Goal: Task Accomplishment & Management: Manage account settings

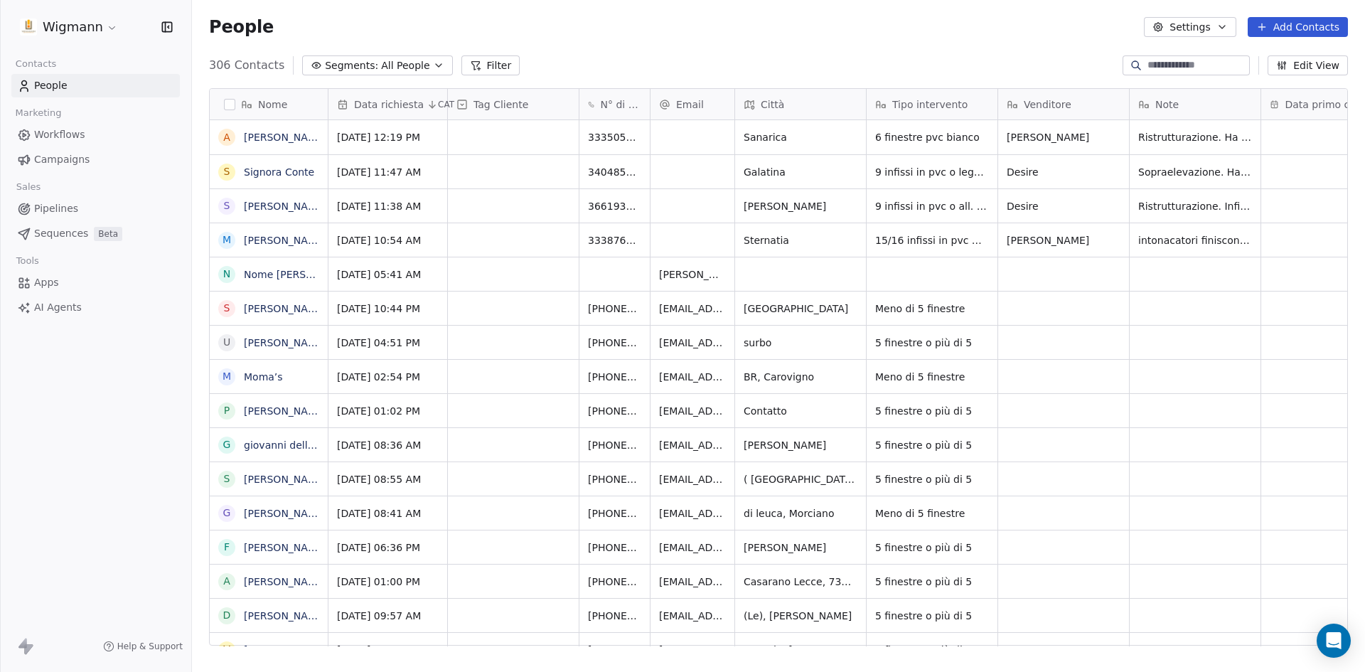
scroll to position [580, 1162]
click at [1301, 35] on button "Add Contacts" at bounding box center [1297, 27] width 100 height 20
click at [1289, 53] on span "Create new contact" at bounding box center [1304, 57] width 97 height 15
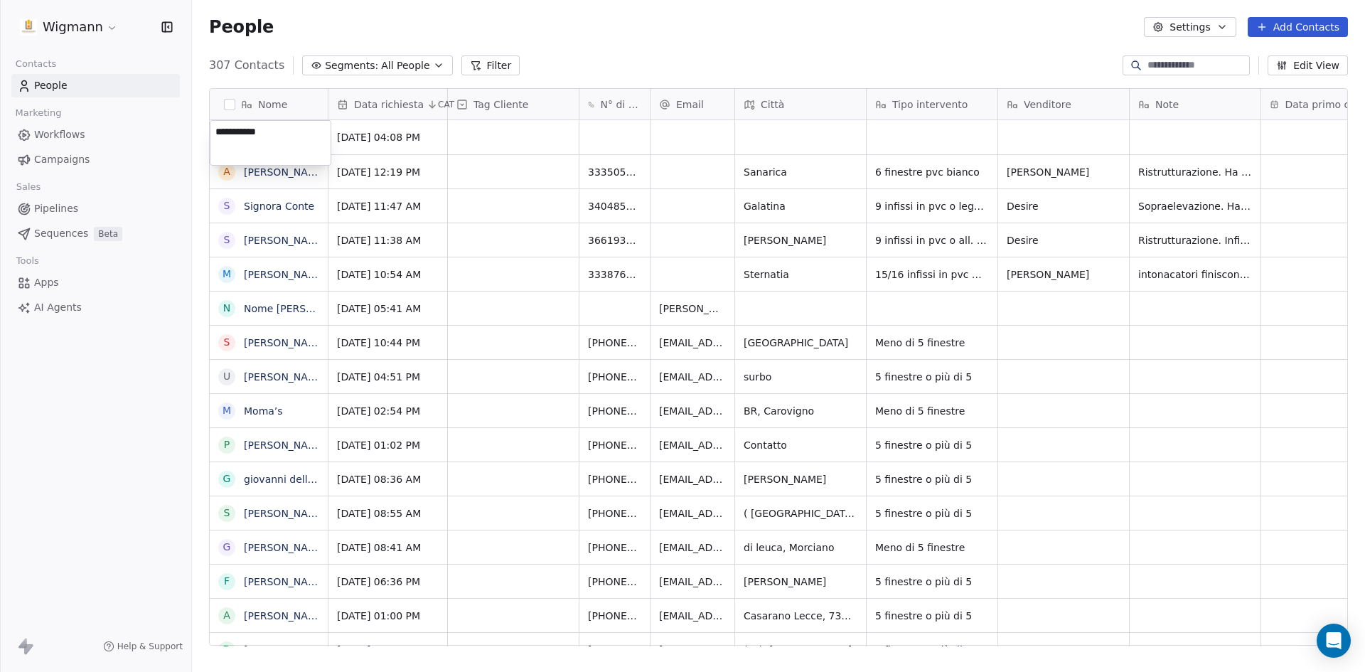
type textarea "**********"
click at [606, 38] on html "Wigmann Contacts People Marketing Workflows Campaigns Sales Pipelines Sequences…" at bounding box center [682, 336] width 1365 height 672
drag, startPoint x: 555, startPoint y: 32, endPoint x: 520, endPoint y: 41, distance: 36.7
click at [520, 41] on div "People Settings Add Contacts" at bounding box center [778, 27] width 1173 height 54
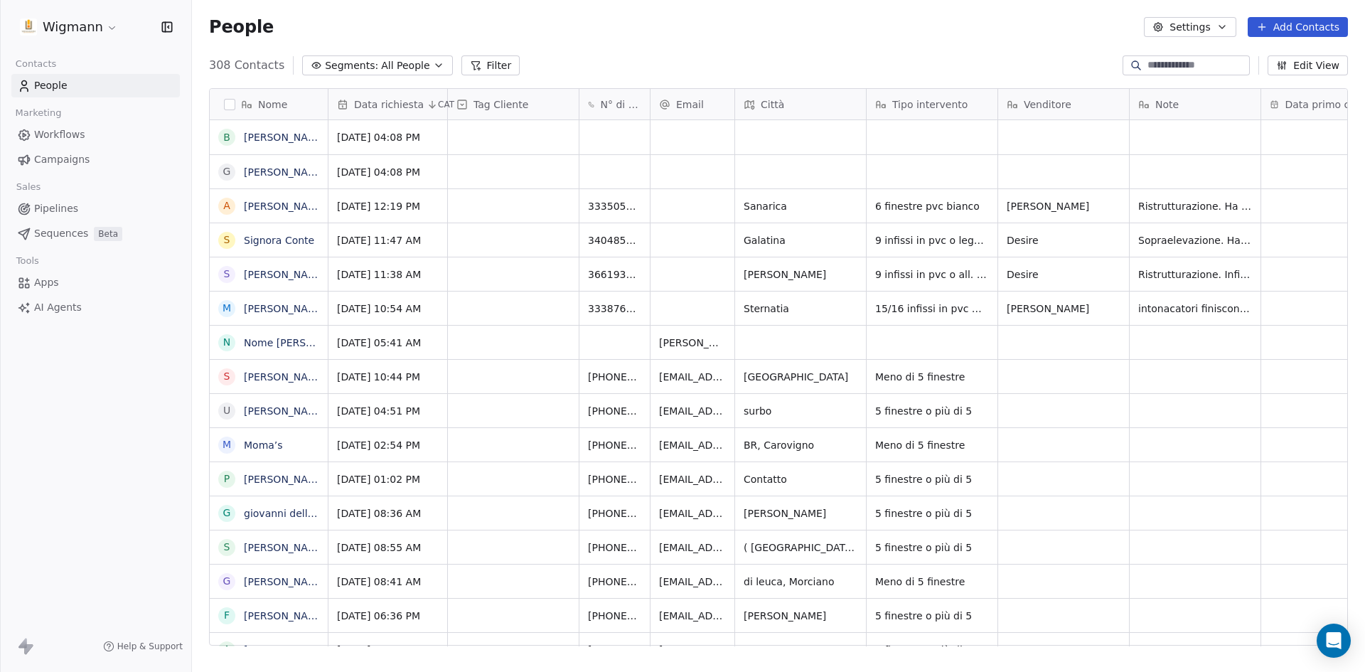
scroll to position [580, 1162]
click at [601, 136] on div "grid" at bounding box center [614, 137] width 70 height 34
type input "**********"
click at [678, 186] on html "Wigmann Contacts People Marketing Workflows Campaigns Sales Pipelines Sequences…" at bounding box center [682, 336] width 1365 height 672
click at [772, 135] on div "grid" at bounding box center [800, 137] width 131 height 34
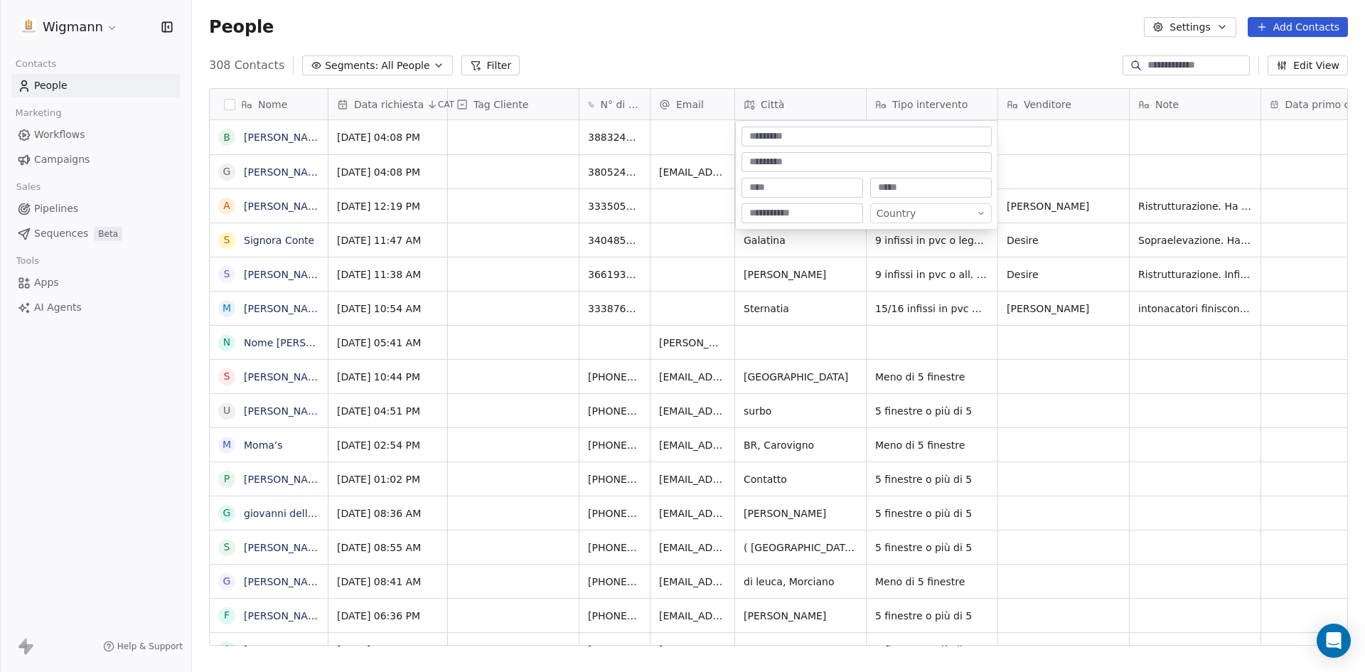
click at [684, 141] on html "Wigmann Contacts People Marketing Workflows Campaigns Sales Pipelines Sequences…" at bounding box center [682, 336] width 1365 height 672
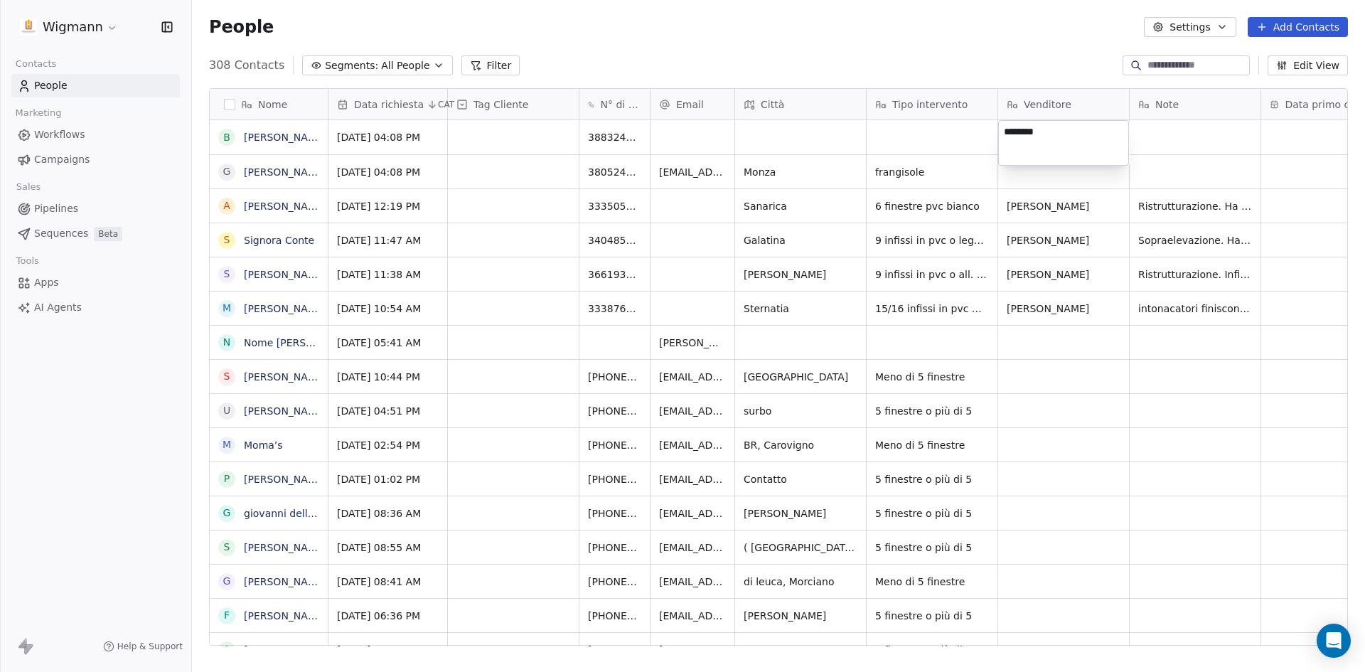
type textarea "********"
click at [895, 137] on html "Wigmann Contacts People Marketing Workflows Campaigns Sales Pipelines Sequences…" at bounding box center [682, 336] width 1365 height 672
click at [905, 141] on div "grid" at bounding box center [931, 137] width 131 height 34
type textarea "*"
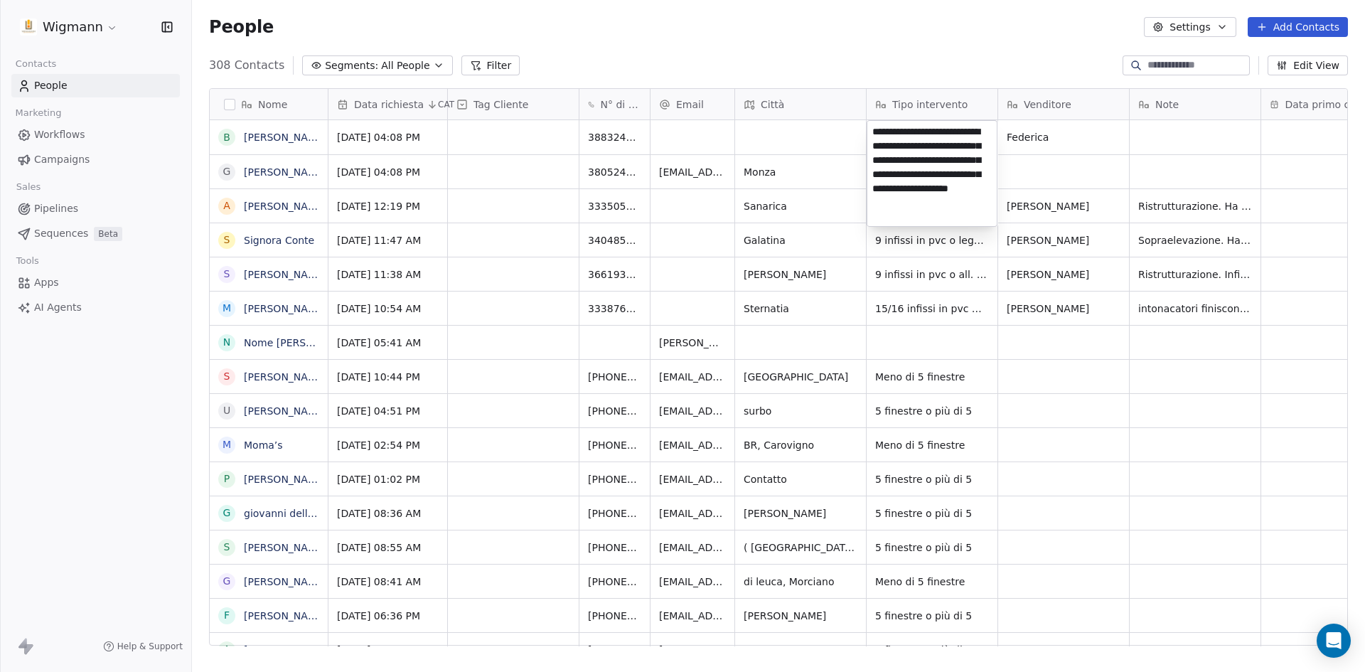
type textarea "**********"
click at [1045, 377] on html "Wigmann Contacts People Marketing Workflows Campaigns Sales Pipelines Sequences…" at bounding box center [682, 336] width 1365 height 672
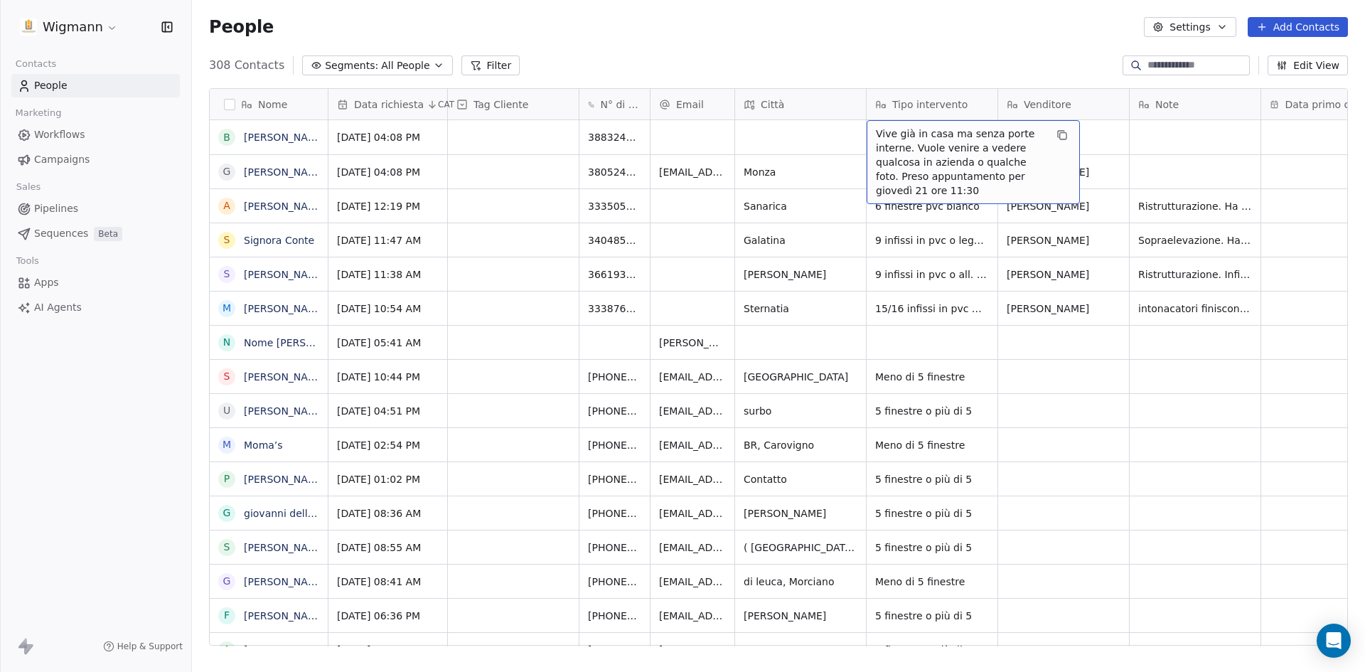
click at [918, 129] on span "Vive già in casa ma senza porte interne. Vuole venire a vedere qualcosa in azie…" at bounding box center [960, 162] width 169 height 71
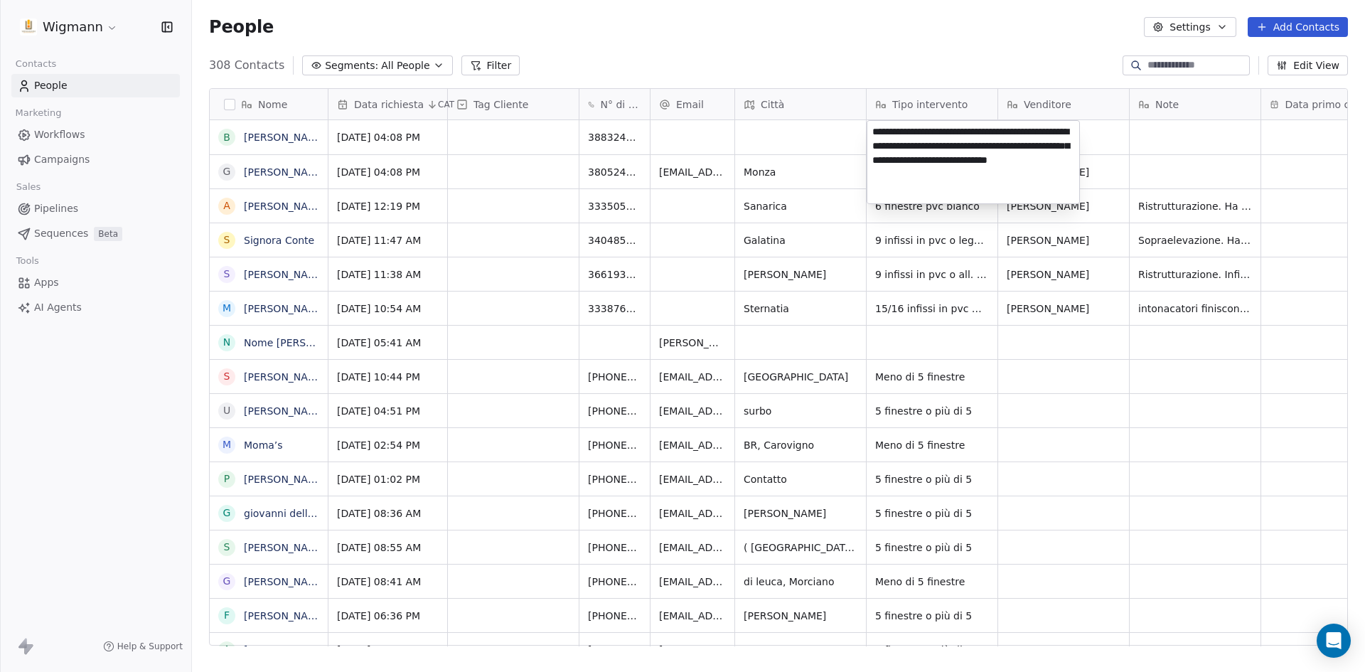
click at [1027, 161] on textarea "**********" at bounding box center [973, 162] width 212 height 82
type textarea "**********"
click at [1058, 371] on html "Wigmann Contacts People Marketing Workflows Campaigns Sales Pipelines Sequences…" at bounding box center [682, 336] width 1365 height 672
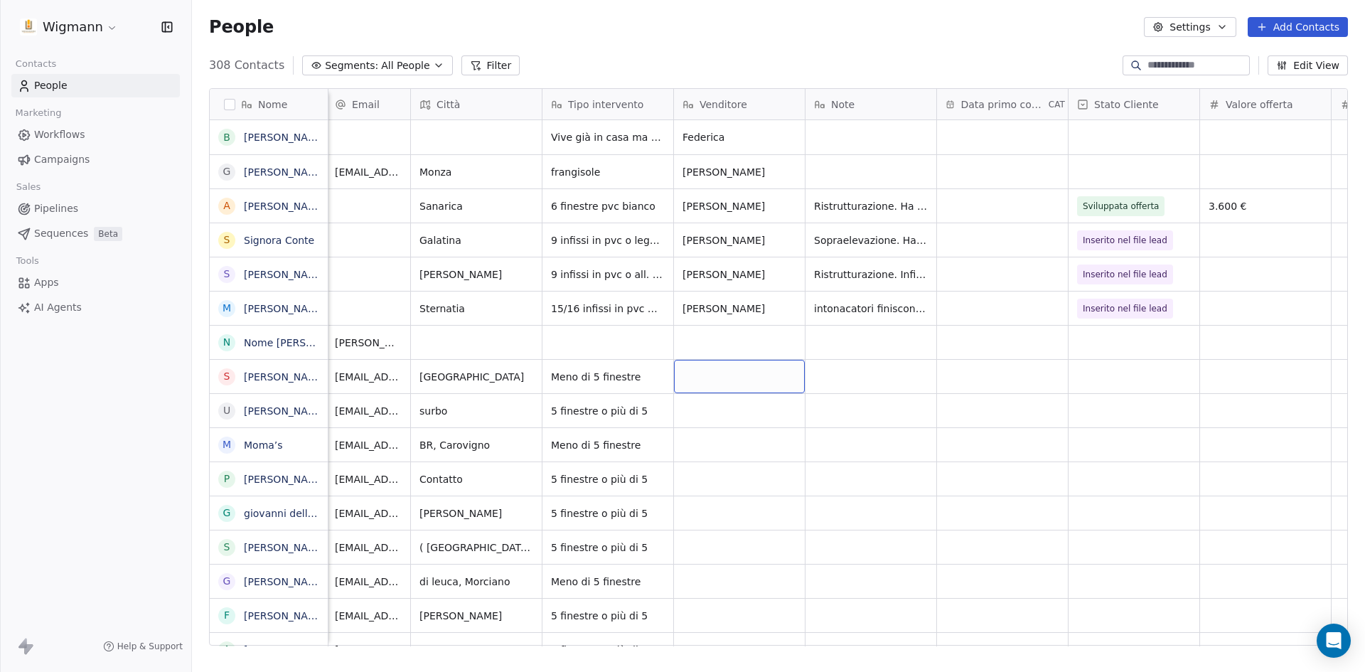
scroll to position [0, 326]
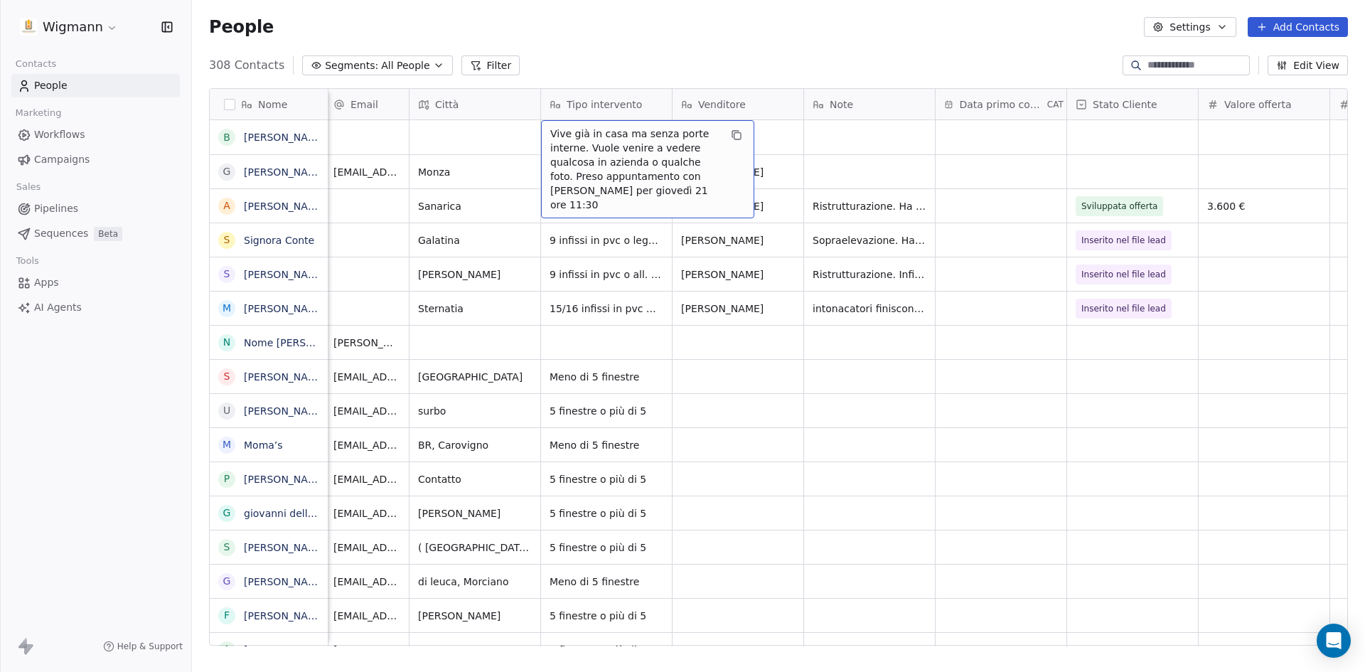
drag, startPoint x: 550, startPoint y: 132, endPoint x: 688, endPoint y: 198, distance: 152.6
click at [688, 198] on div "Vive già in casa ma senza porte interne. Vuole venire a vedere qualcosa in azie…" at bounding box center [647, 169] width 213 height 98
drag, startPoint x: 671, startPoint y: 191, endPoint x: 654, endPoint y: 190, distance: 17.1
click at [670, 191] on span "Vive già in casa ma senza porte interne. Vuole venire a vedere qualcosa in azie…" at bounding box center [634, 169] width 169 height 85
click at [736, 133] on icon "grid" at bounding box center [736, 134] width 11 height 11
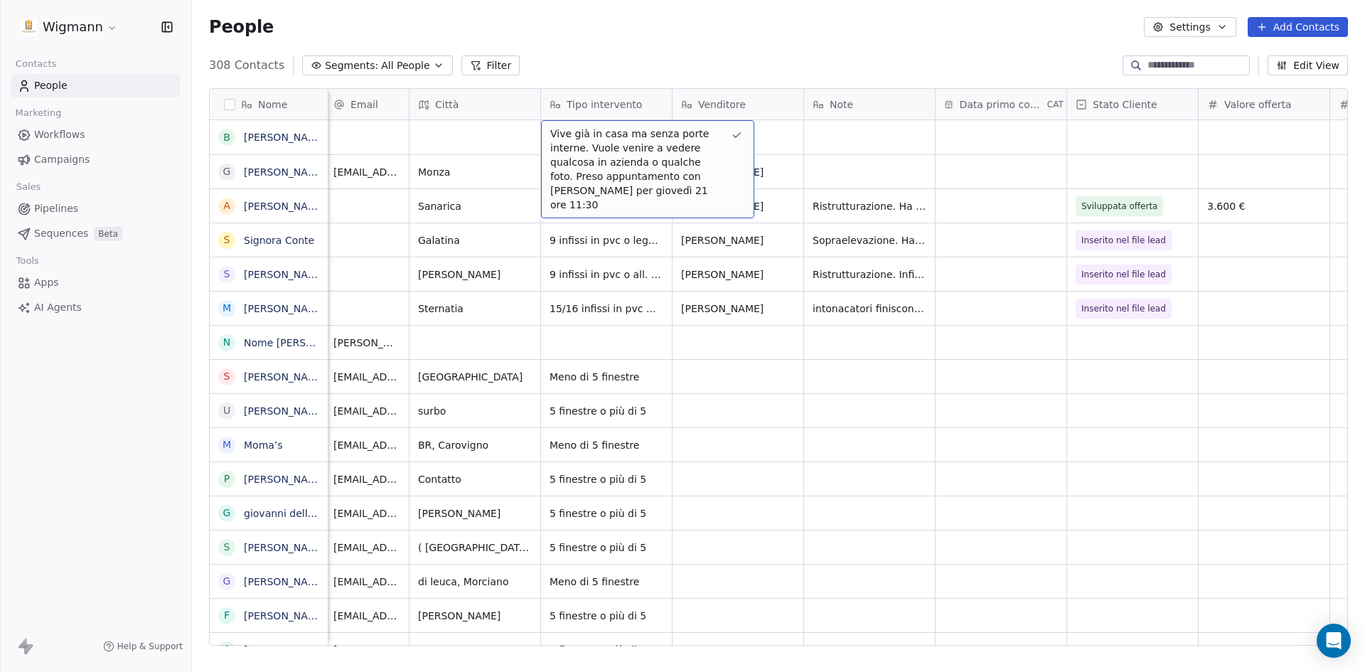
drag, startPoint x: 674, startPoint y: 192, endPoint x: 650, endPoint y: 188, distance: 25.1
click at [665, 192] on span "Vive già in casa ma senza porte interne. Vuole venire a vedere qualcosa in azie…" at bounding box center [634, 169] width 169 height 85
drag, startPoint x: 659, startPoint y: 192, endPoint x: 523, endPoint y: 124, distance: 151.6
click at [523, 124] on div "19/08/2025 04:08 PM 3883240540 Vive già in casa ma senza porte interne. Vuole v…" at bounding box center [1012, 137] width 2018 height 34
drag, startPoint x: 552, startPoint y: 131, endPoint x: 639, endPoint y: 184, distance: 102.4
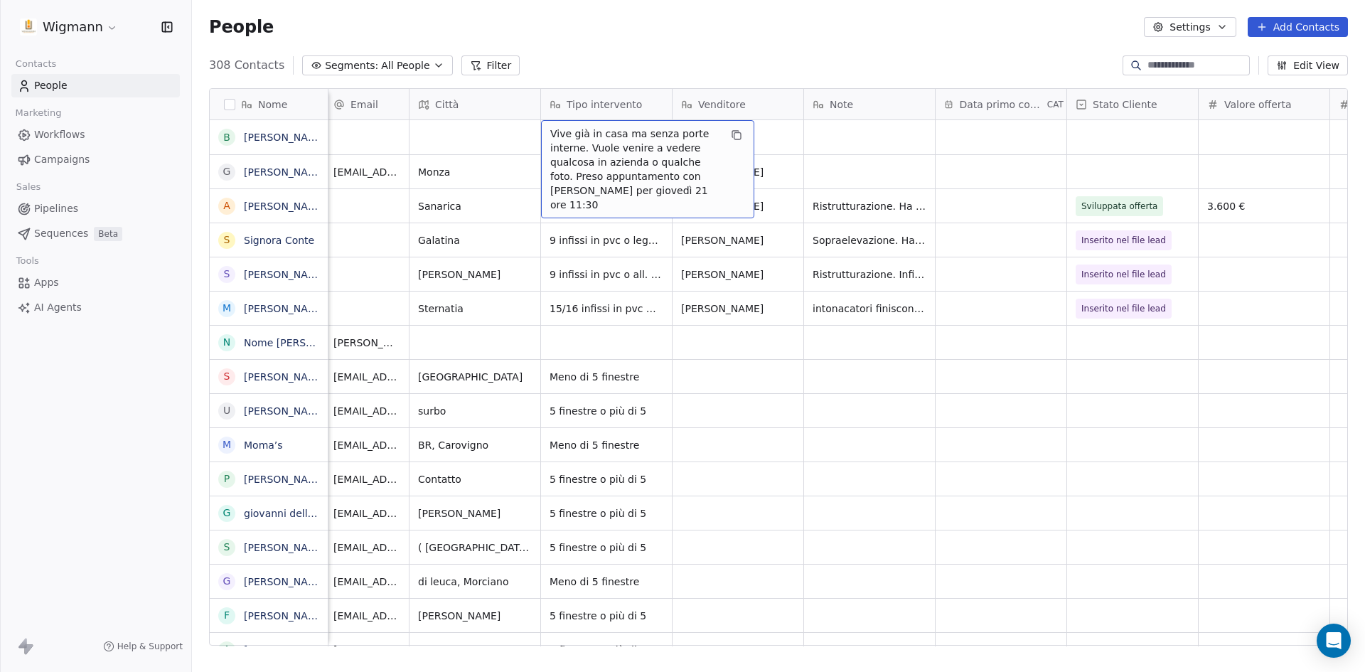
click at [639, 184] on span "Vive già in casa ma senza porte interne. Vuole venire a vedere qualcosa in azie…" at bounding box center [634, 169] width 169 height 85
click at [645, 185] on span "Vive già in casa ma senza porte interne. Vuole venire a vedere qualcosa in azie…" at bounding box center [634, 169] width 169 height 85
click at [653, 190] on span "Vive già in casa ma senza porte interne. Vuole venire a vedere qualcosa in azie…" at bounding box center [634, 169] width 169 height 85
click at [657, 190] on span "Vive già in casa ma senza porte interne. Vuole venire a vedere qualcosa in azie…" at bounding box center [634, 169] width 169 height 85
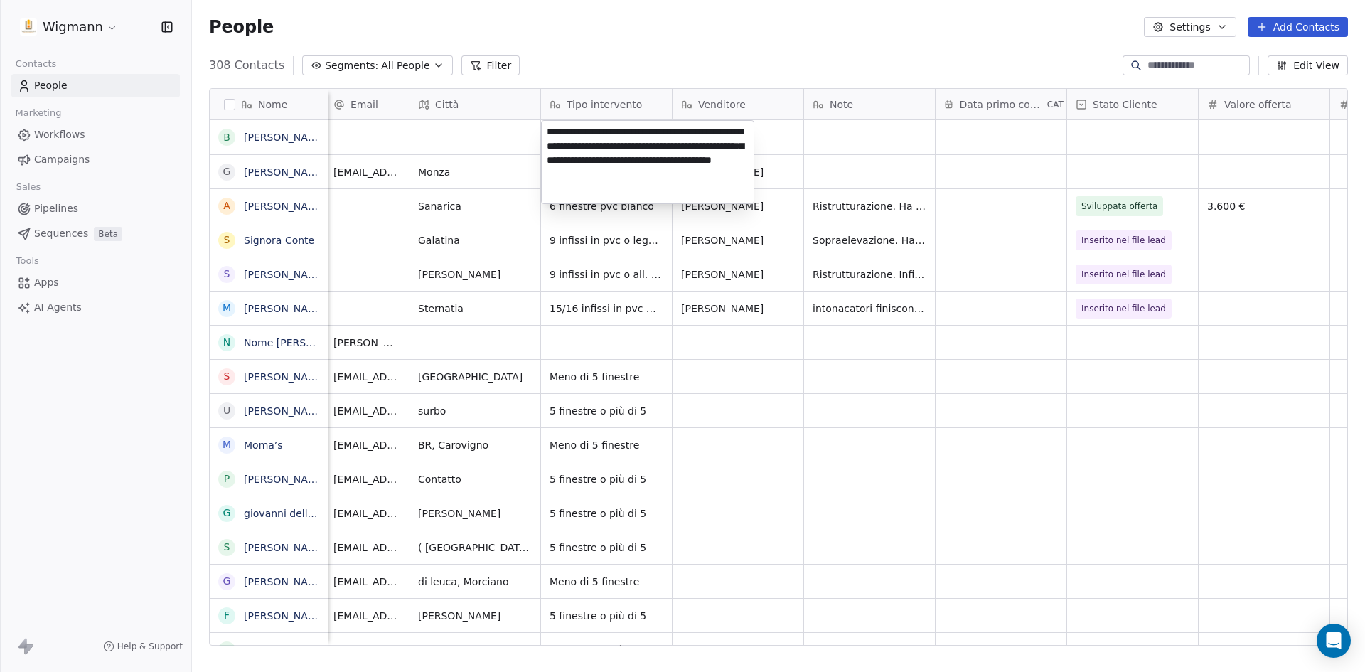
drag, startPoint x: 704, startPoint y: 177, endPoint x: 543, endPoint y: 134, distance: 167.1
click at [543, 134] on textarea "**********" at bounding box center [648, 162] width 212 height 82
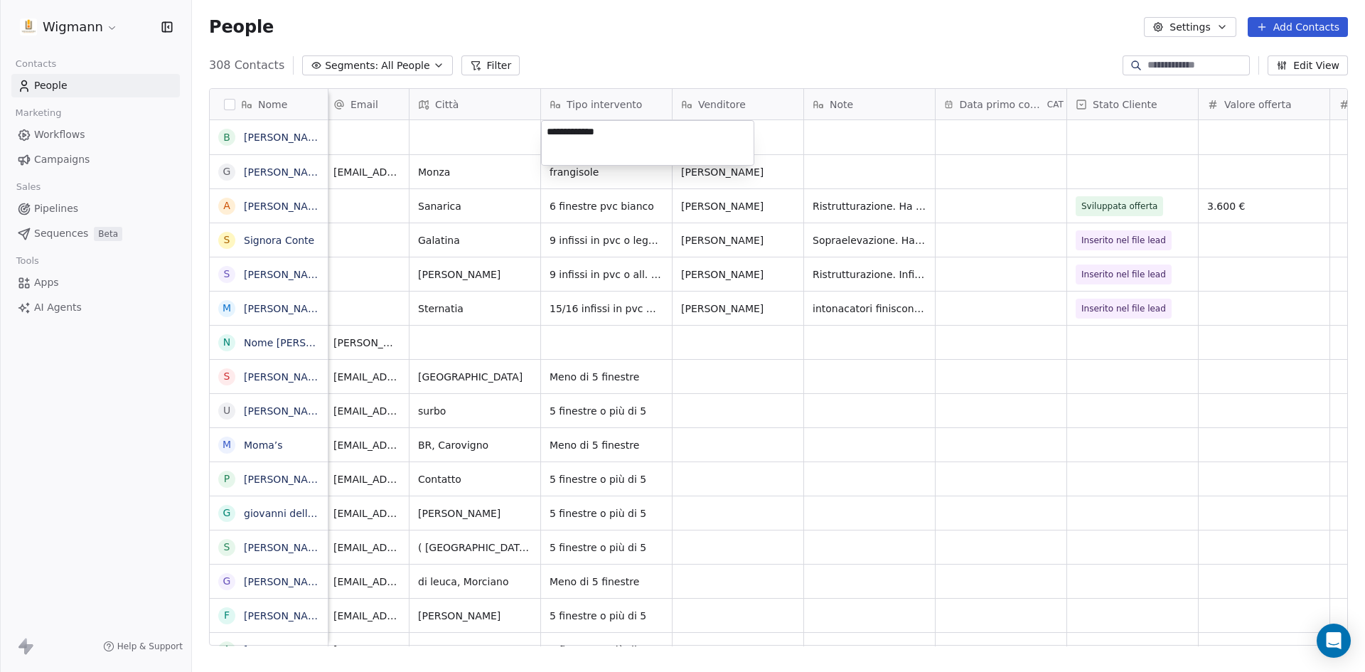
type textarea "**********"
click at [701, 414] on html "Wigmann Contacts People Marketing Workflows Campaigns Sales Pipelines Sequences…" at bounding box center [682, 336] width 1365 height 672
type textarea "**********"
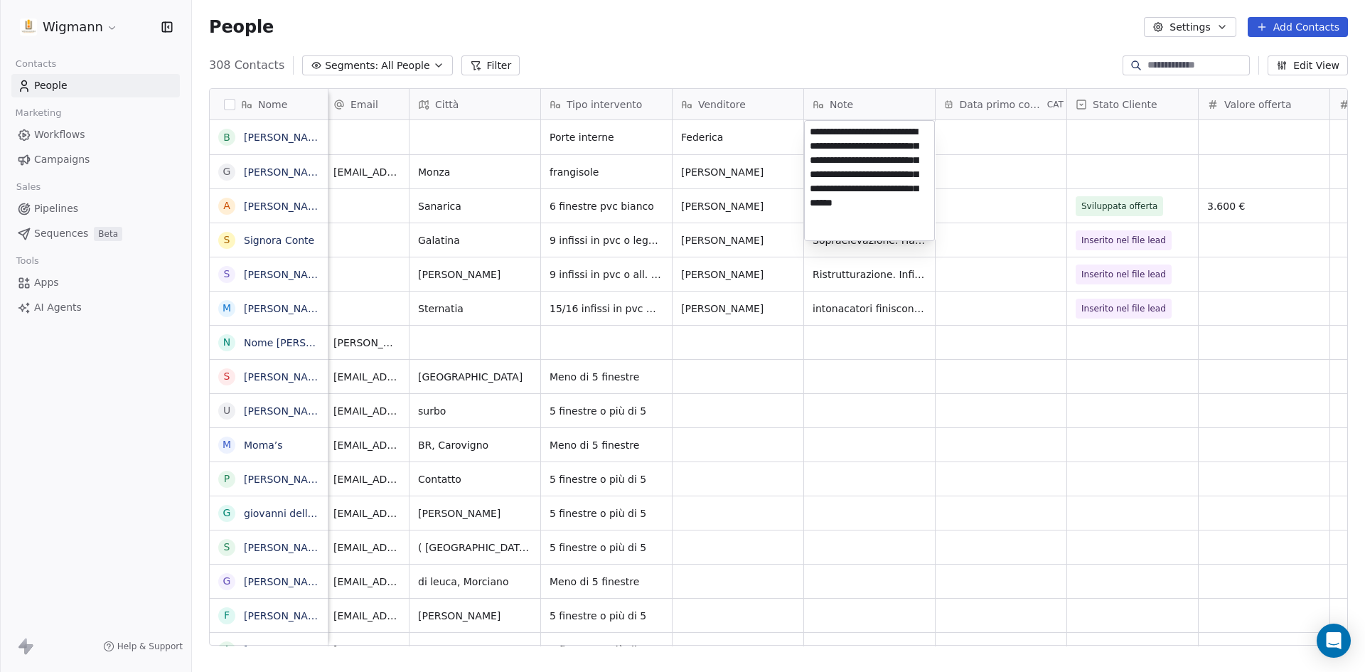
click at [880, 418] on html "Wigmann Contacts People Marketing Workflows Campaigns Sales Pipelines Sequences…" at bounding box center [682, 336] width 1365 height 672
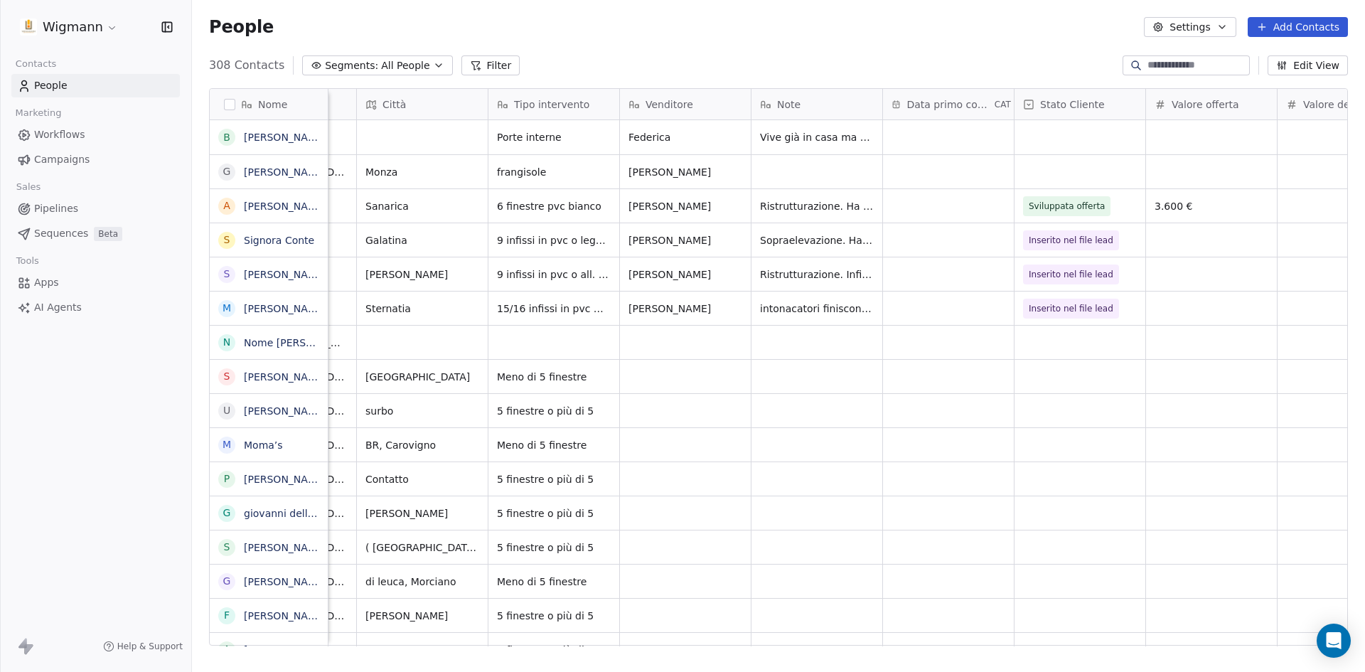
scroll to position [0, 380]
click at [1078, 141] on div "grid" at bounding box center [1077, 137] width 131 height 34
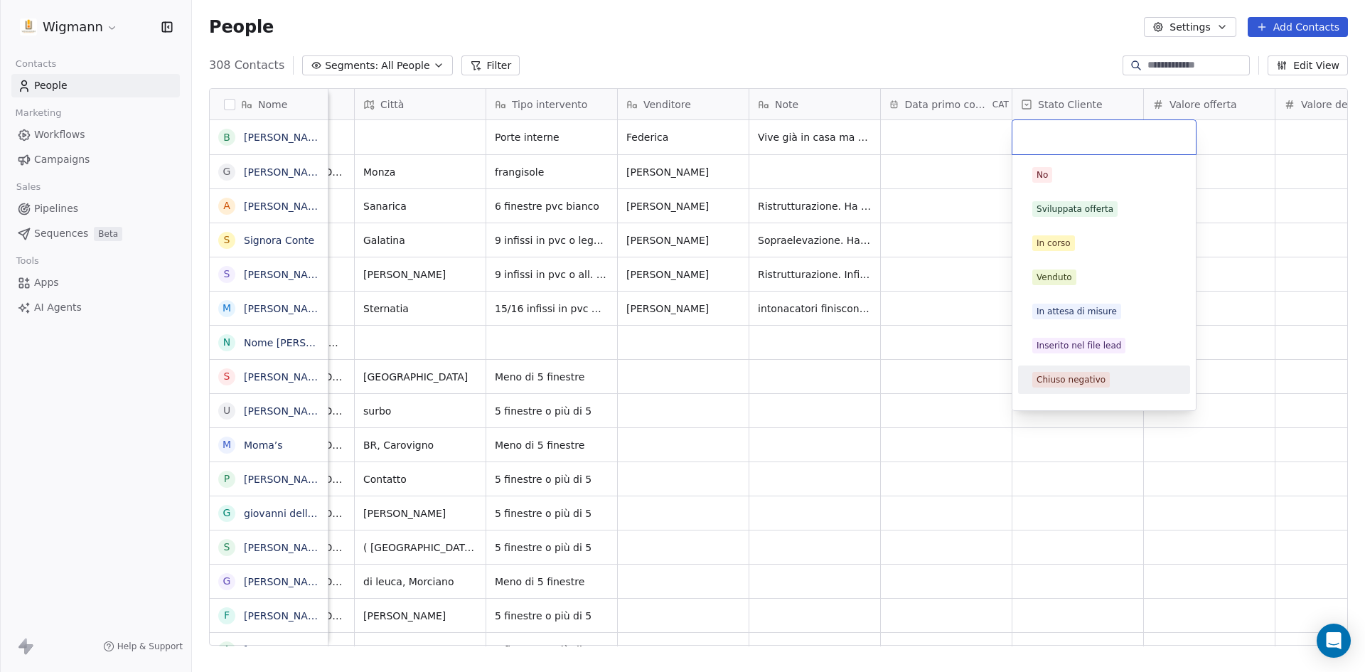
click at [897, 338] on html "Wigmann Contacts People Marketing Workflows Campaigns Sales Pipelines Sequences…" at bounding box center [682, 336] width 1365 height 672
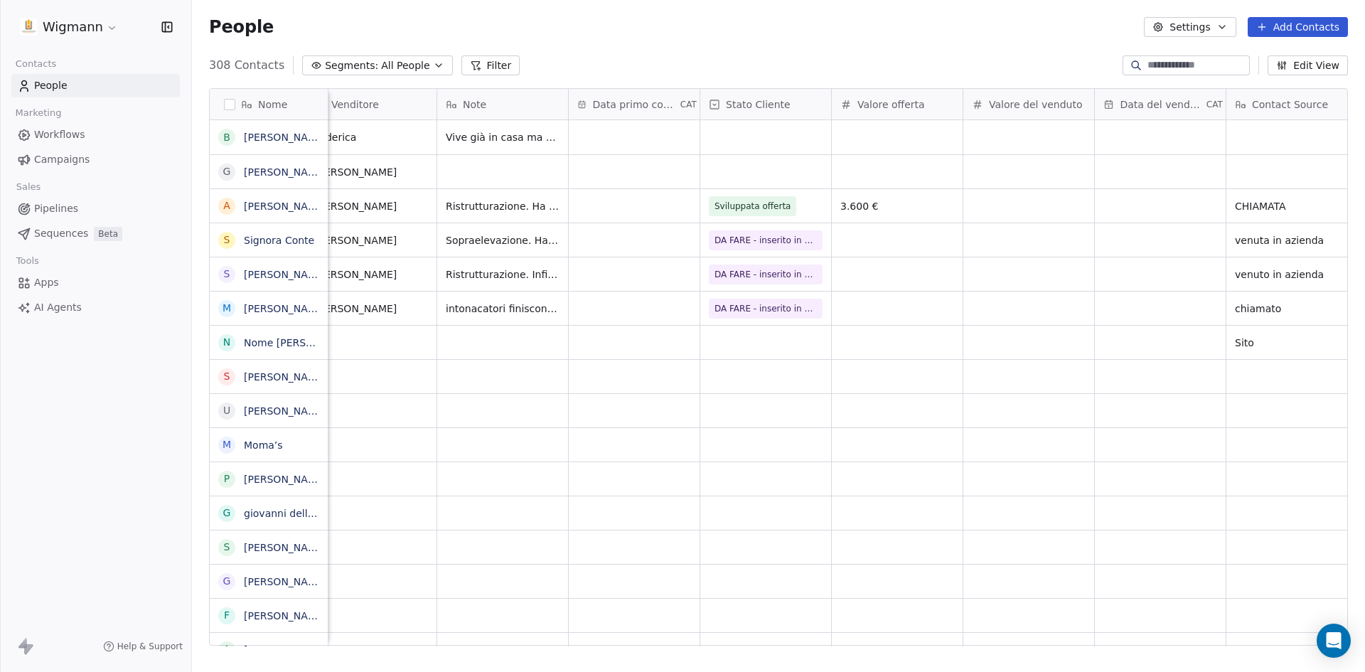
scroll to position [0, 930]
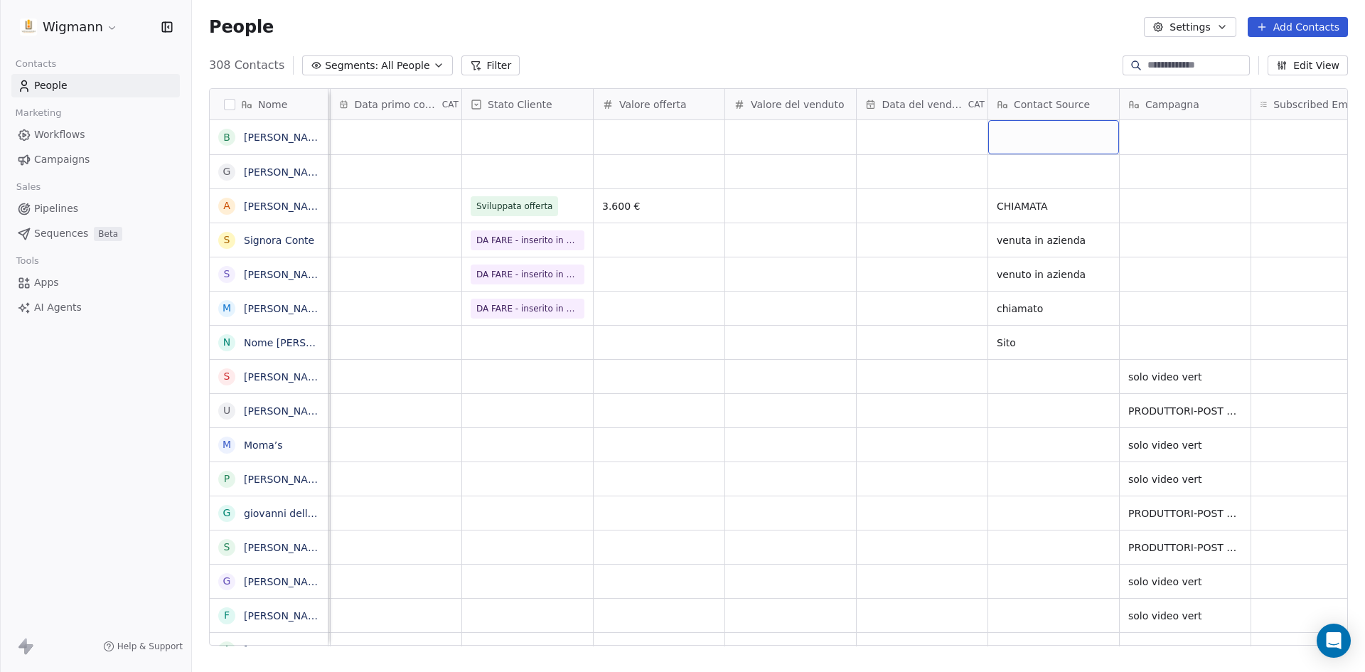
click at [1030, 139] on div "grid" at bounding box center [1053, 137] width 131 height 34
type textarea "********"
click at [927, 379] on html "Wigmann Contacts People Marketing Workflows Campaigns Sales Pipelines Sequences…" at bounding box center [682, 336] width 1365 height 672
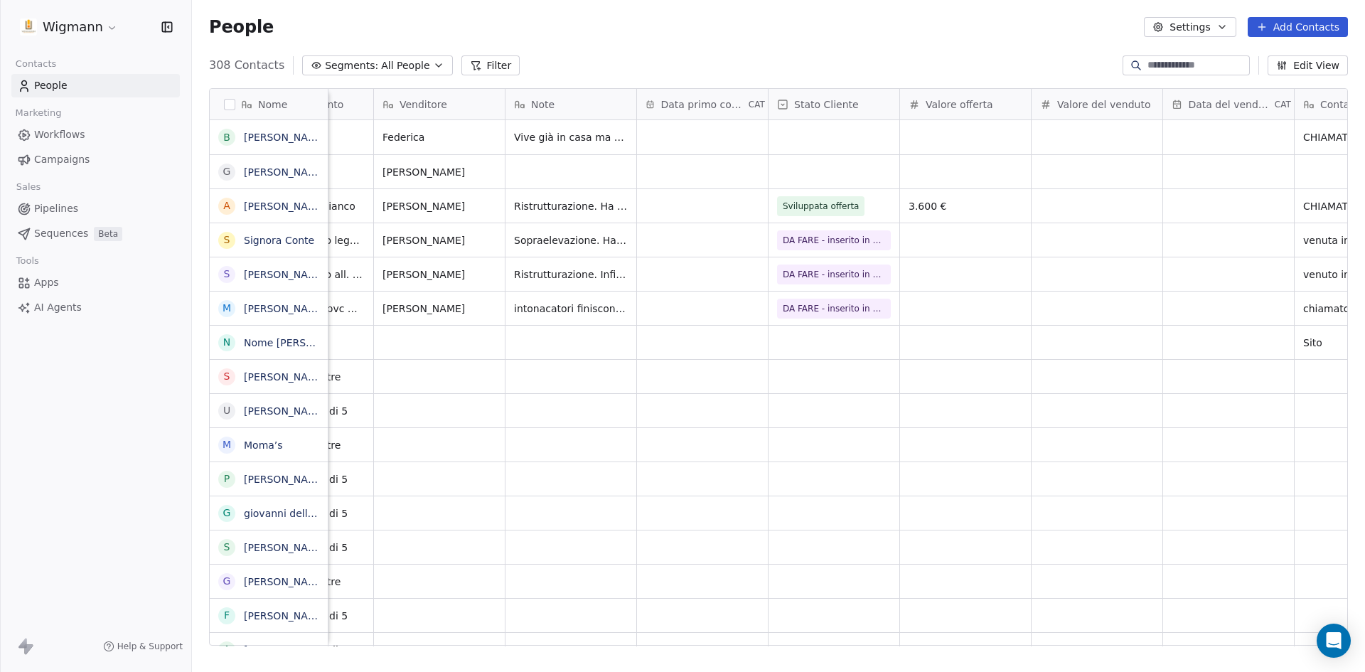
scroll to position [0, 434]
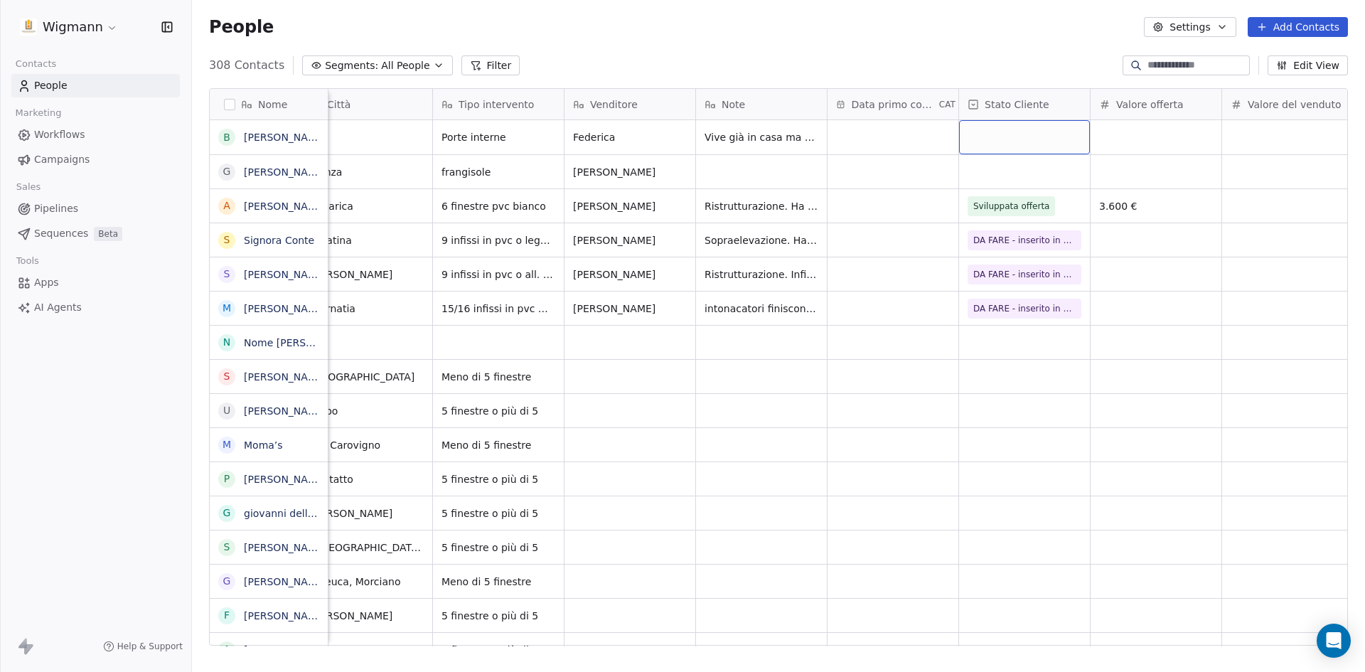
click at [1025, 129] on div "grid" at bounding box center [1024, 137] width 131 height 34
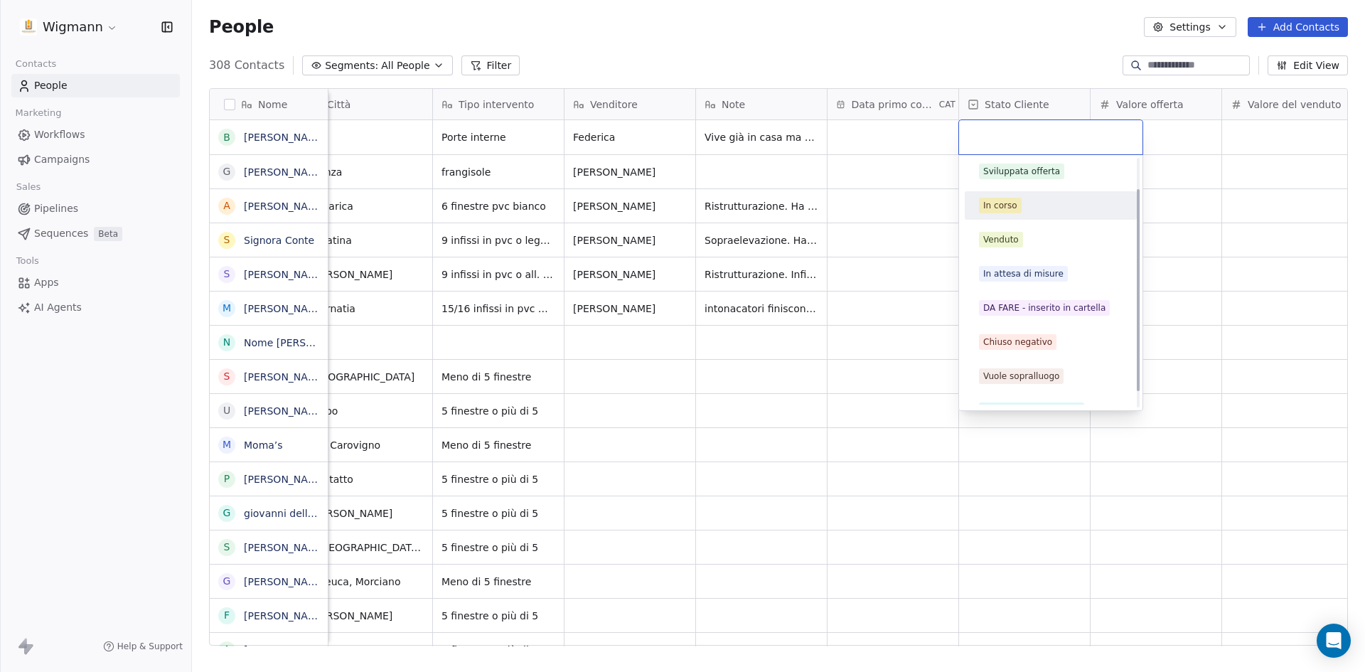
scroll to position [58, 0]
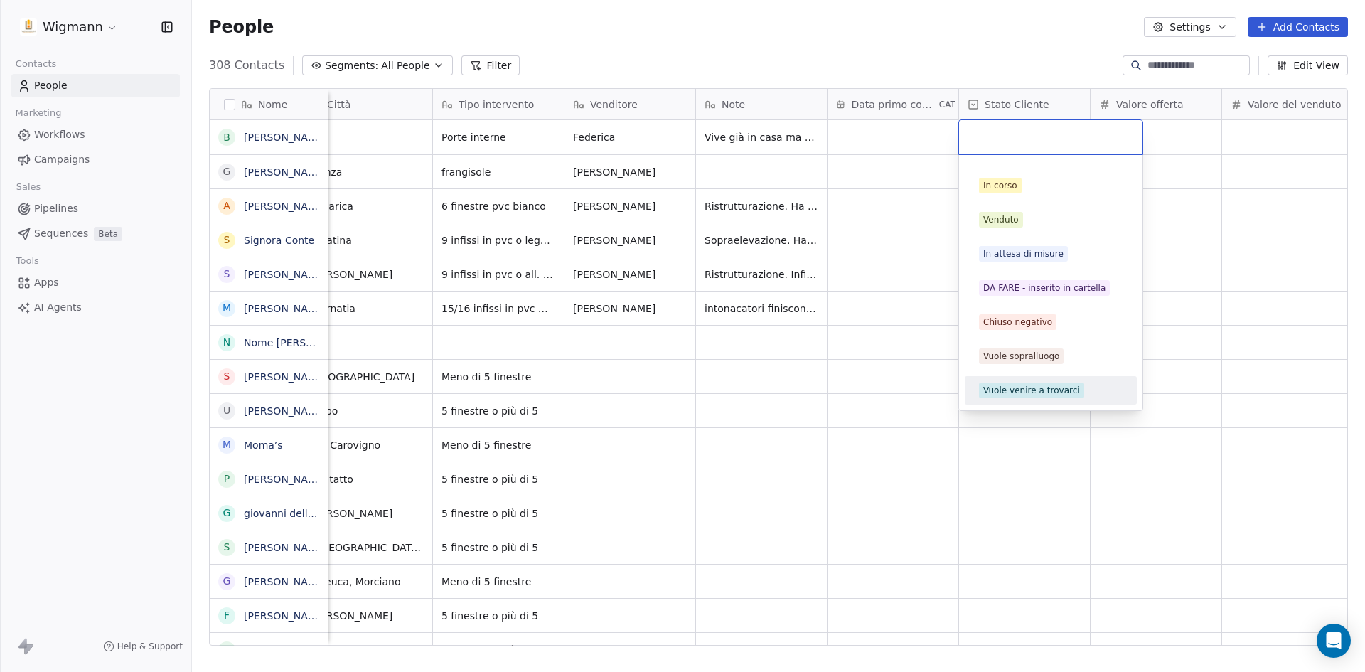
click at [1034, 392] on div "Vuole venire a trovarci" at bounding box center [1031, 390] width 97 height 13
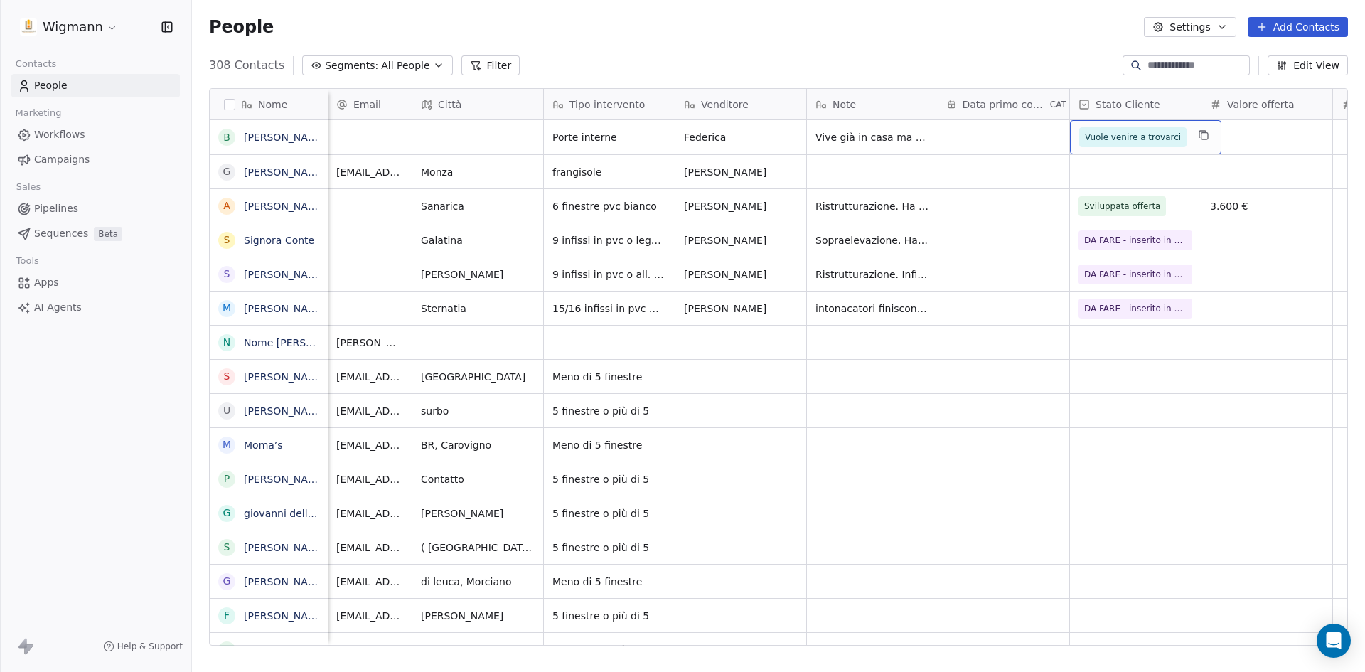
scroll to position [0, 1011]
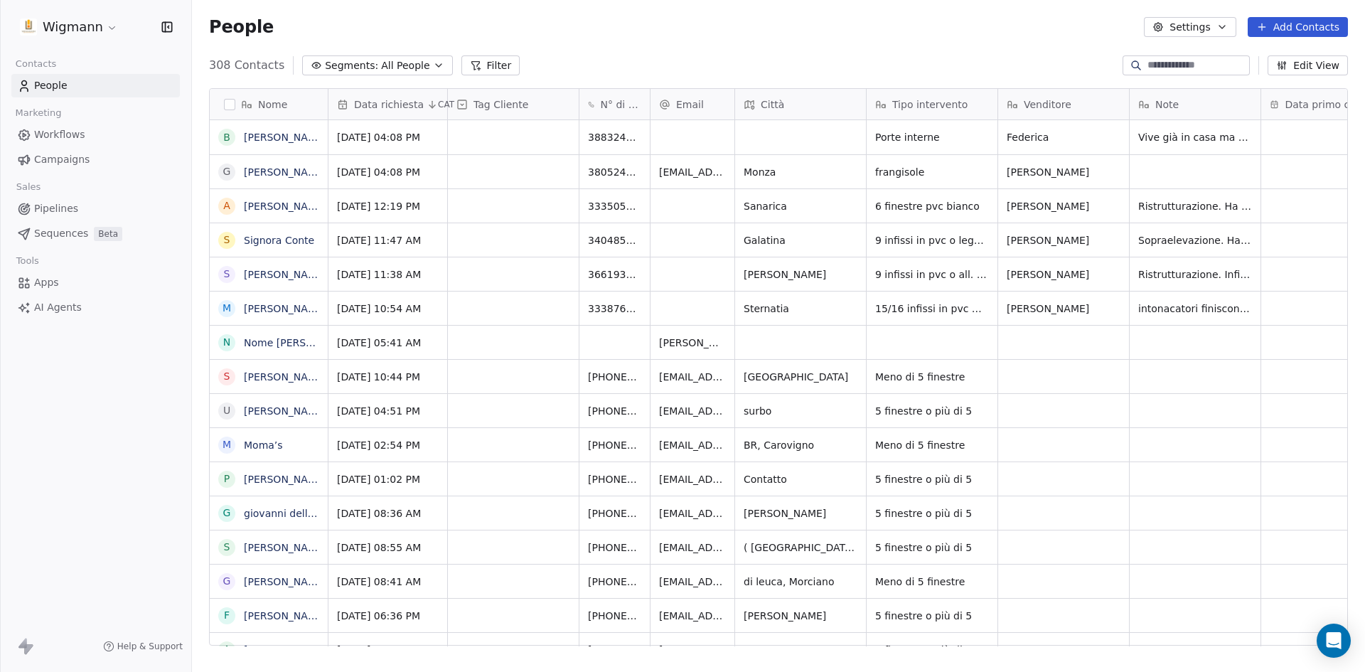
scroll to position [580, 1162]
click at [1227, 32] on button "Settings" at bounding box center [1190, 27] width 92 height 20
click at [1056, 35] on html "Wigmann Contacts People Marketing Workflows Campaigns Sales Pipelines Sequences…" at bounding box center [682, 336] width 1365 height 672
click at [109, 28] on html "Wigmann Contacts People Marketing Workflows Campaigns Sales Pipelines Sequences…" at bounding box center [682, 336] width 1365 height 672
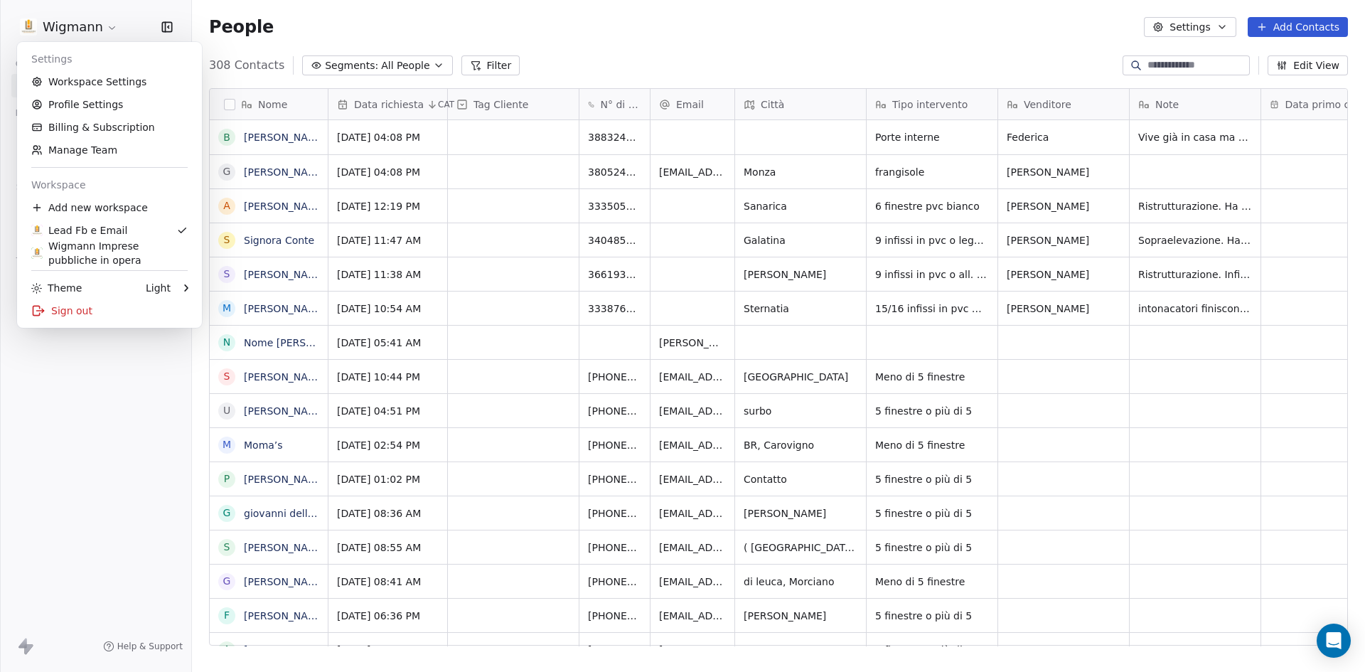
click at [598, 20] on html "Wigmann Contacts People Marketing Workflows Campaigns Sales Pipelines Sequences…" at bounding box center [682, 336] width 1365 height 672
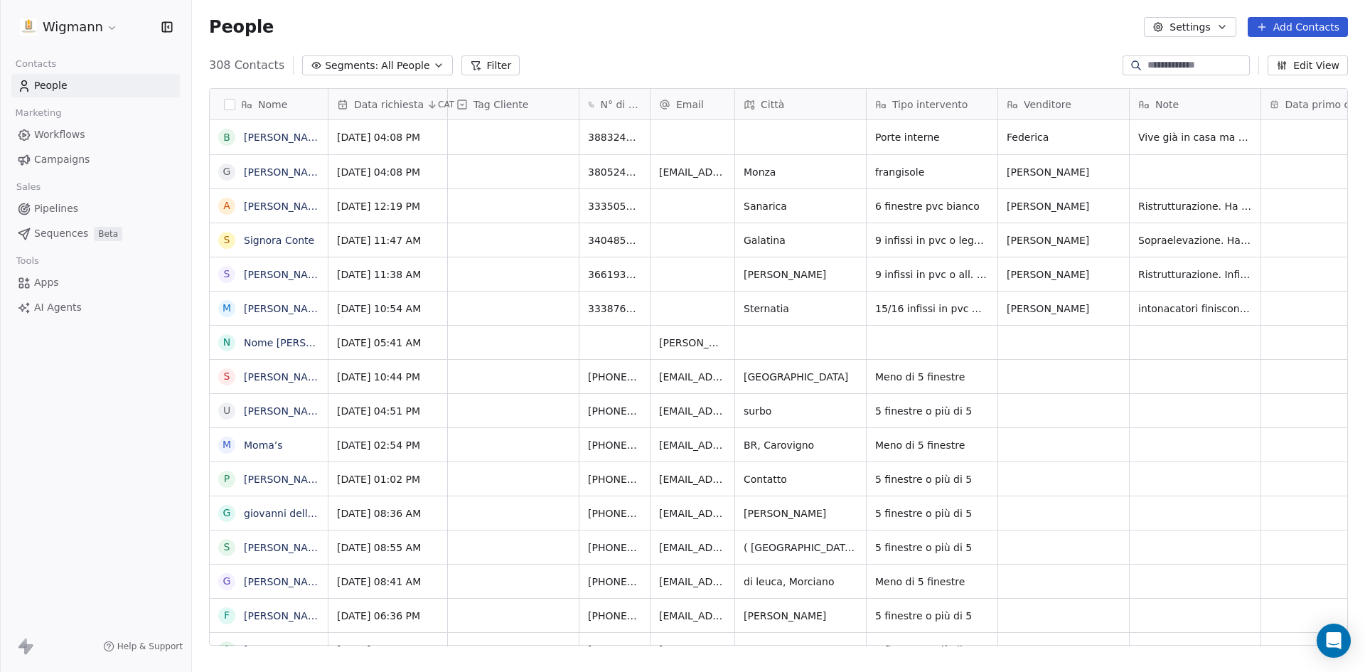
drag, startPoint x: 598, startPoint y: 20, endPoint x: 74, endPoint y: 409, distance: 652.9
click at [74, 409] on div "Wigmann Contacts People Marketing Workflows Campaigns Sales Pipelines Sequences…" at bounding box center [95, 336] width 191 height 672
click at [1310, 63] on button "Edit View" at bounding box center [1307, 65] width 80 height 20
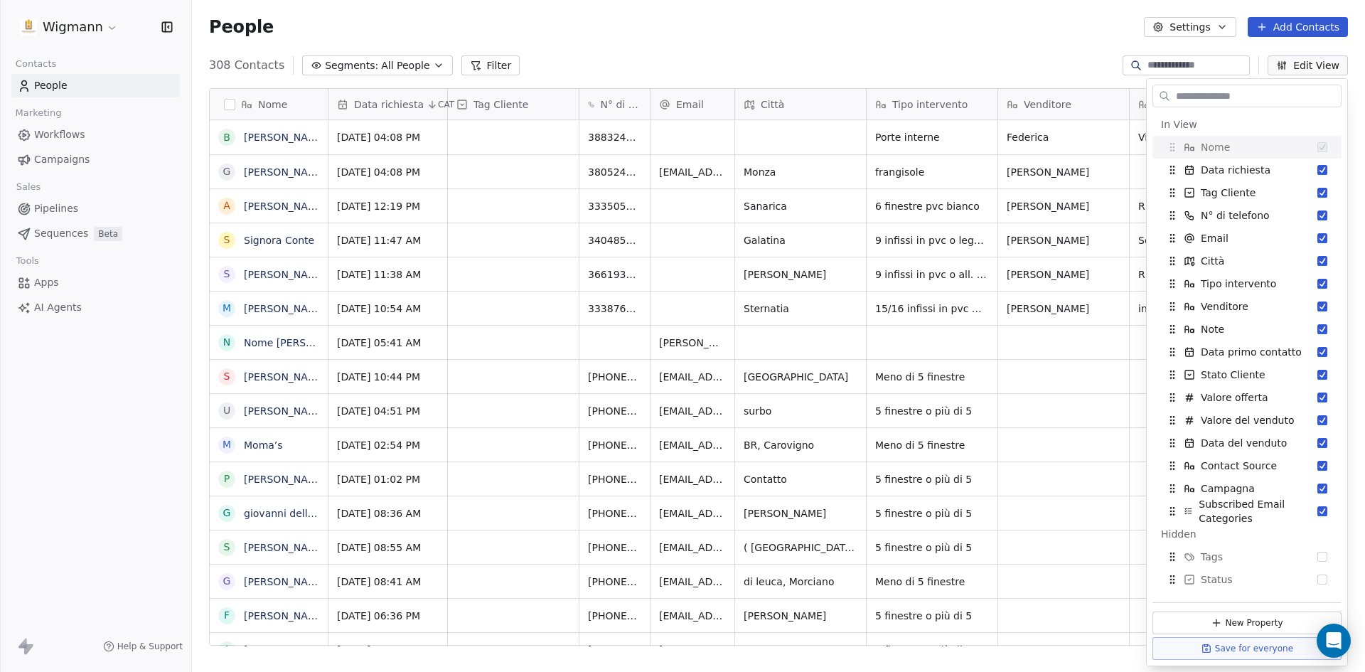
click at [913, 51] on div "People Settings Add Contacts" at bounding box center [778, 27] width 1173 height 54
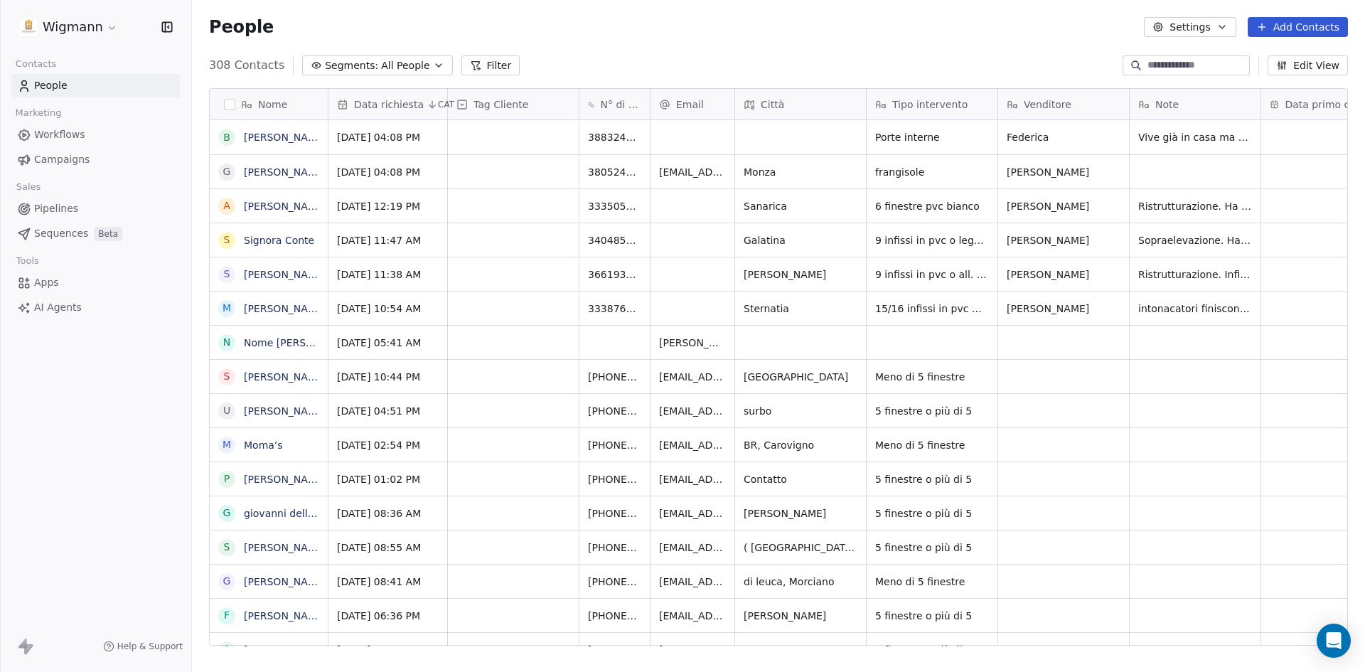
click at [1314, 68] on button "Edit View" at bounding box center [1307, 65] width 80 height 20
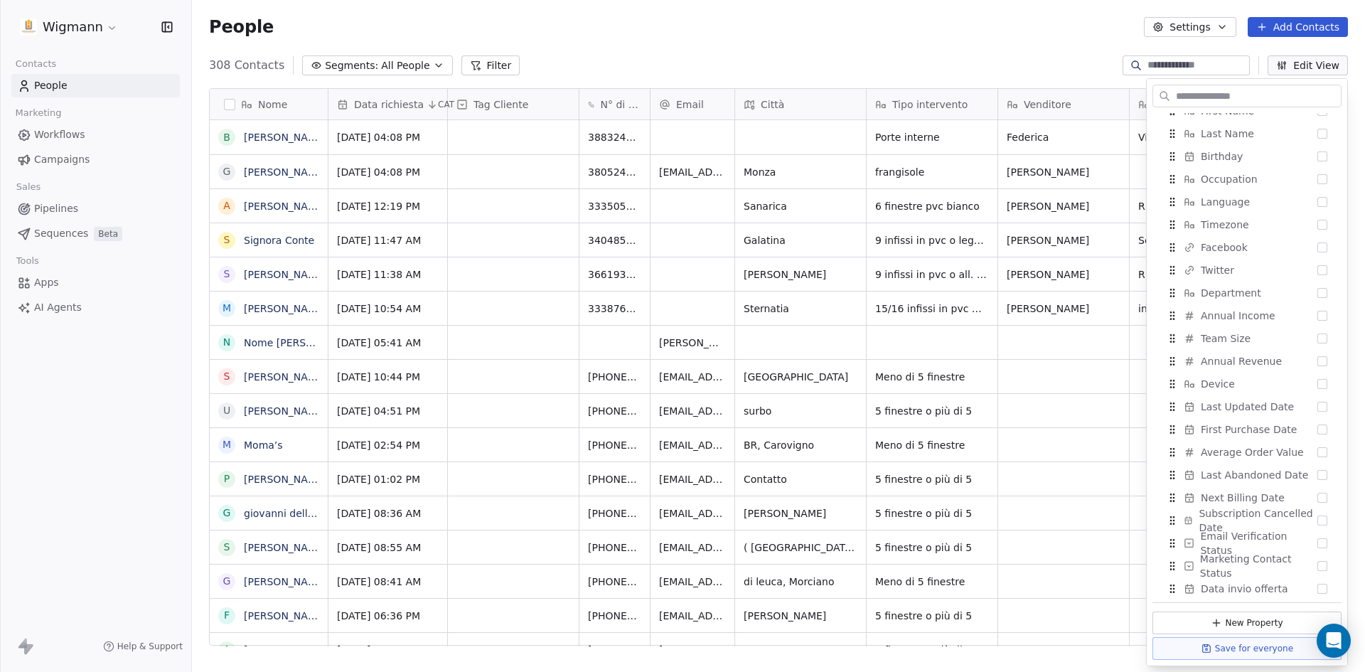
scroll to position [640, 0]
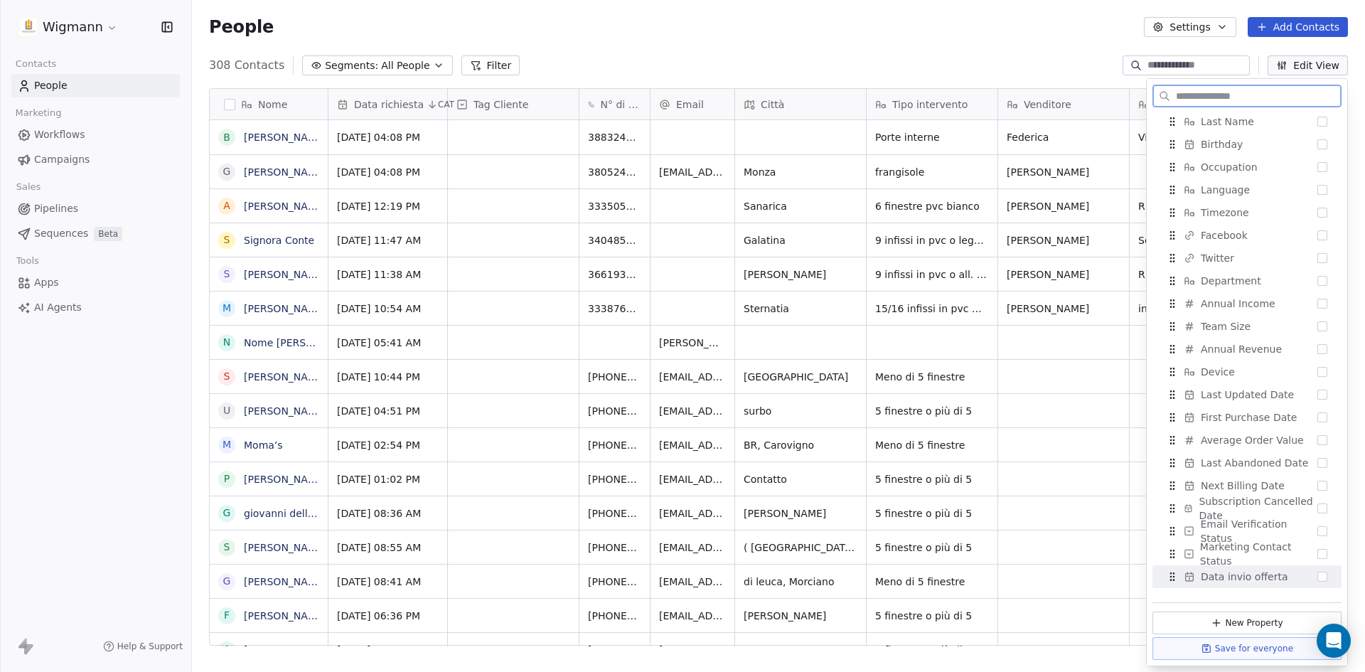
click at [1317, 578] on button "Suggestions" at bounding box center [1322, 576] width 10 height 10
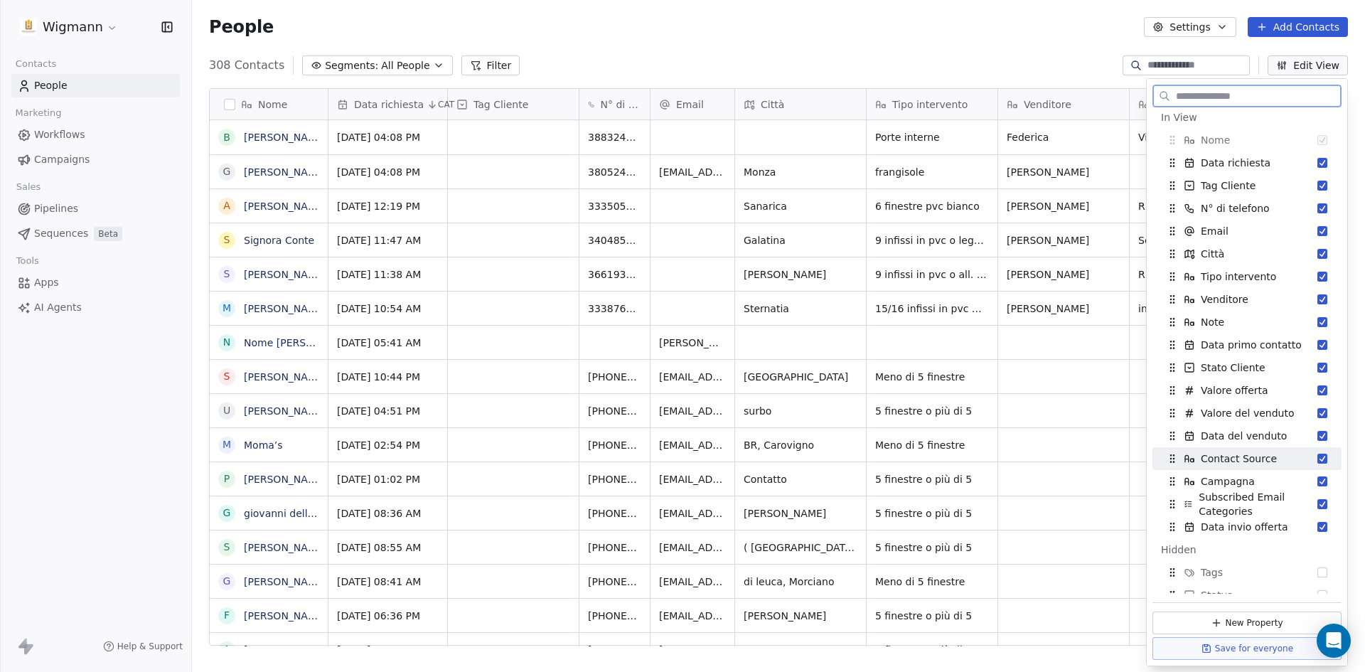
scroll to position [0, 0]
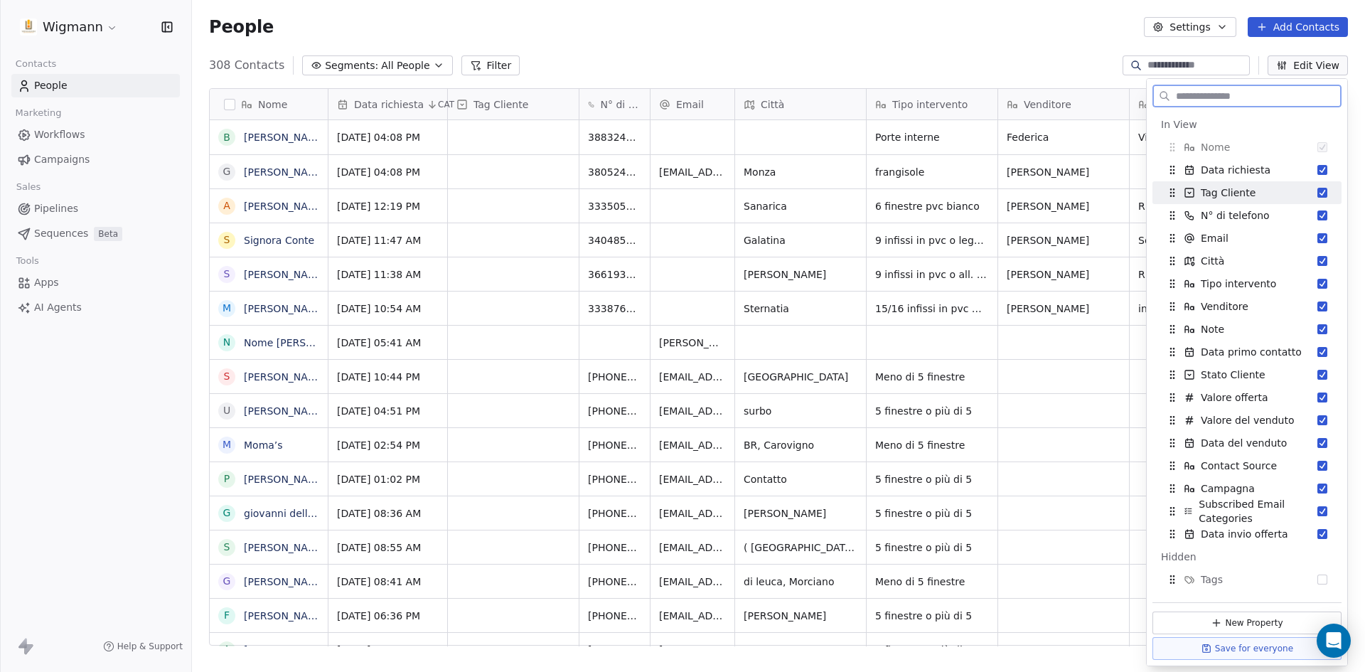
click at [1317, 193] on button "Suggestions" at bounding box center [1322, 193] width 10 height 10
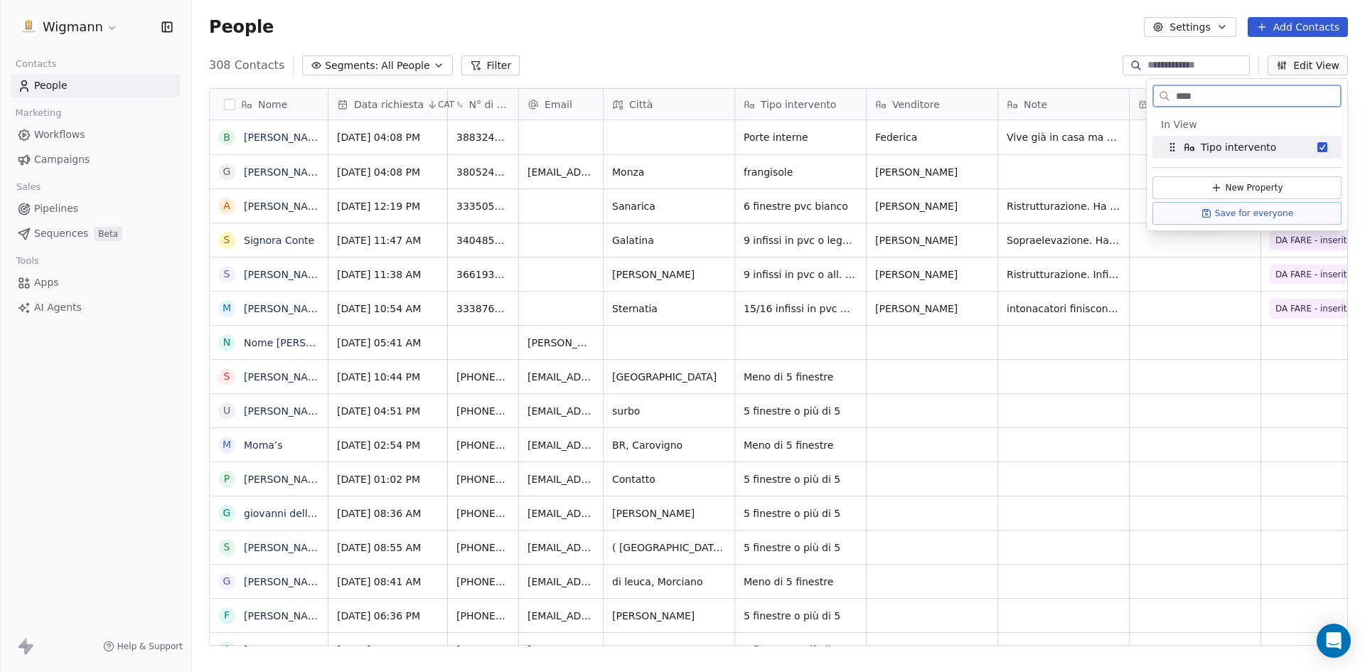
type input "****"
click at [1302, 146] on div "Tipo intervento" at bounding box center [1247, 147] width 178 height 23
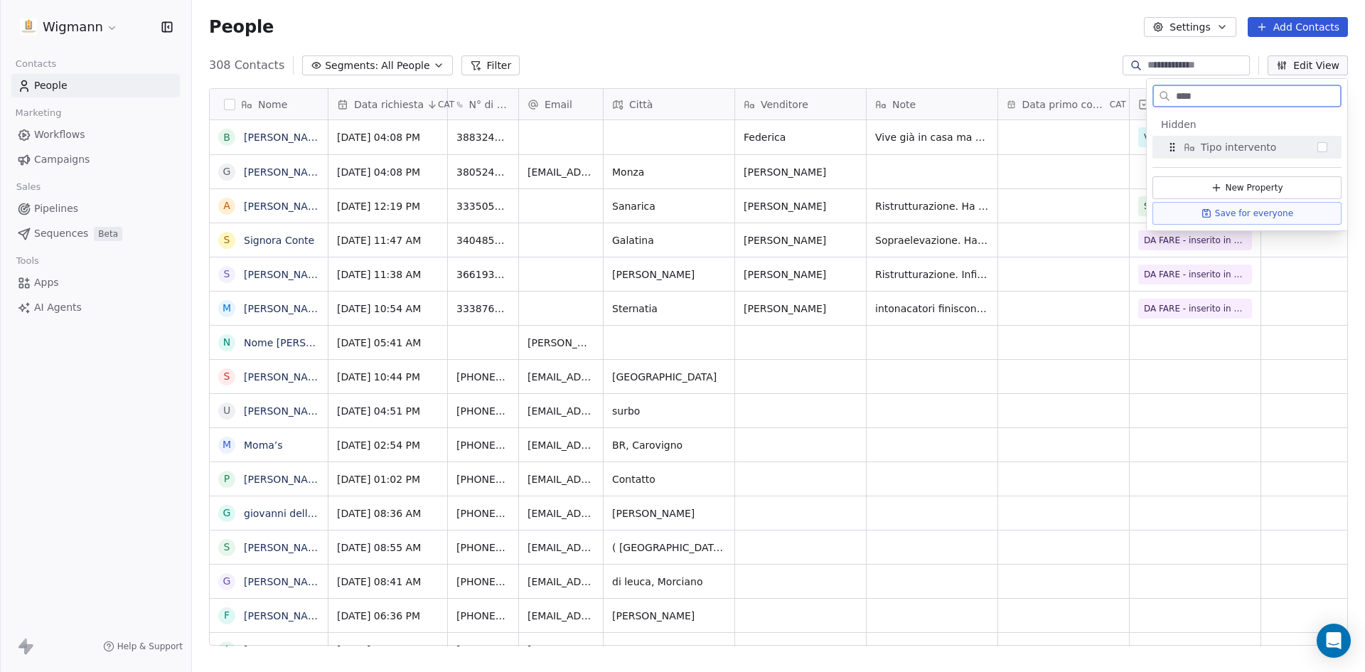
click at [1302, 146] on div "Tipo intervento" at bounding box center [1247, 147] width 178 height 23
click at [1324, 146] on button "Suggestions" at bounding box center [1322, 147] width 10 height 10
click at [1291, 66] on button "Edit View" at bounding box center [1307, 65] width 80 height 20
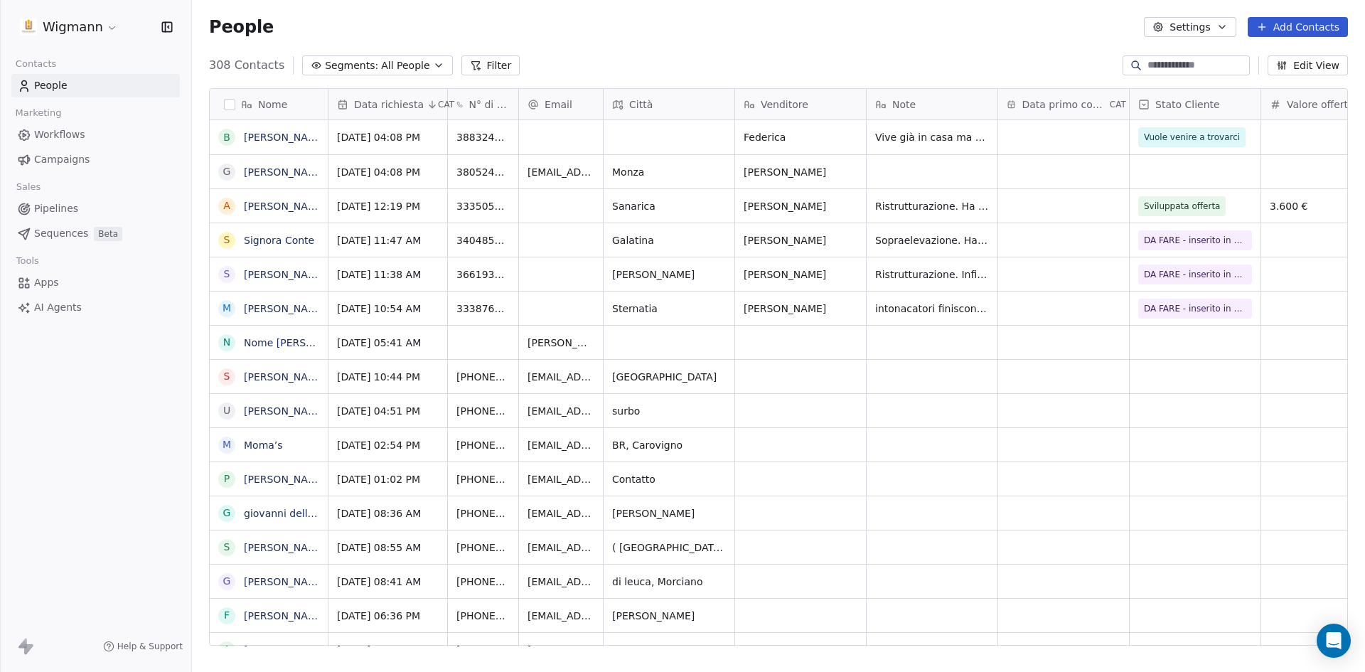
click at [1296, 64] on button "Edit View" at bounding box center [1307, 65] width 80 height 20
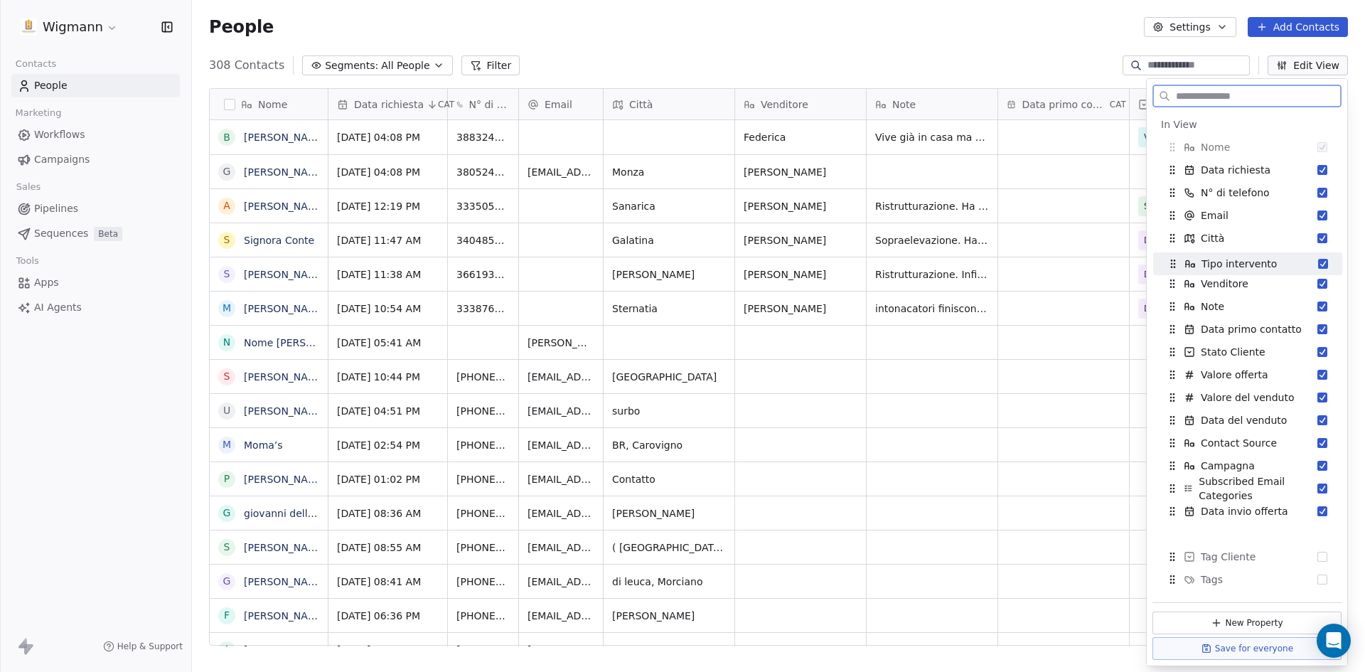
drag, startPoint x: 1239, startPoint y: 511, endPoint x: 1240, endPoint y: 264, distance: 247.3
click at [1240, 264] on span "Tipo intervento" at bounding box center [1238, 264] width 75 height 14
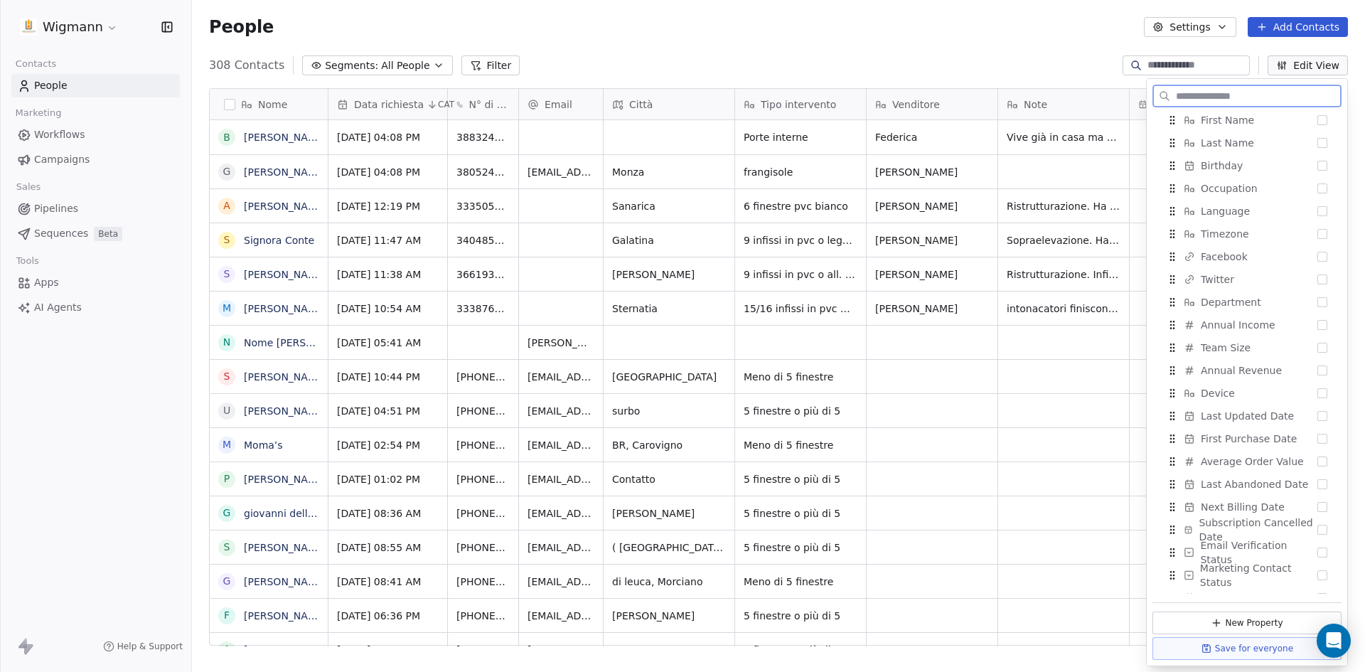
scroll to position [702, 0]
click at [1213, 102] on input "text" at bounding box center [1257, 96] width 168 height 21
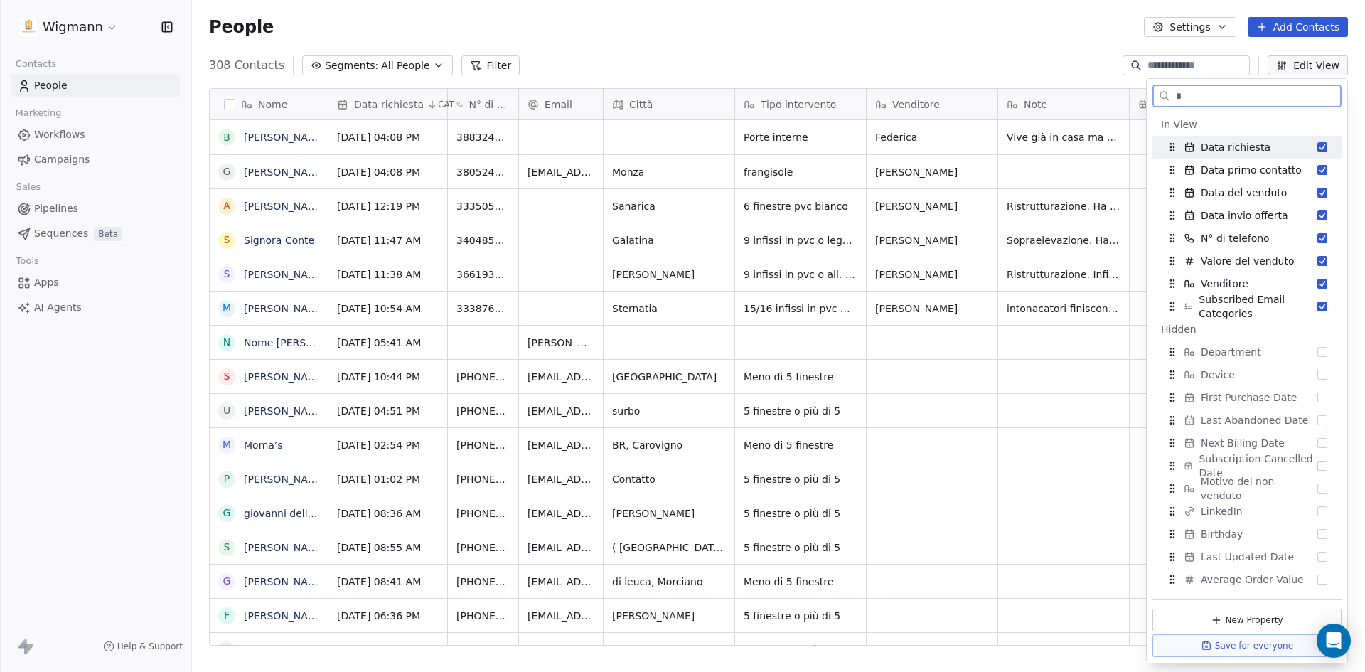
scroll to position [0, 0]
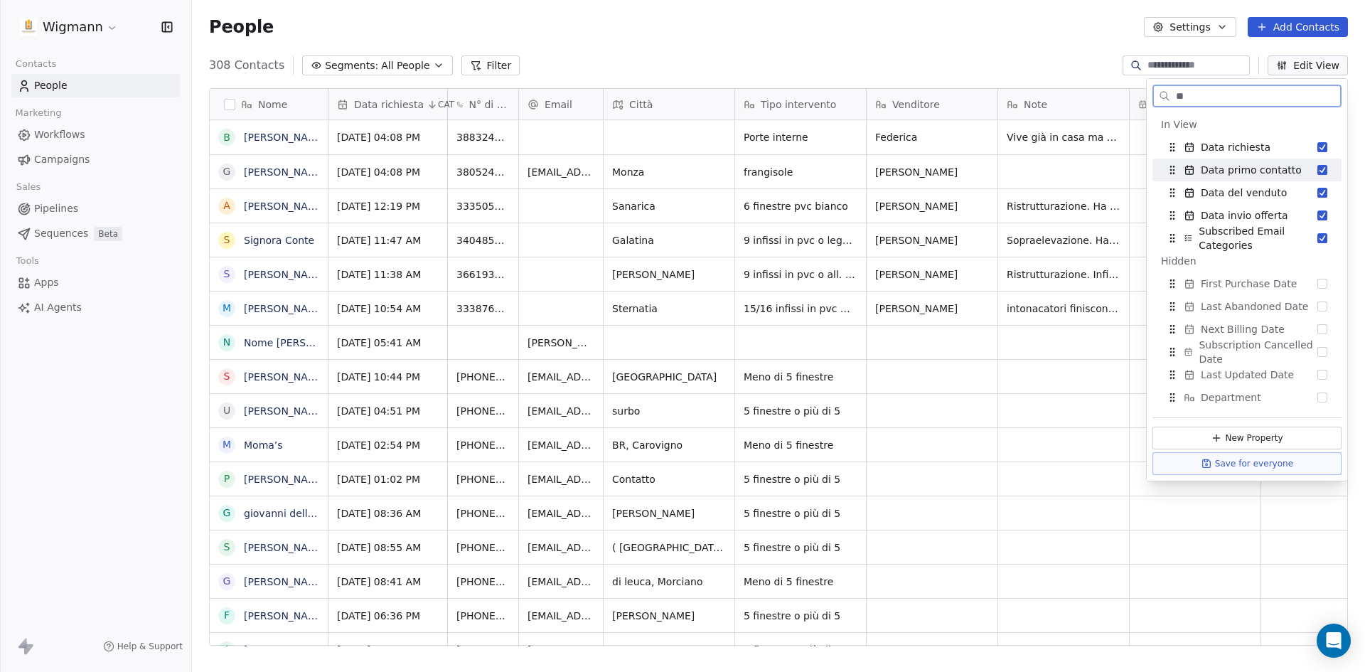
type input "*"
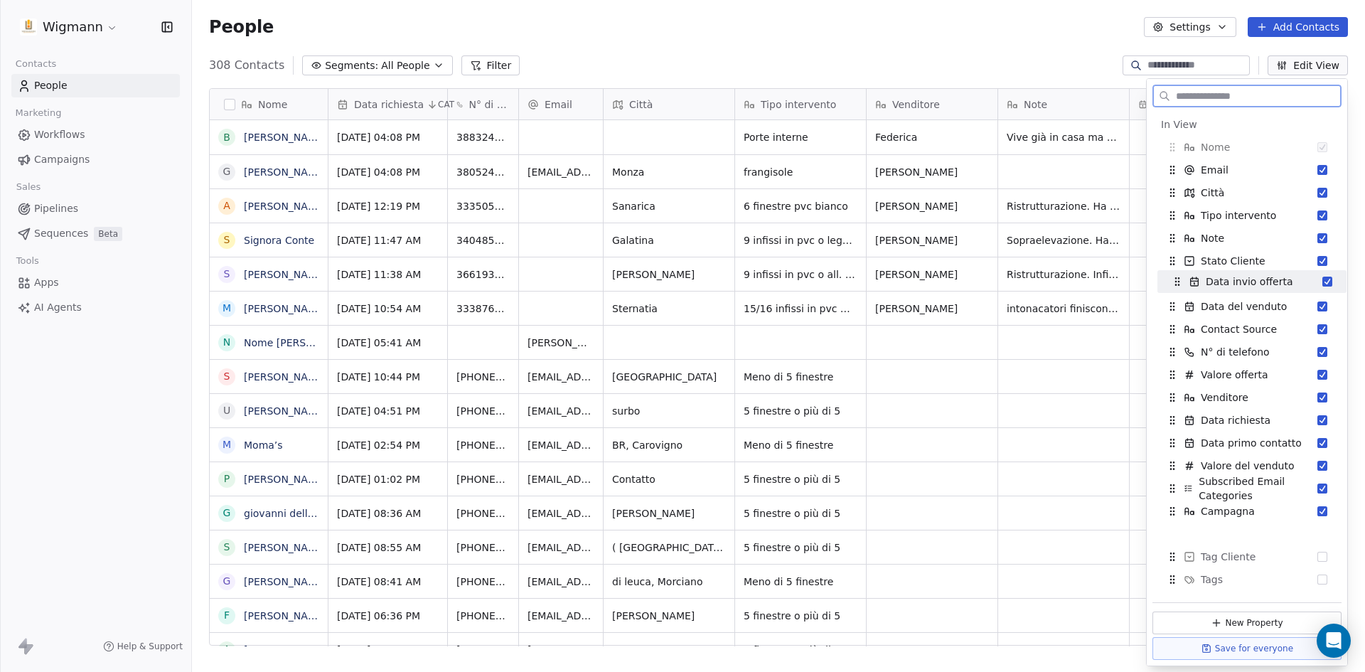
drag, startPoint x: 1242, startPoint y: 489, endPoint x: 1247, endPoint y: 282, distance: 206.9
click at [1247, 282] on span "Data invio offerta" at bounding box center [1248, 281] width 87 height 14
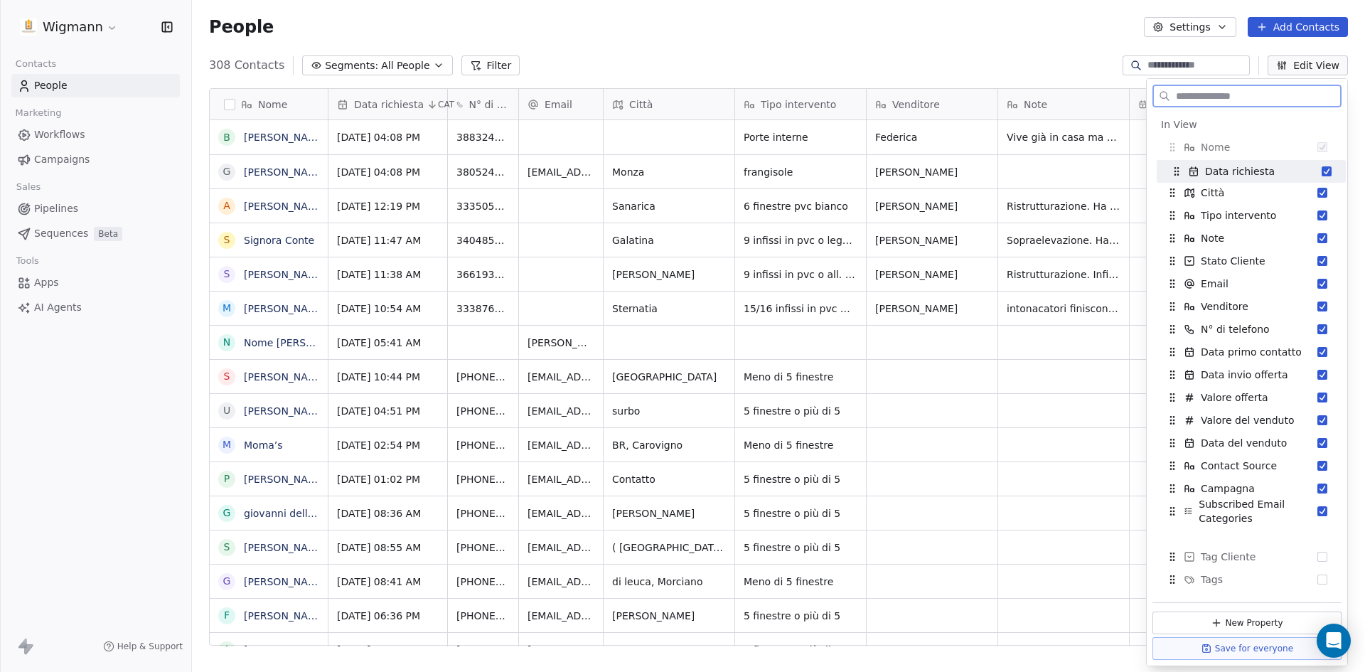
drag, startPoint x: 1227, startPoint y: 331, endPoint x: 1232, endPoint y: 173, distance: 157.8
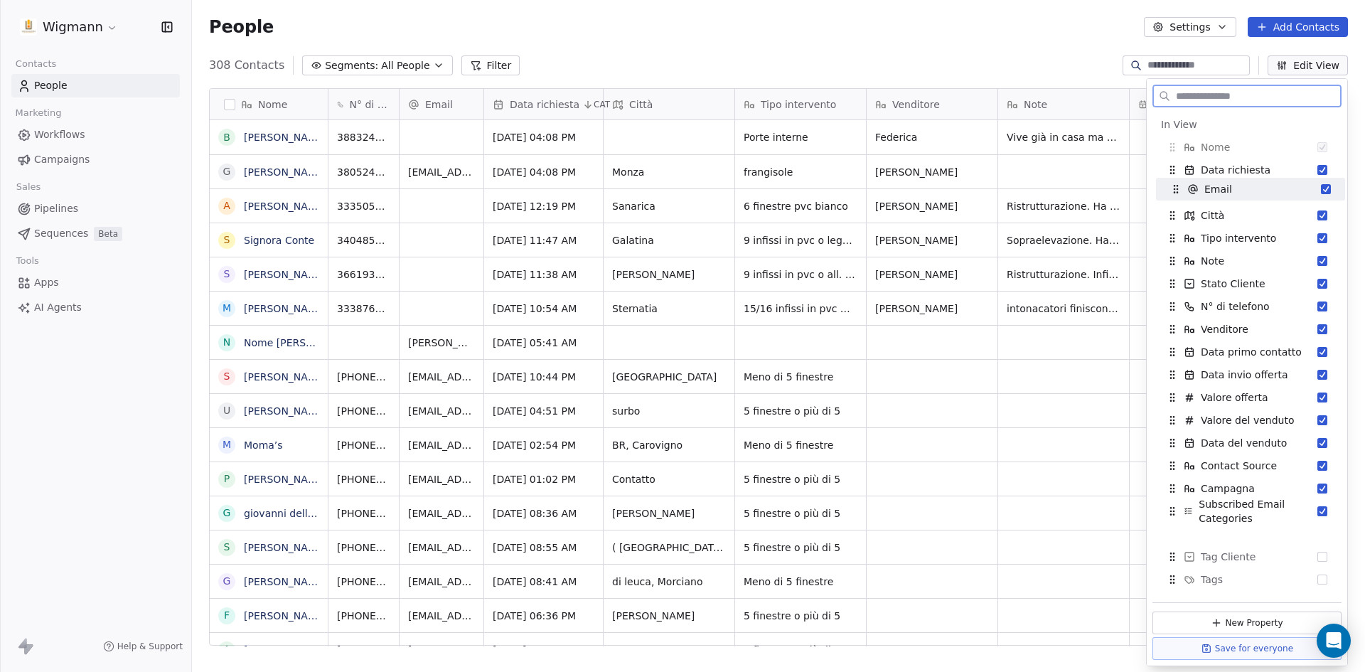
drag, startPoint x: 1230, startPoint y: 170, endPoint x: 1234, endPoint y: 189, distance: 19.5
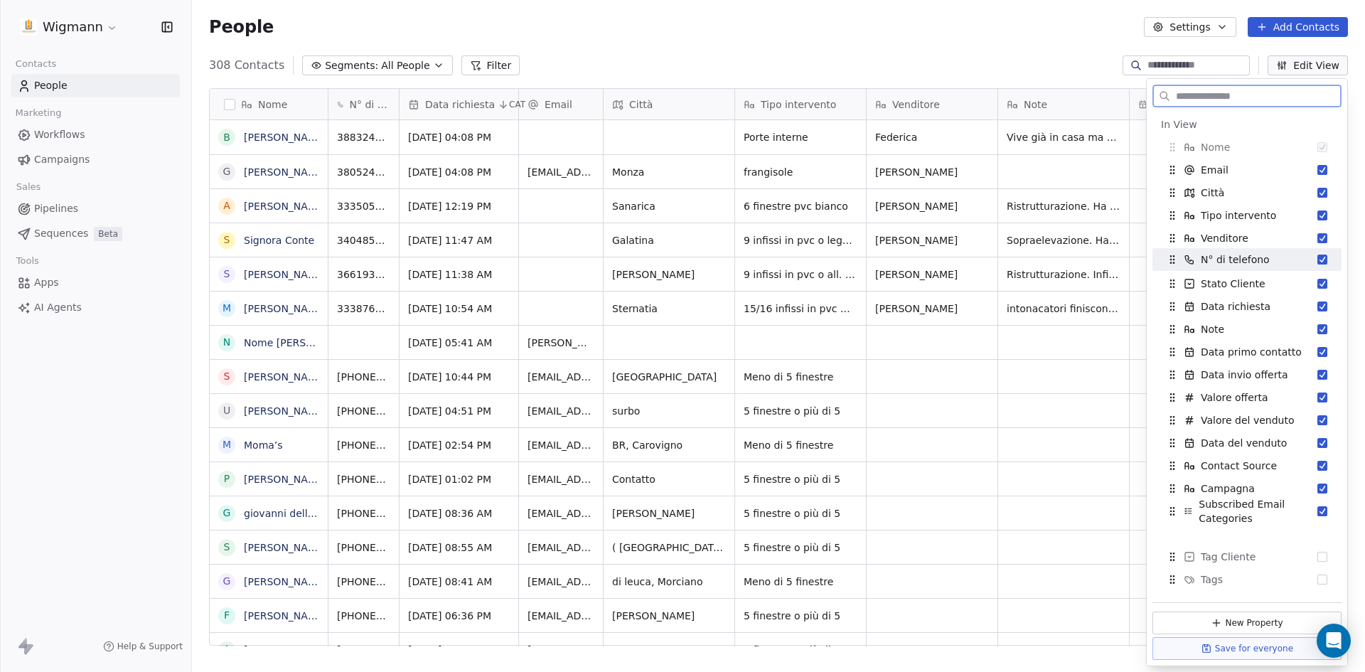
drag, startPoint x: 1238, startPoint y: 306, endPoint x: 1238, endPoint y: 259, distance: 46.9
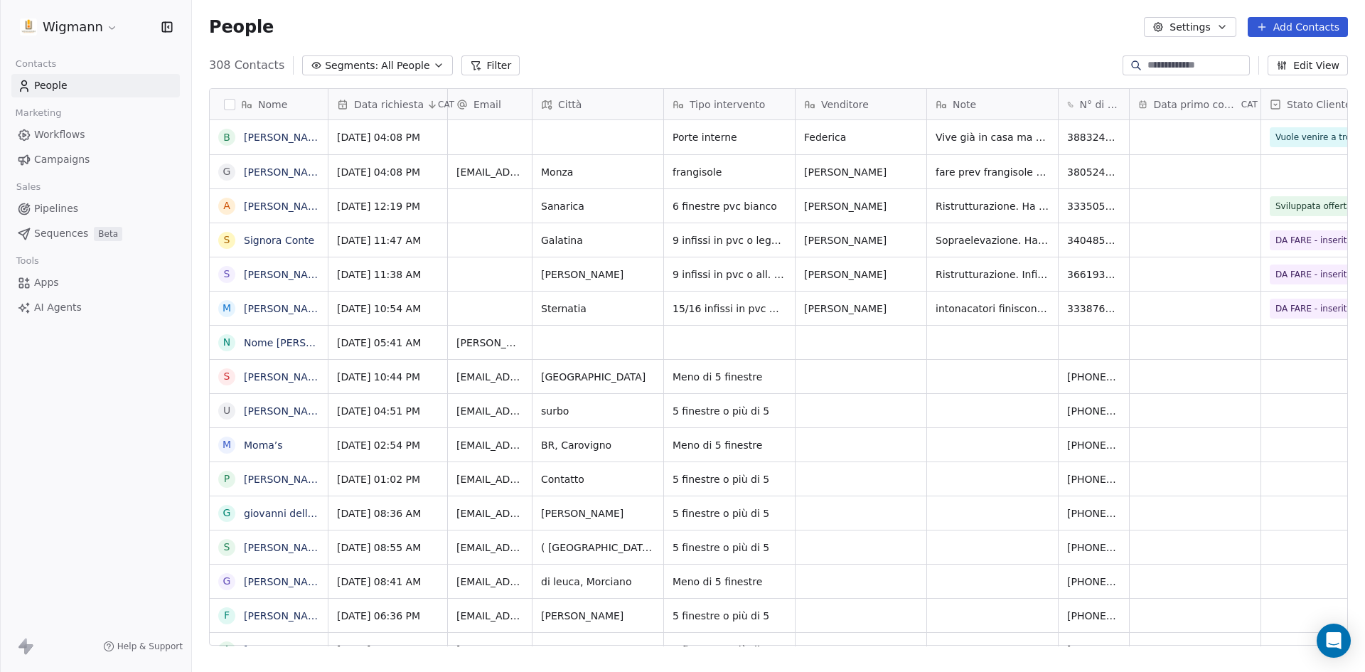
scroll to position [580, 1162]
click at [1287, 67] on icon "button" at bounding box center [1281, 65] width 11 height 11
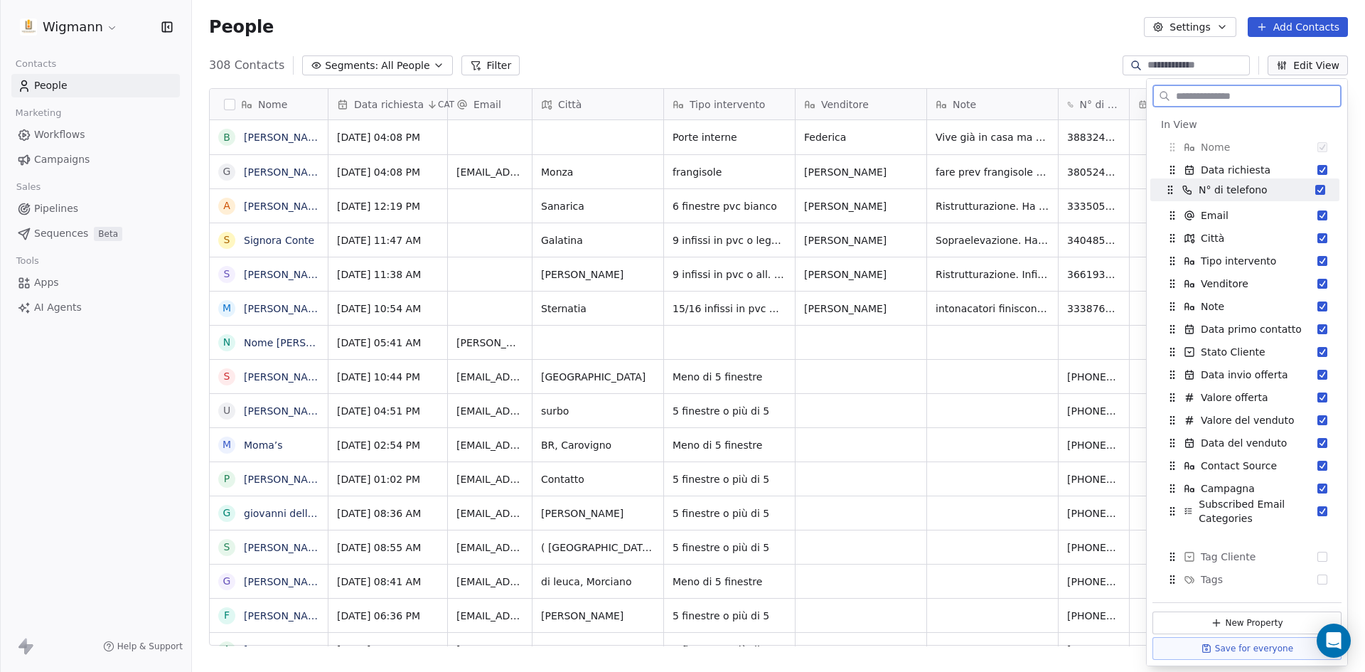
drag, startPoint x: 1168, startPoint y: 310, endPoint x: 1166, endPoint y: 193, distance: 116.6
click at [1166, 193] on icon "Suggestions" at bounding box center [1169, 189] width 11 height 11
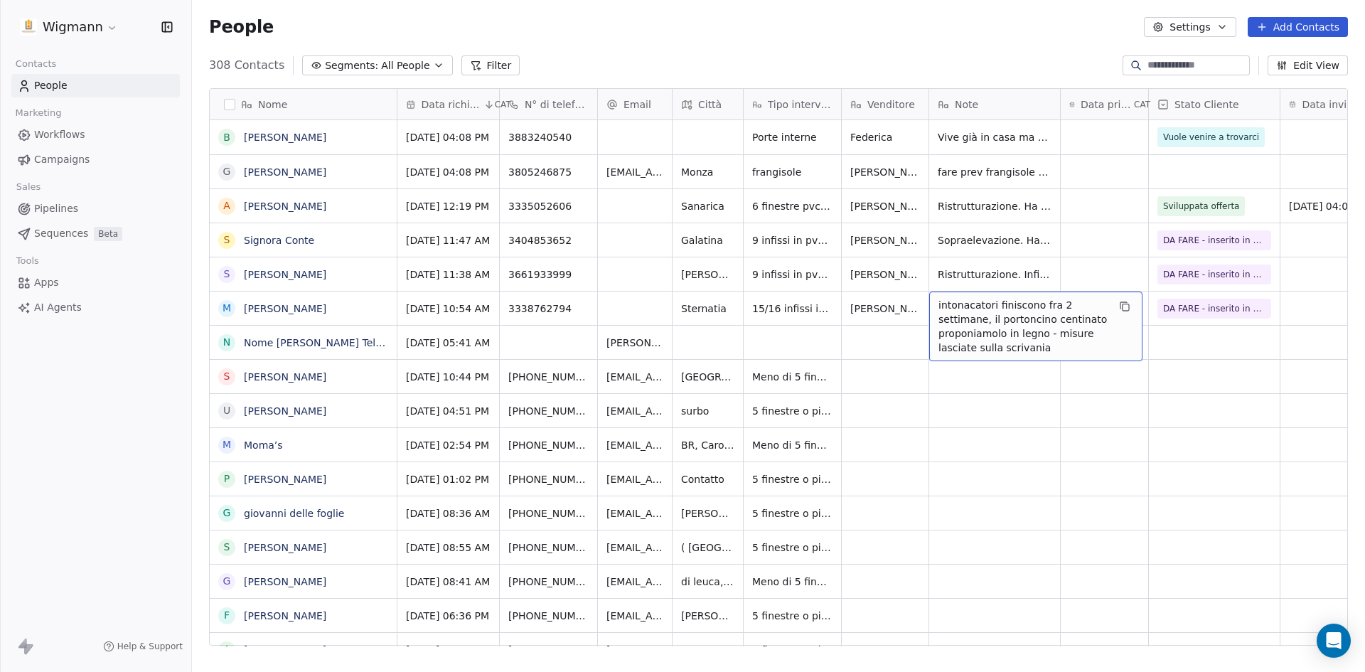
click at [1047, 350] on span "intonacatori finiscono fra 2 settimane, il portoncino centinato proponiamolo in…" at bounding box center [1022, 326] width 169 height 57
click at [1042, 346] on span "intonacatori finiscono fra 2 settimane, il portoncino centinato proponiamolo in…" at bounding box center [1022, 326] width 169 height 57
click at [1041, 347] on span "intonacatori finiscono fra 2 settimane, il portoncino centinato proponiamolo in…" at bounding box center [1022, 326] width 169 height 57
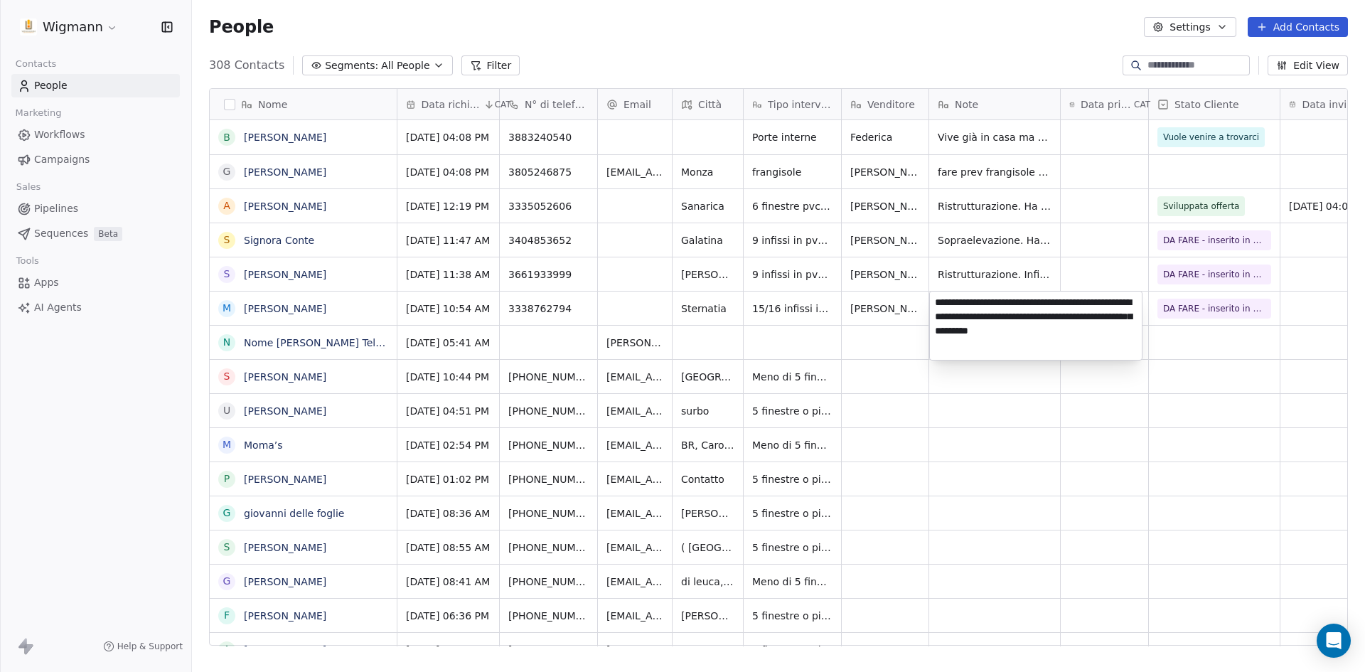
click at [1173, 371] on html "Wigmann Contacts People Marketing Workflows Campaigns Sales Pipelines Sequences…" at bounding box center [682, 336] width 1365 height 672
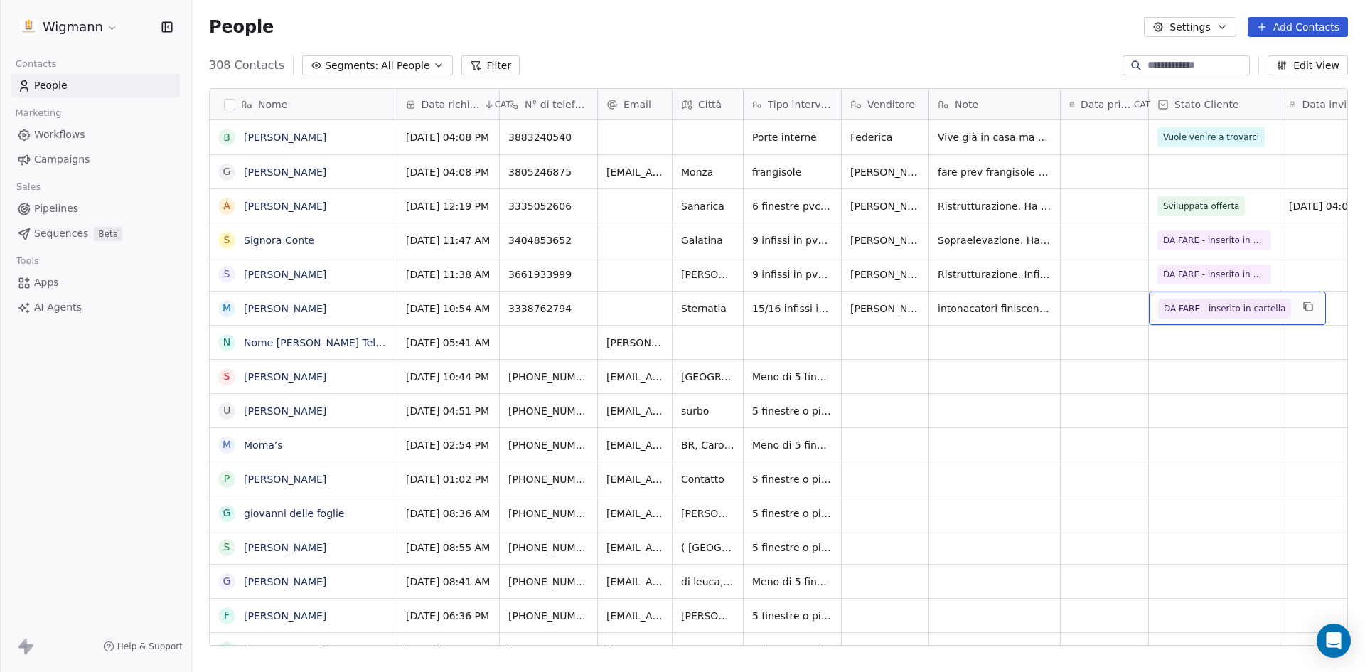
click at [1236, 308] on span "DA FARE - inserito in cartella" at bounding box center [1224, 308] width 122 height 14
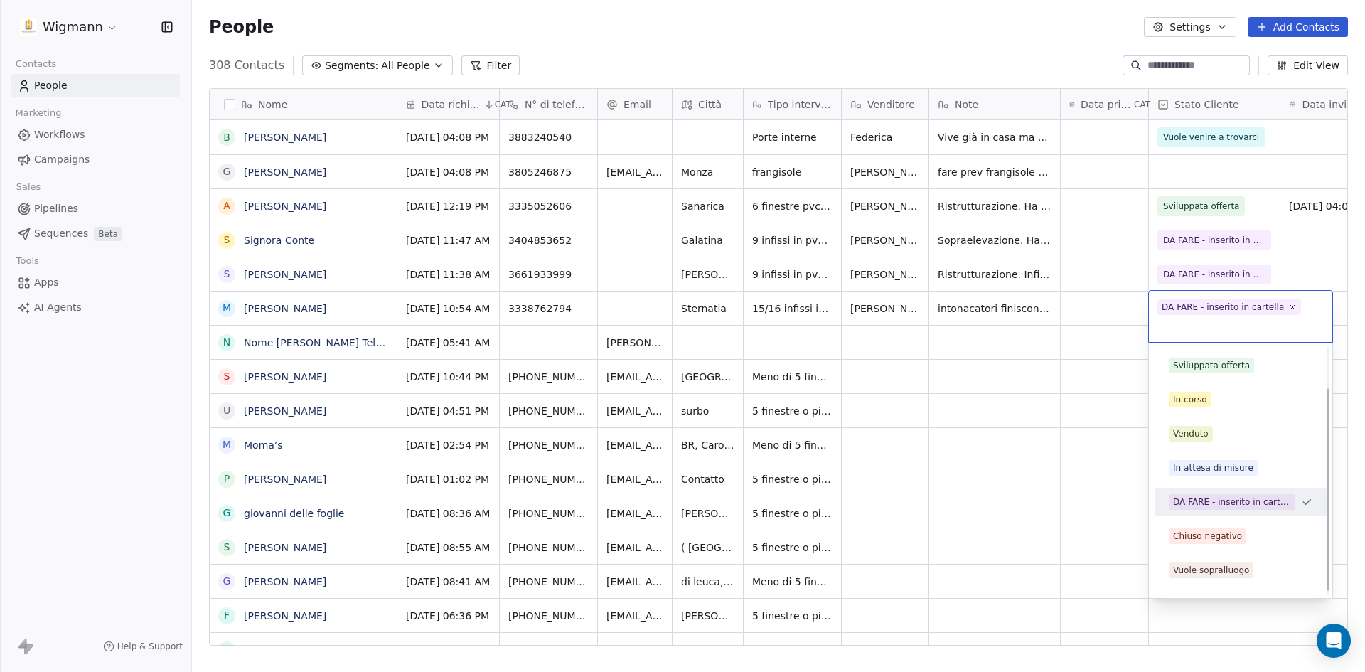
scroll to position [58, 0]
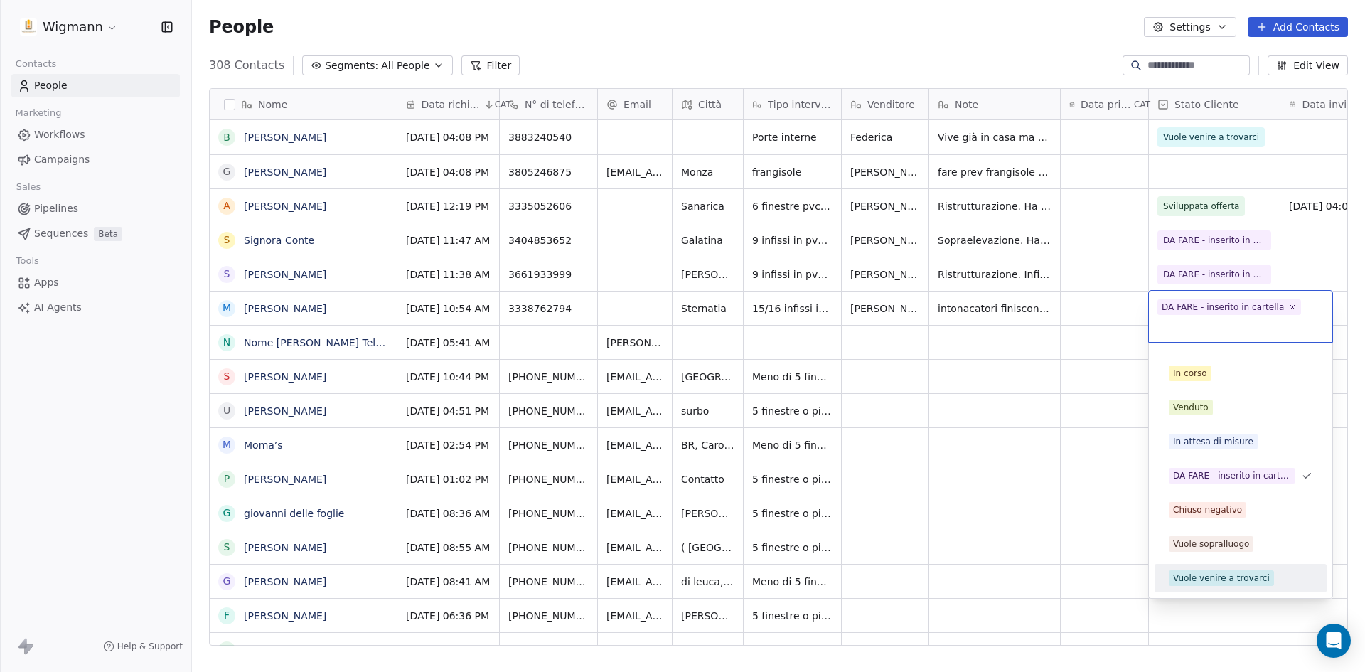
click at [1217, 579] on div "Vuole venire a trovarci" at bounding box center [1221, 577] width 97 height 13
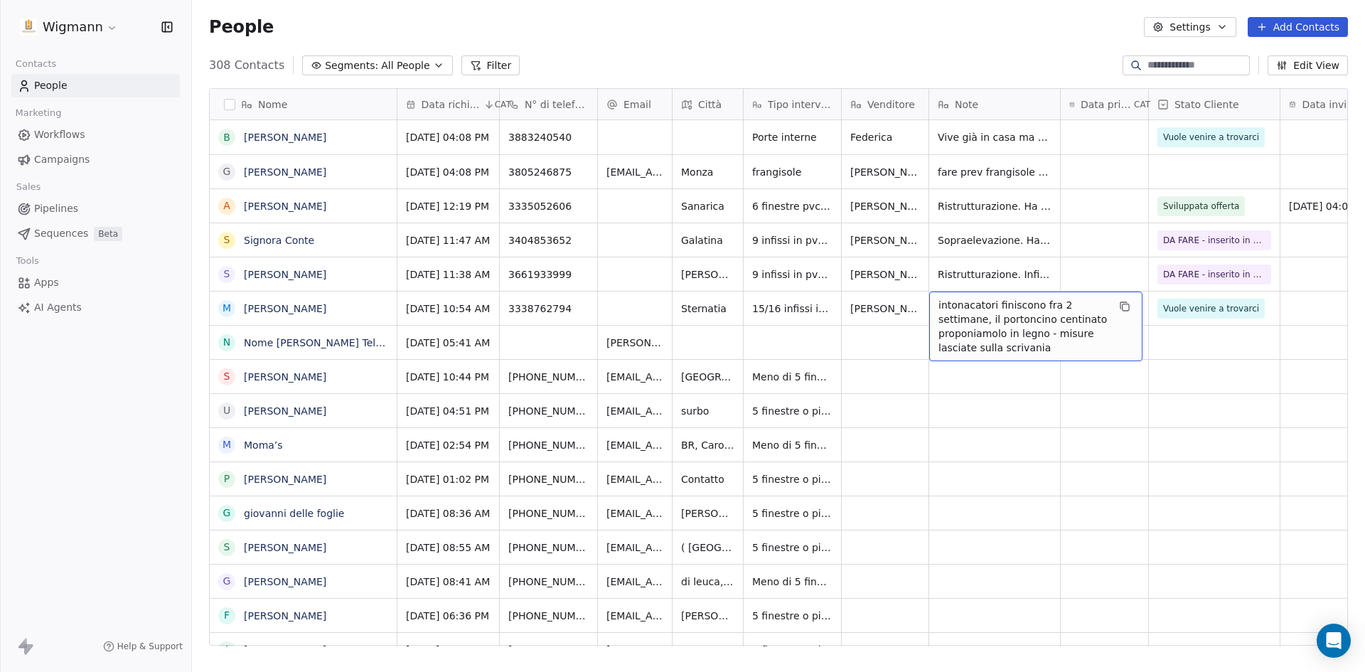
click at [979, 312] on span "intonacatori finiscono fra 2 settimane, il portoncino centinato proponiamolo in…" at bounding box center [1022, 326] width 169 height 57
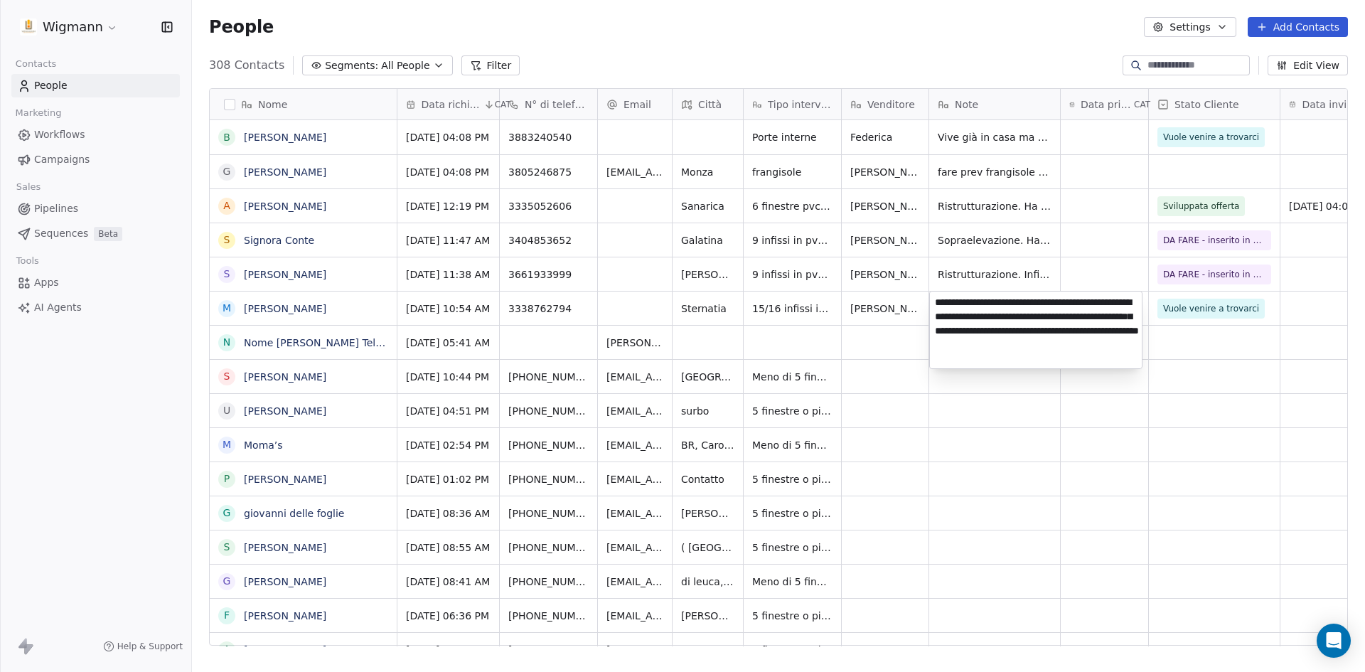
type textarea "**********"
click at [1046, 413] on html "Wigmann Contacts People Marketing Workflows Campaigns Sales Pipelines Sequences…" at bounding box center [682, 336] width 1365 height 672
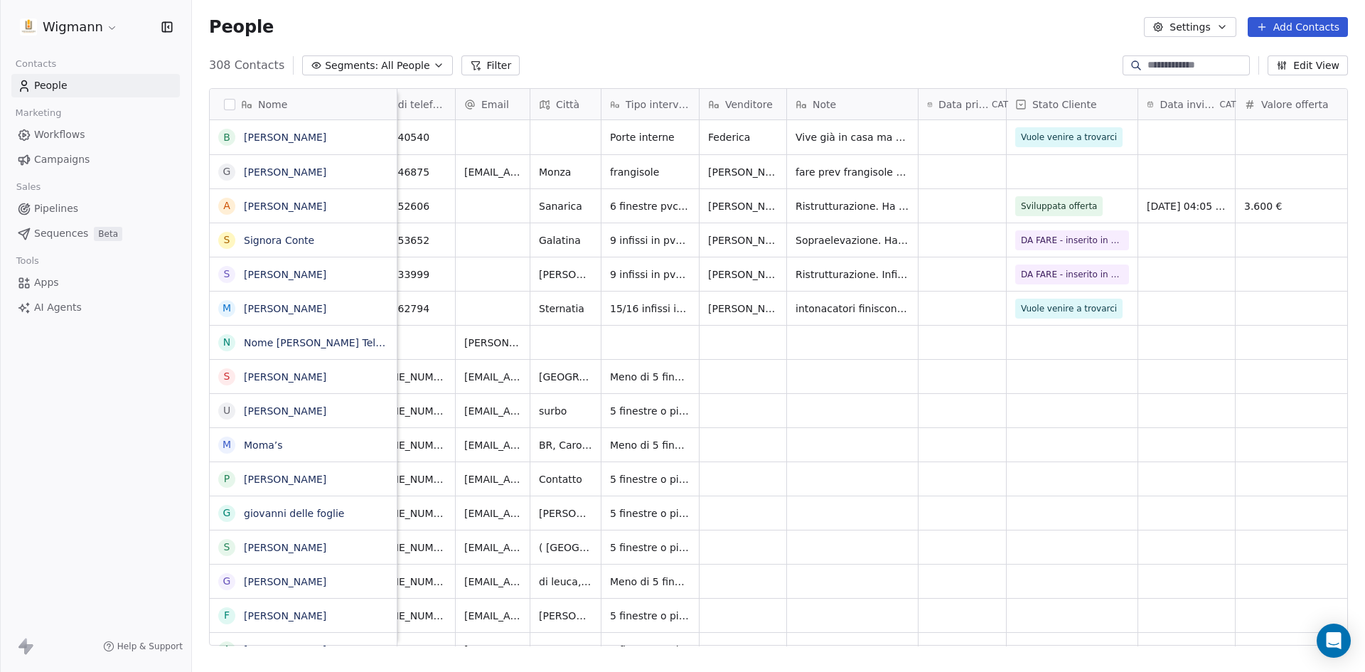
scroll to position [0, 134]
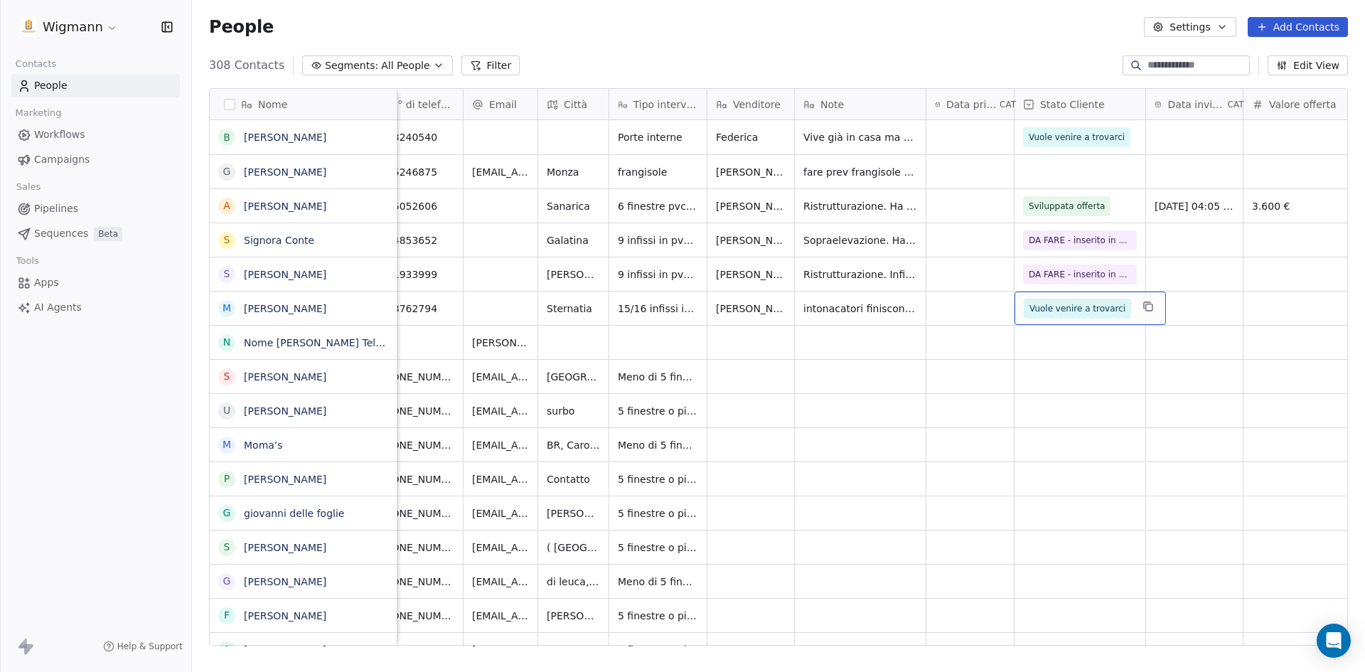
click at [1066, 307] on span "Vuole venire a trovarci" at bounding box center [1077, 308] width 96 height 14
click at [1070, 308] on span "Vuole venire a trovarci" at bounding box center [1077, 308] width 96 height 14
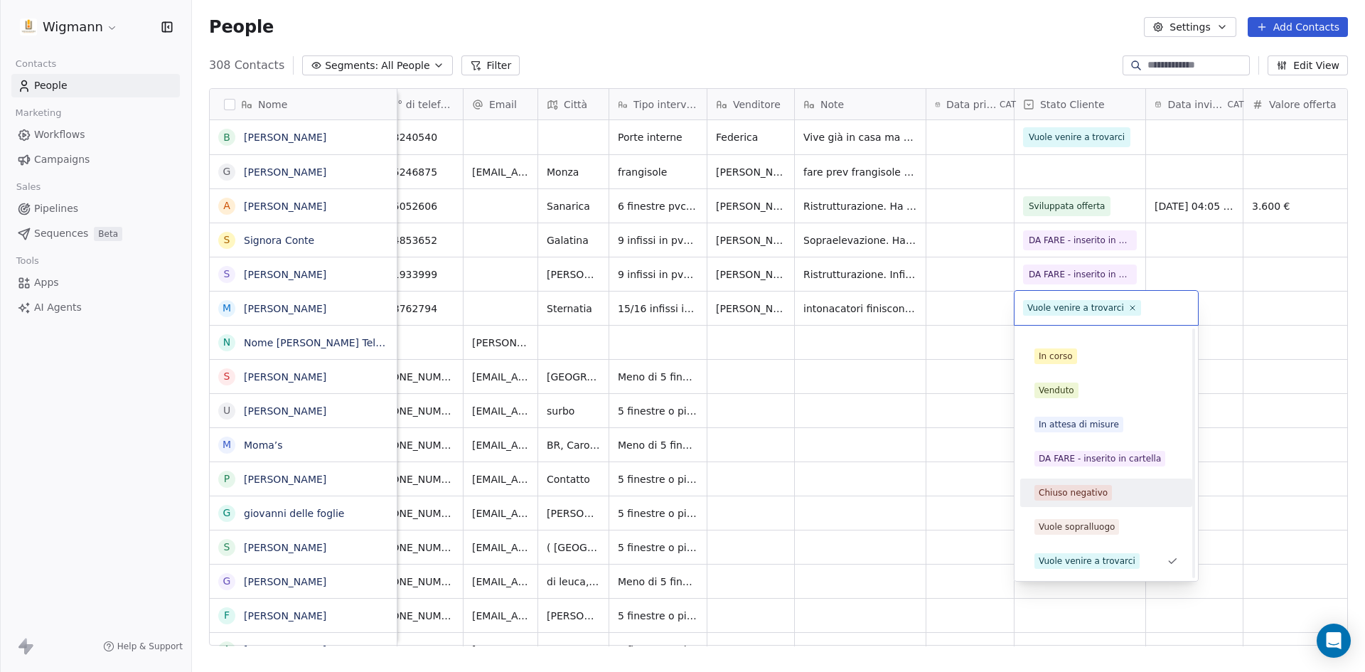
scroll to position [0, 0]
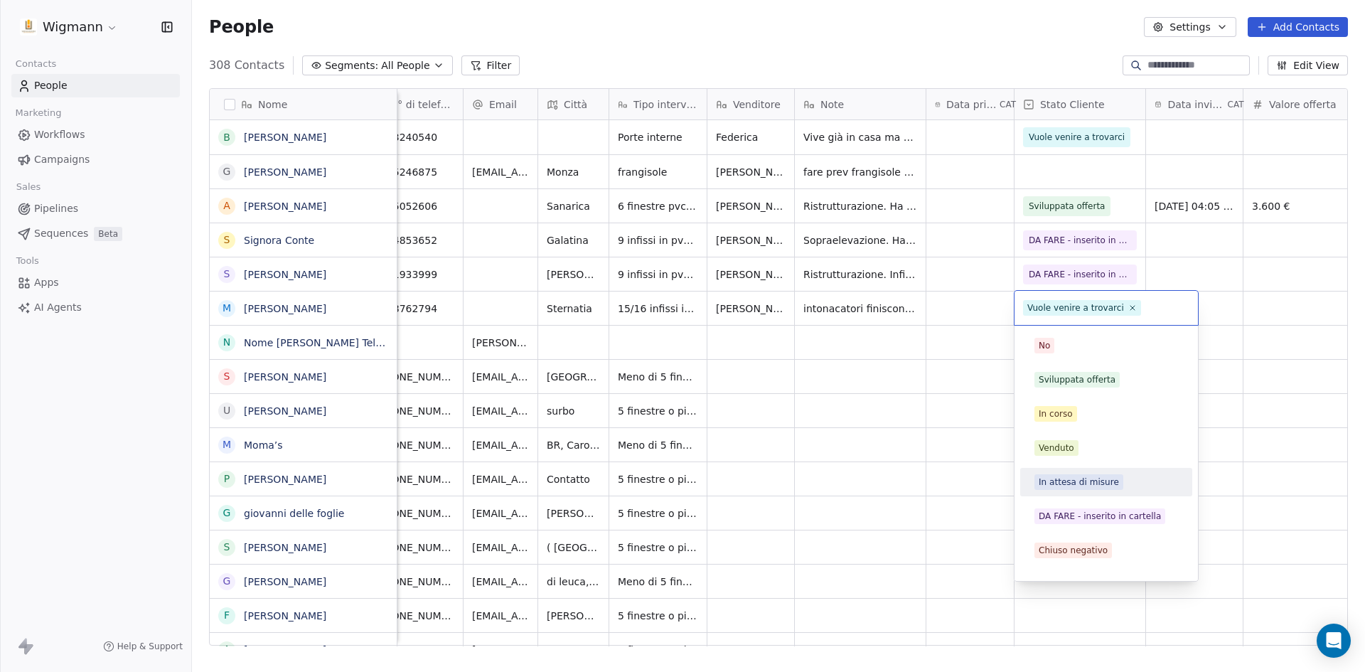
click at [1242, 432] on html "Wigmann Contacts People Marketing Workflows Campaigns Sales Pipelines Sequences…" at bounding box center [682, 336] width 1365 height 672
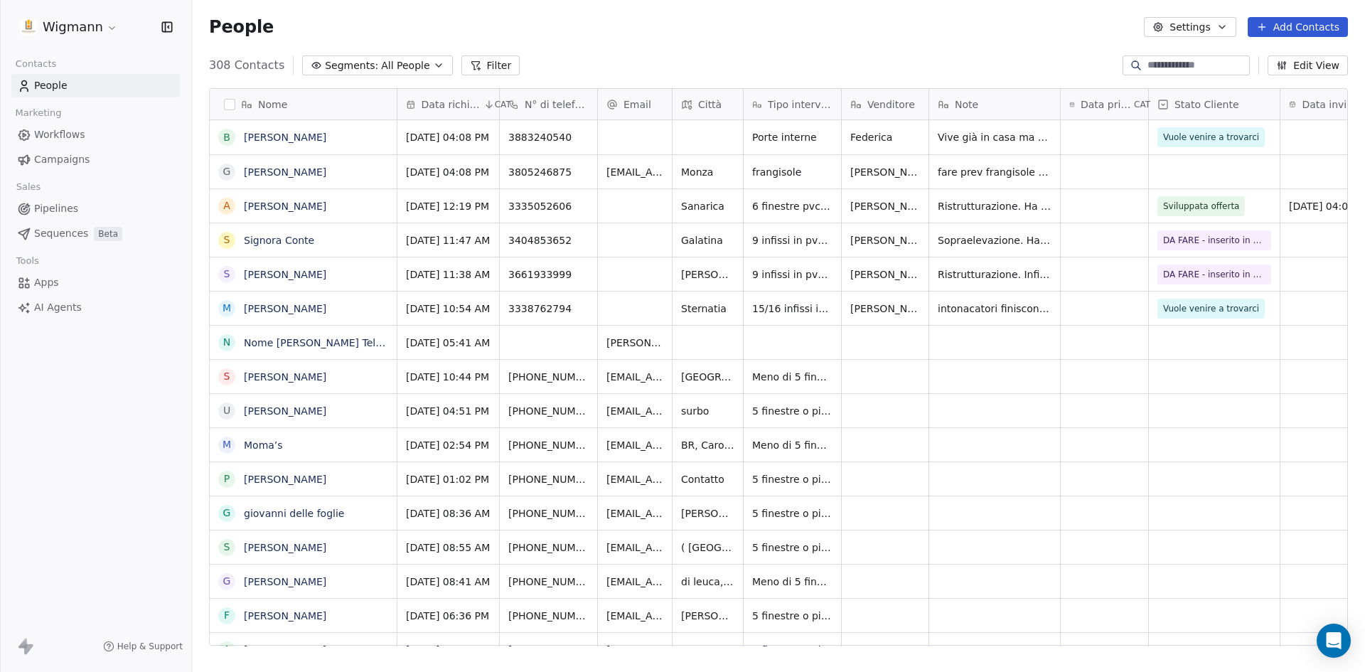
click at [897, 107] on span "Venditore" at bounding box center [891, 104] width 48 height 14
click at [886, 155] on span "Hide" at bounding box center [879, 157] width 23 height 14
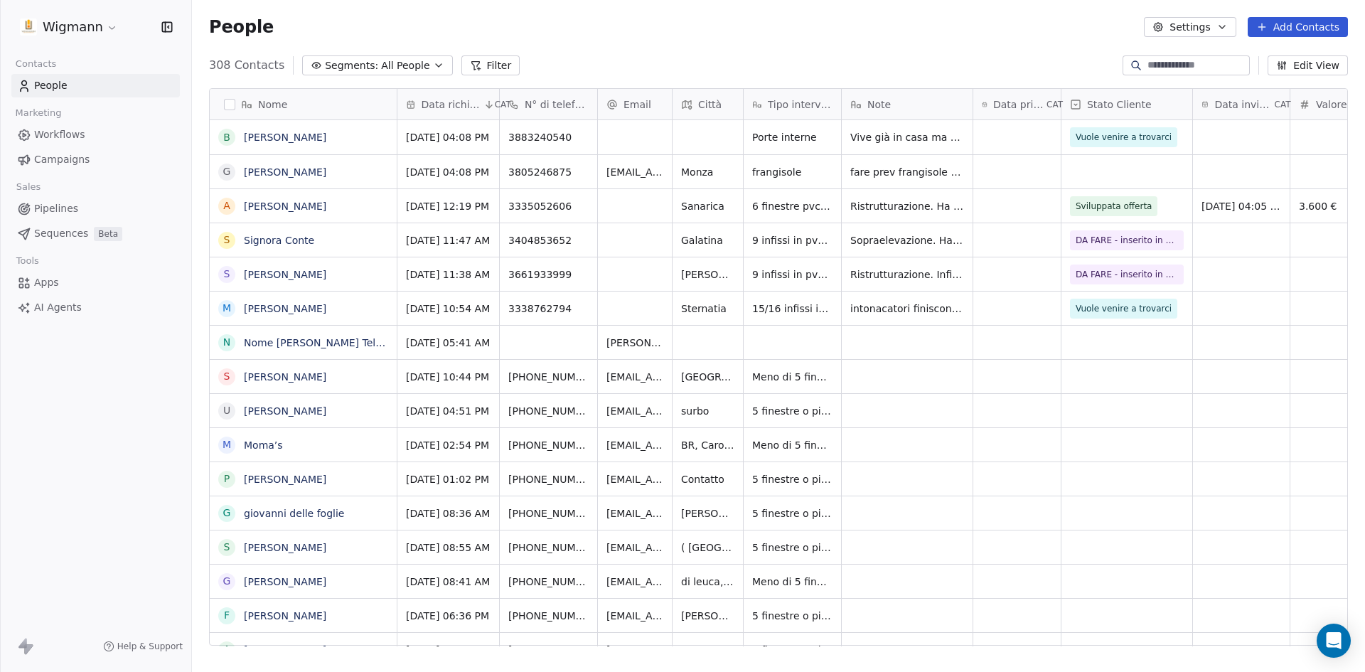
click at [1327, 66] on button "Edit View" at bounding box center [1307, 65] width 80 height 20
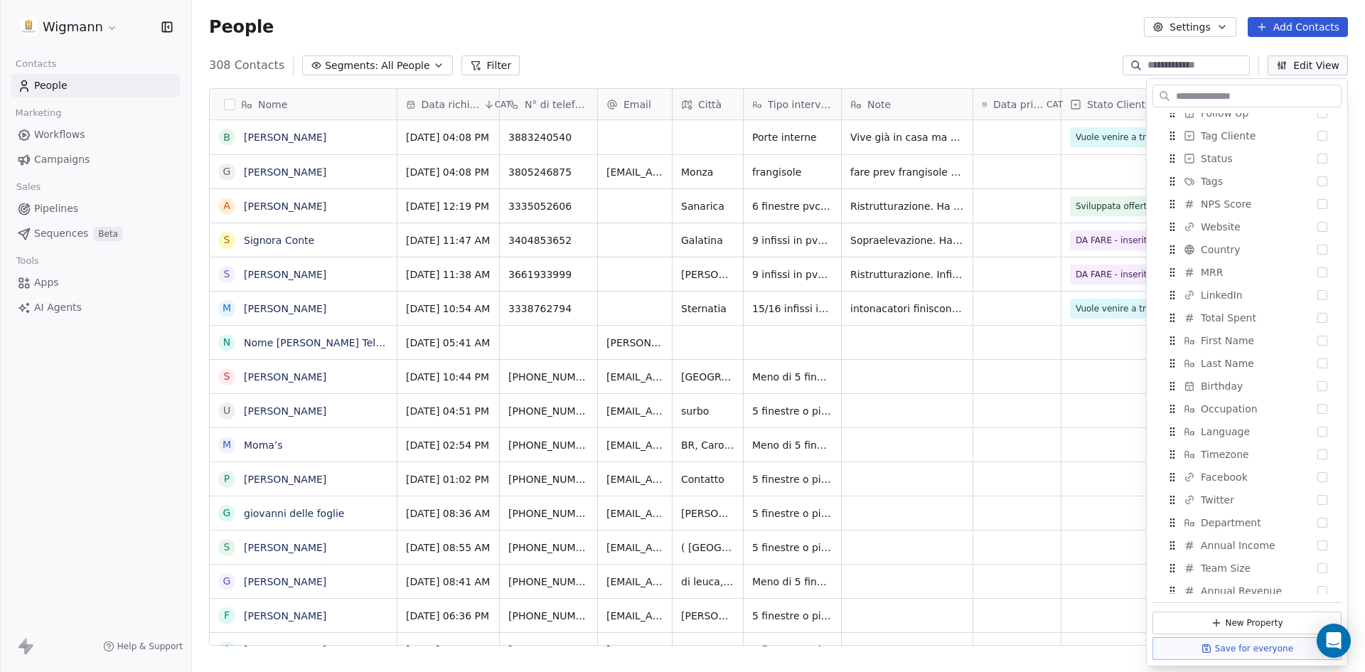
scroll to position [418, 0]
click at [1236, 155] on span "Venditore" at bounding box center [1224, 161] width 48 height 14
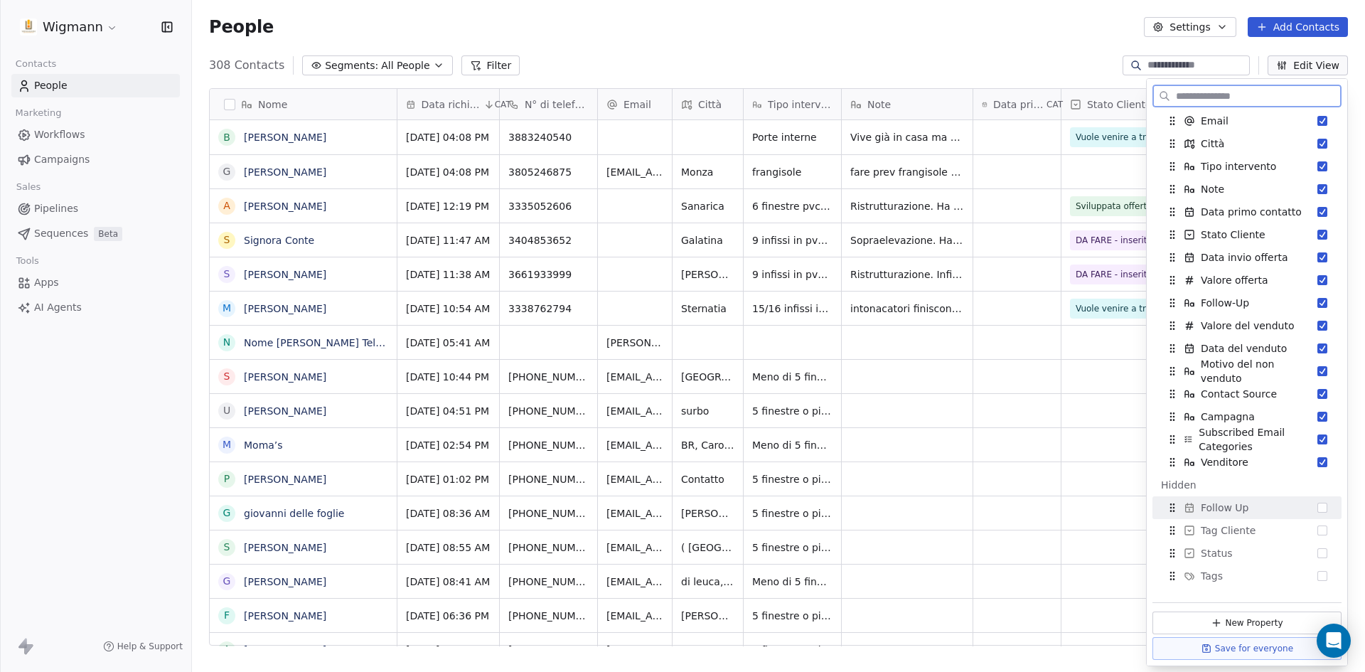
scroll to position [63, 0]
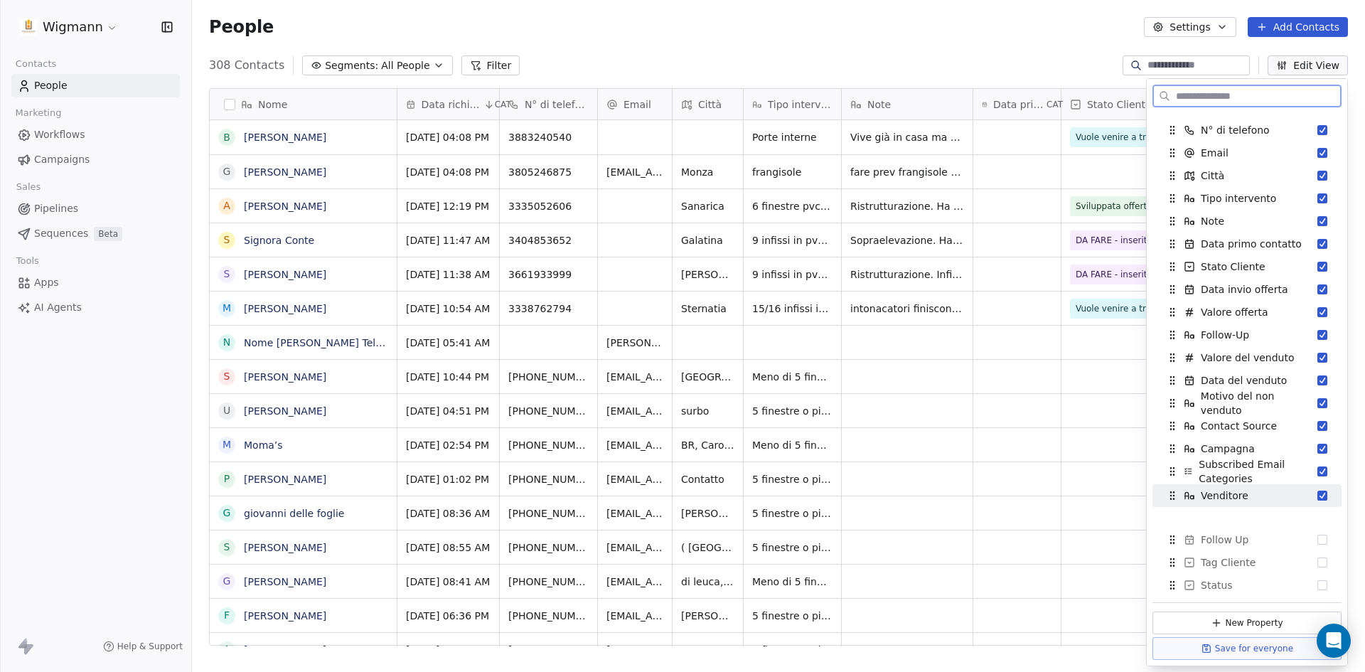
click at [1230, 498] on span "Venditore" at bounding box center [1224, 495] width 48 height 14
drag, startPoint x: 1173, startPoint y: 495, endPoint x: 1175, endPoint y: 242, distance: 253.0
click at [1175, 242] on icon "Suggestions" at bounding box center [1173, 240] width 11 height 11
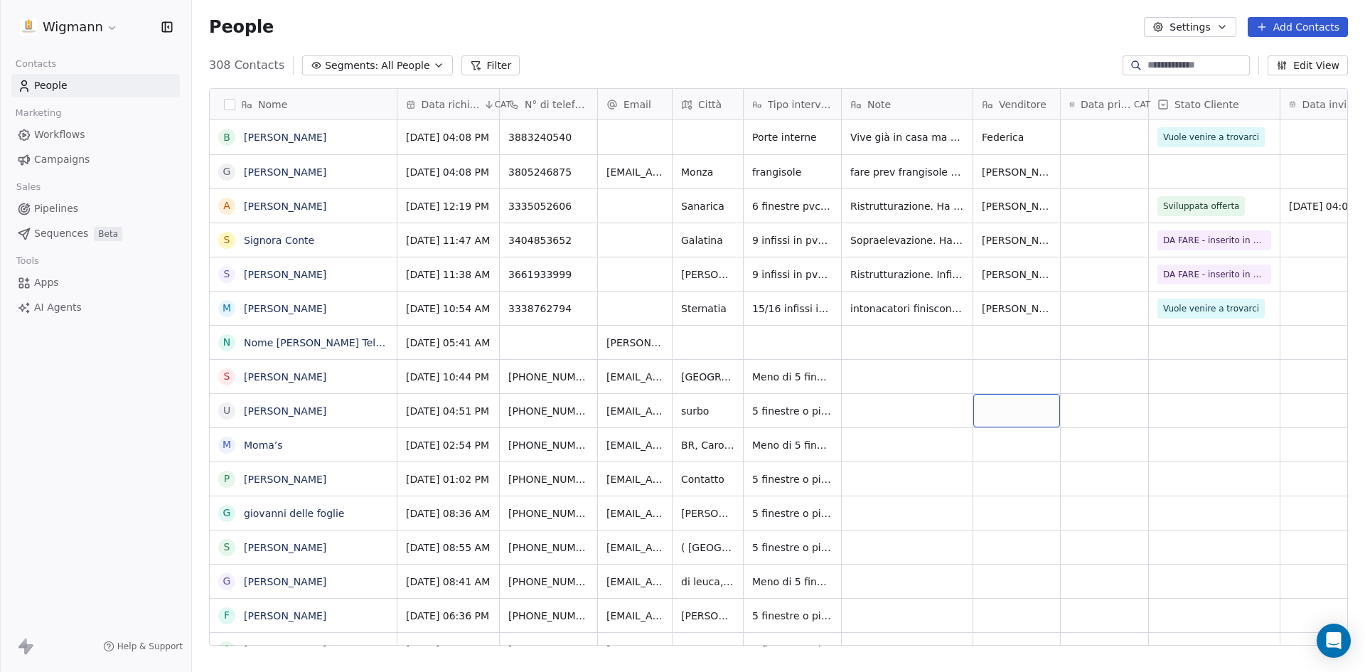
click at [418, 62] on button "Segments: All People" at bounding box center [377, 65] width 150 height 20
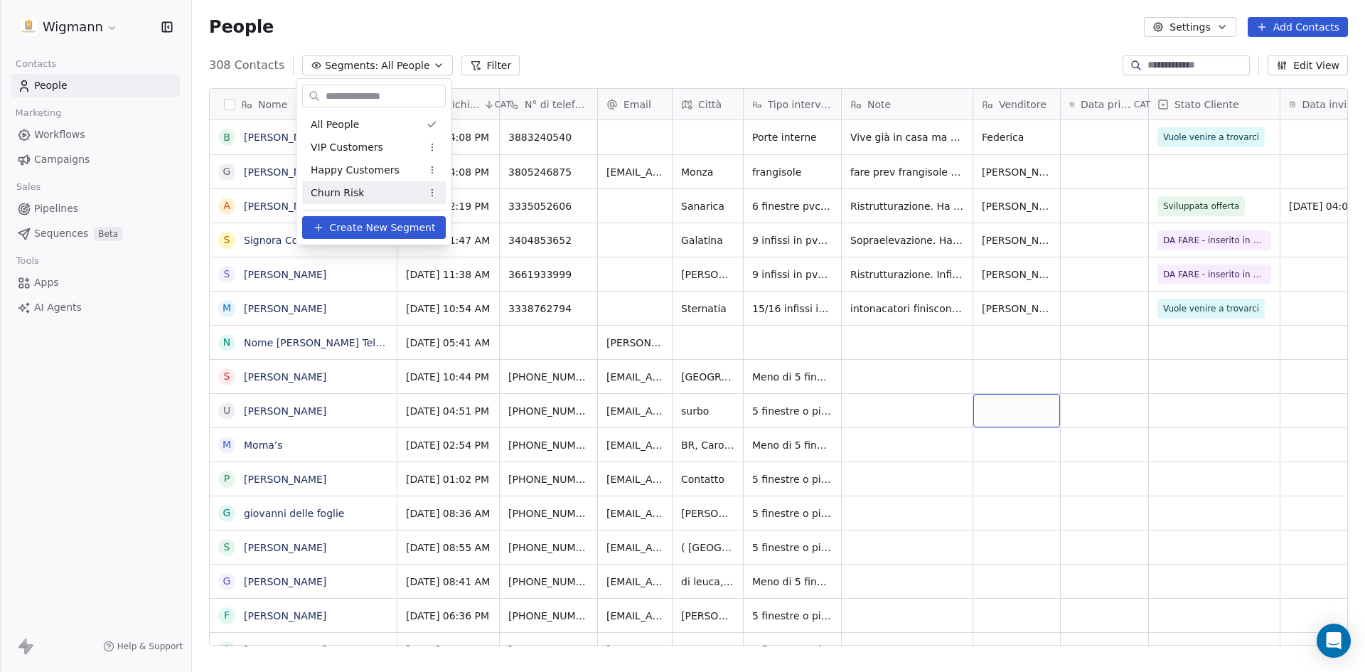
click at [600, 36] on html "Wigmann Contacts People Marketing Workflows Campaigns Sales Pipelines Sequences…" at bounding box center [682, 336] width 1365 height 672
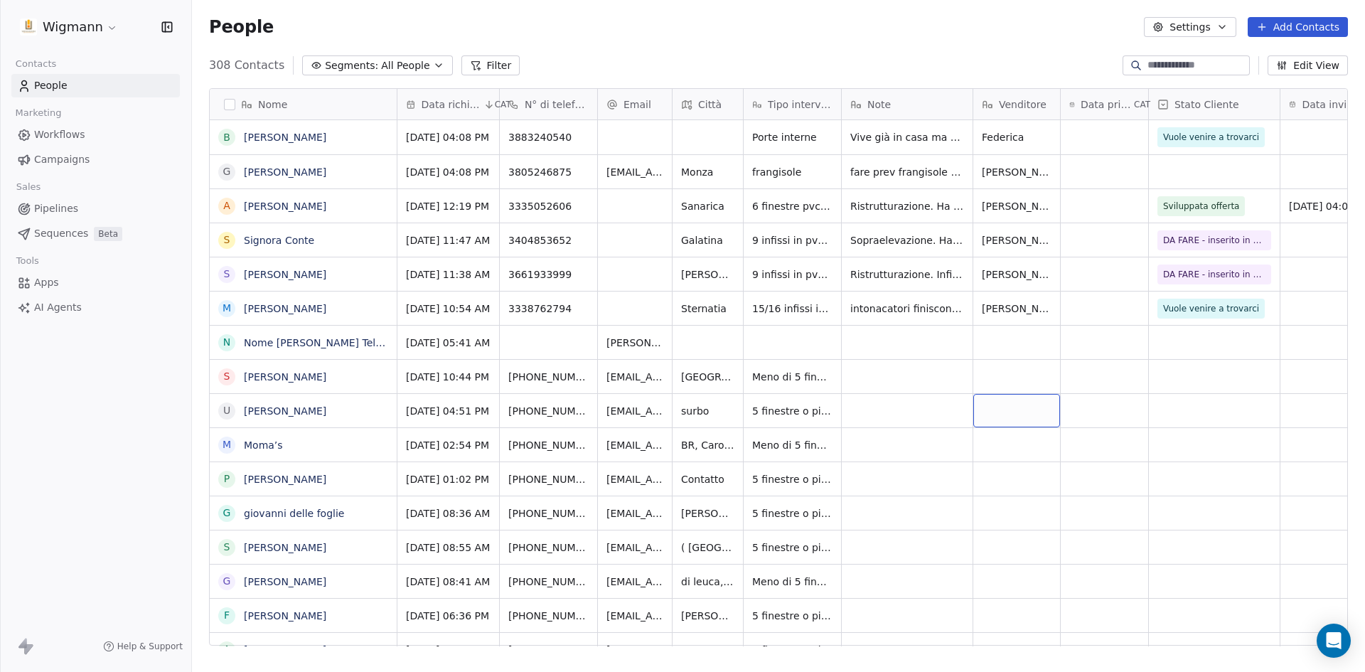
click at [484, 68] on button "Filter" at bounding box center [490, 65] width 59 height 20
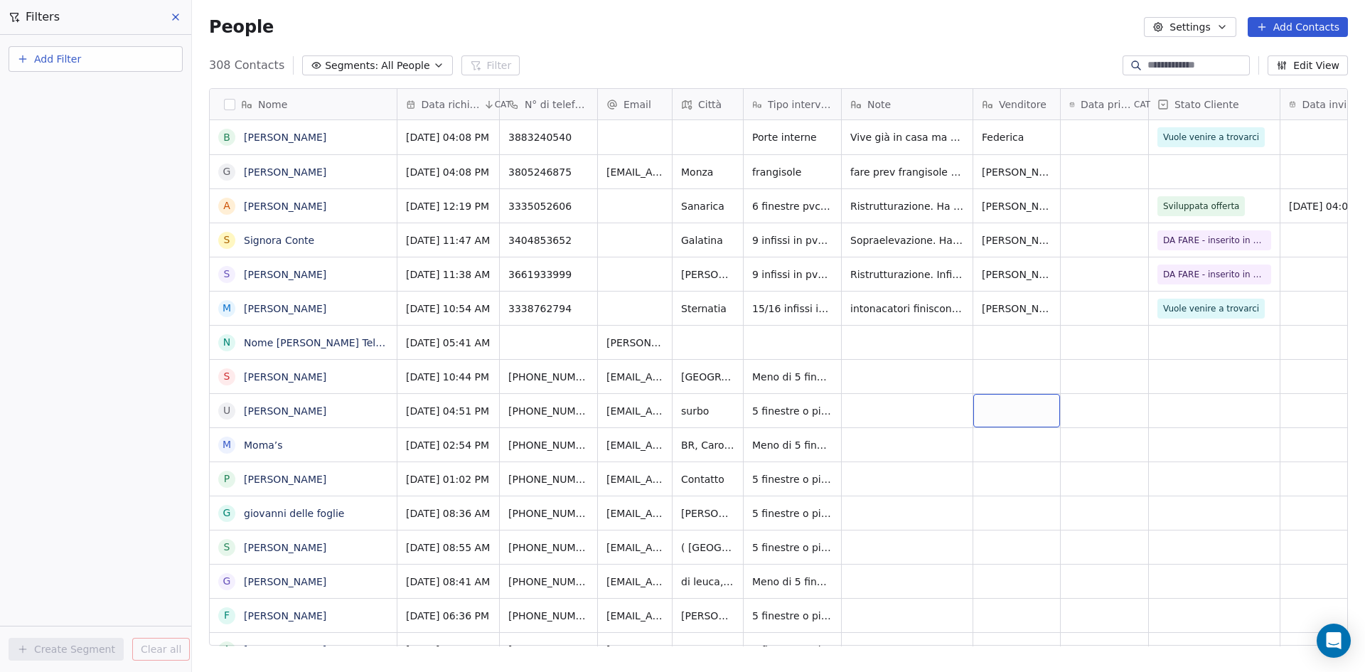
click at [75, 66] on span "Add Filter" at bounding box center [57, 59] width 47 height 15
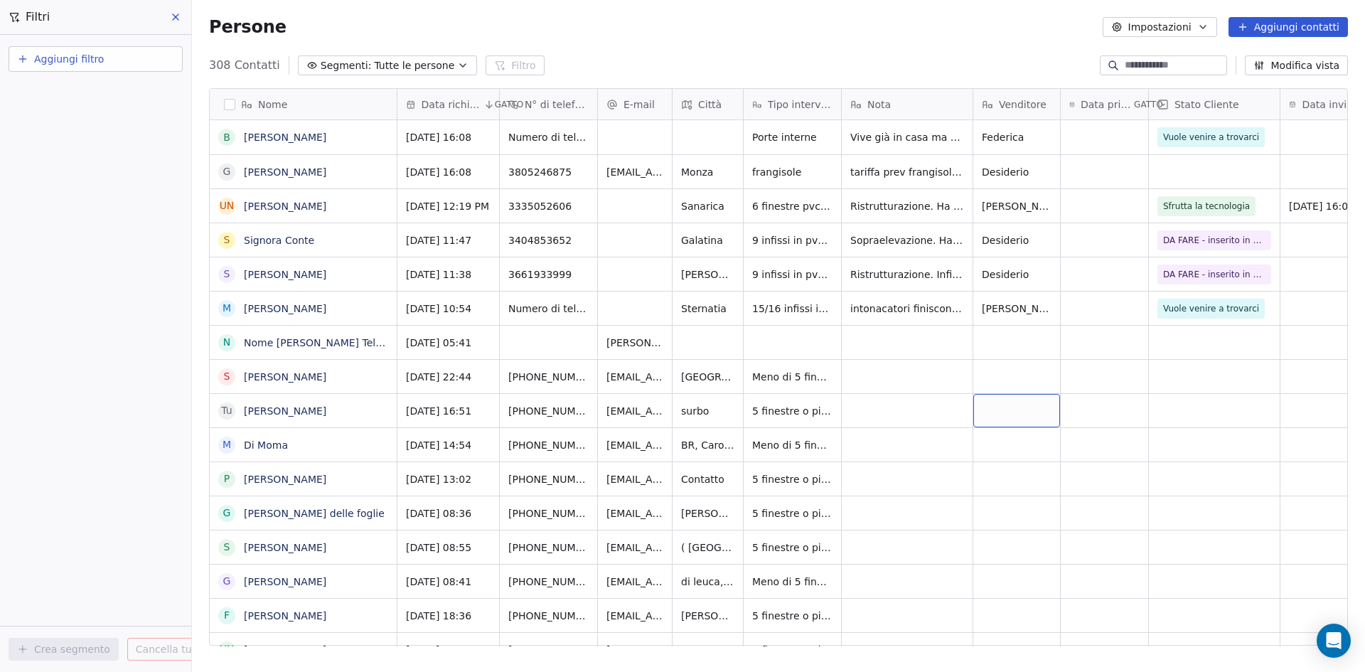
click at [91, 60] on font "Aggiungi filtro" at bounding box center [69, 58] width 70 height 11
click at [102, 121] on font "Attività di contatto" at bounding box center [69, 114] width 93 height 11
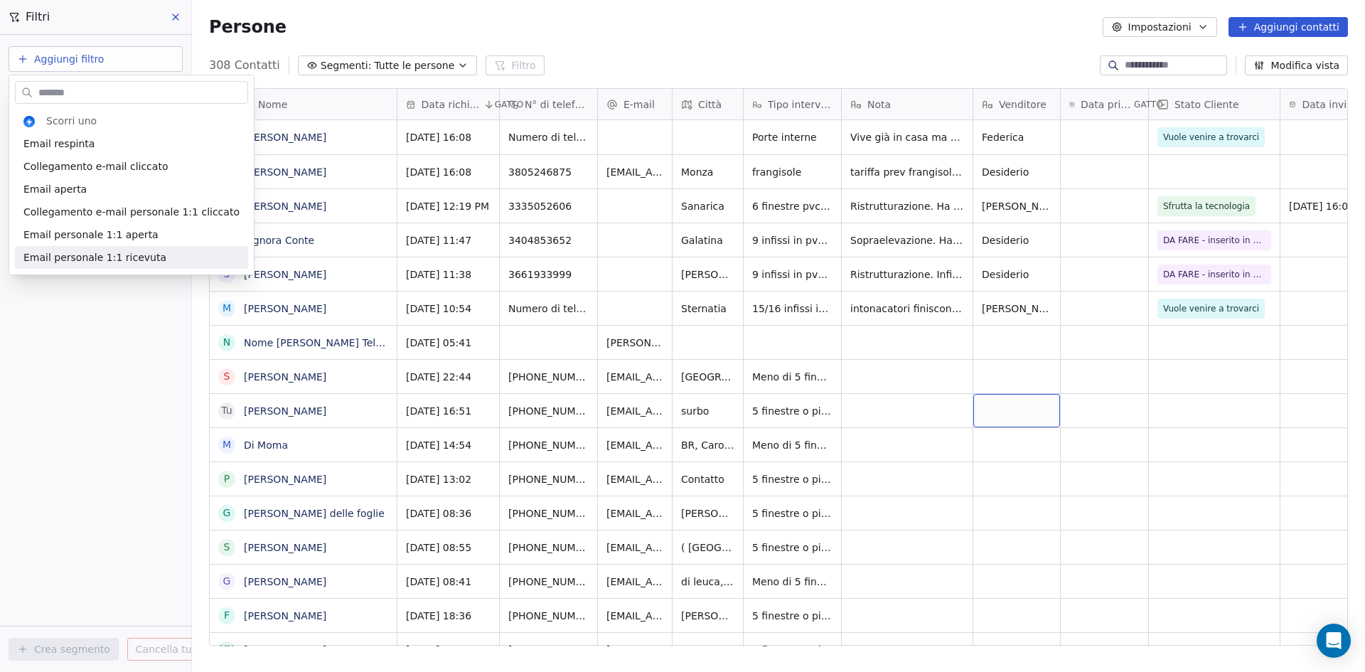
click at [93, 338] on html "Wigmann Contatti Persone Marketing Flussi di lavoro Campagne Saldi Condotte Seq…" at bounding box center [682, 336] width 1365 height 672
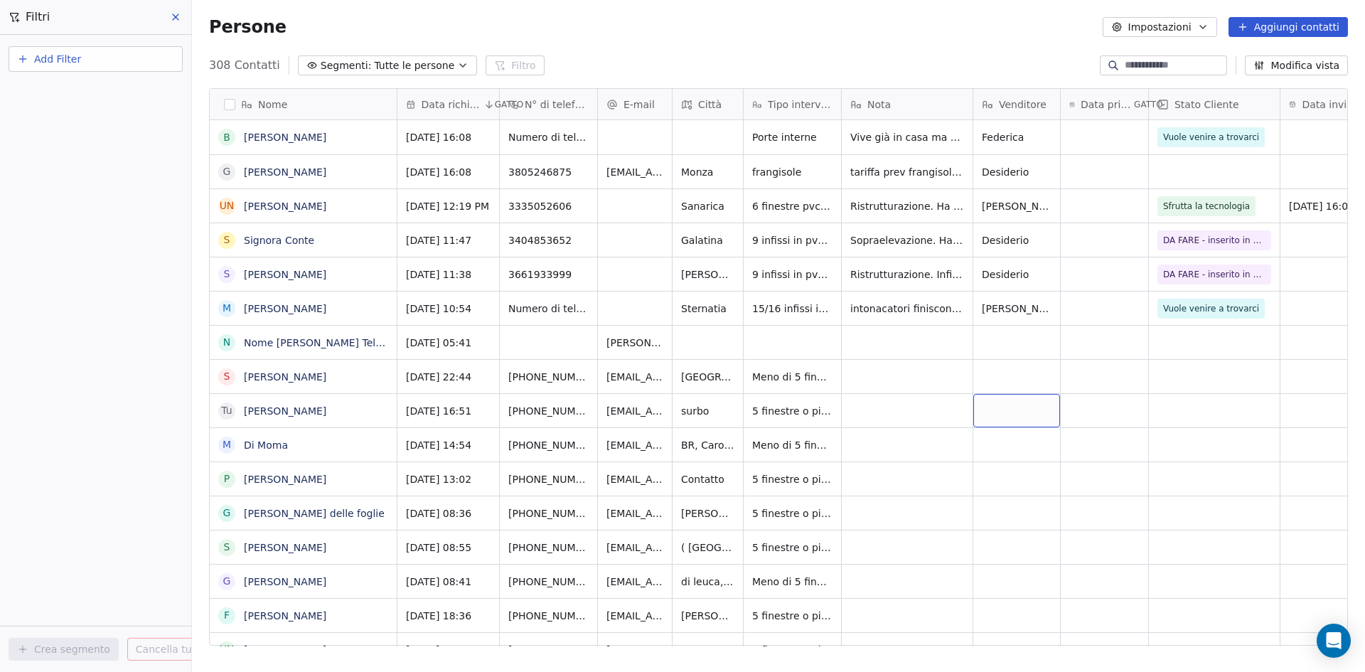
click at [72, 54] on span "Add Filter" at bounding box center [57, 59] width 47 height 15
click at [98, 96] on font "Proprietà del contatto" at bounding box center [77, 92] width 108 height 11
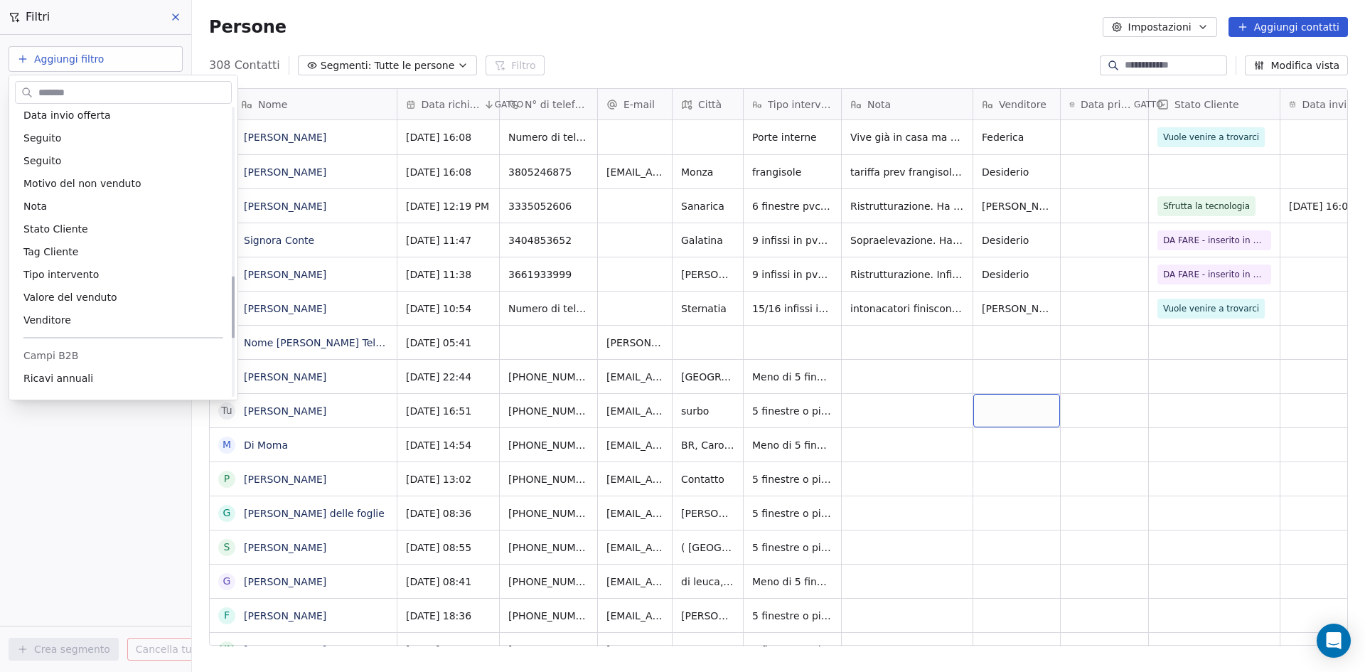
scroll to position [853, 0]
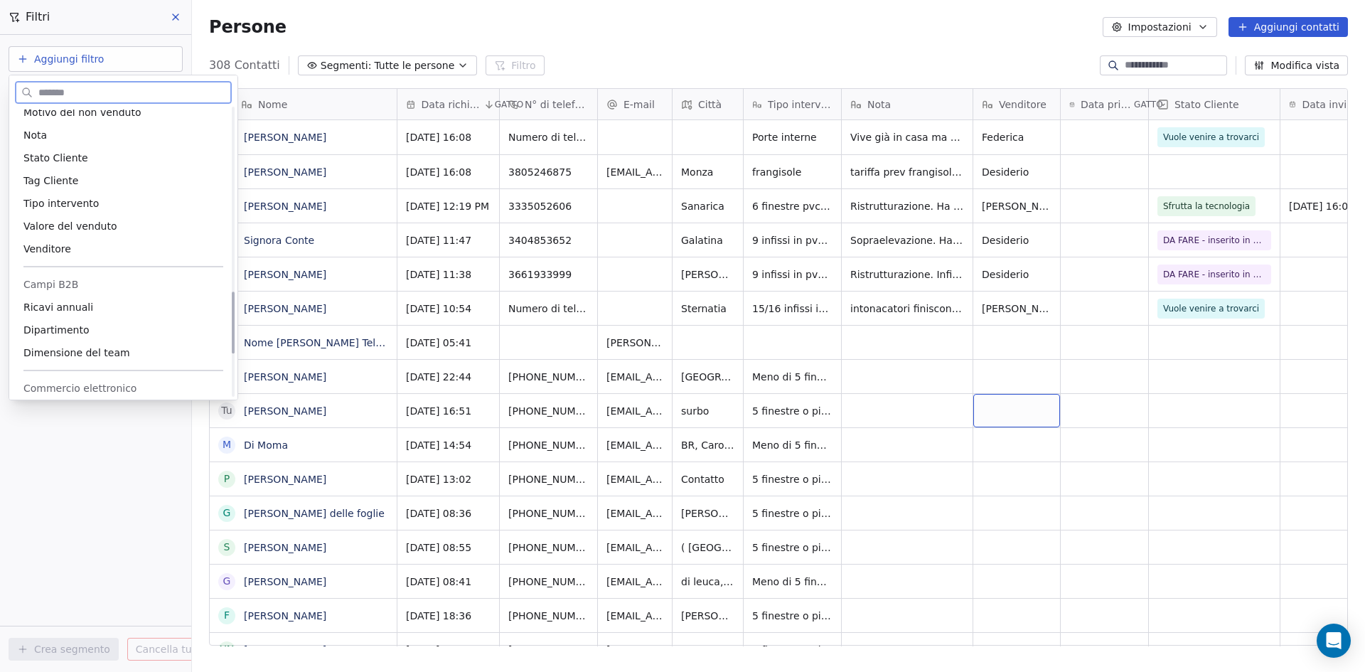
click at [119, 253] on div "Venditore" at bounding box center [123, 249] width 200 height 14
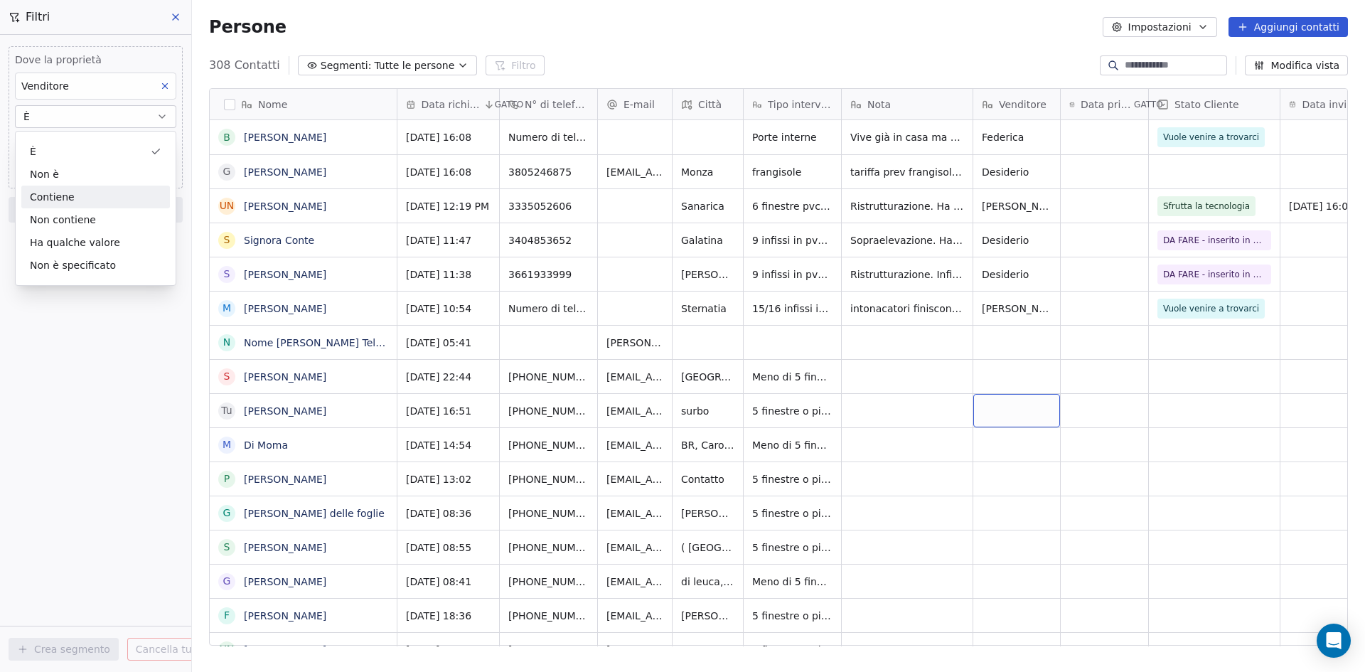
click at [80, 196] on font "Contiene" at bounding box center [95, 197] width 131 height 15
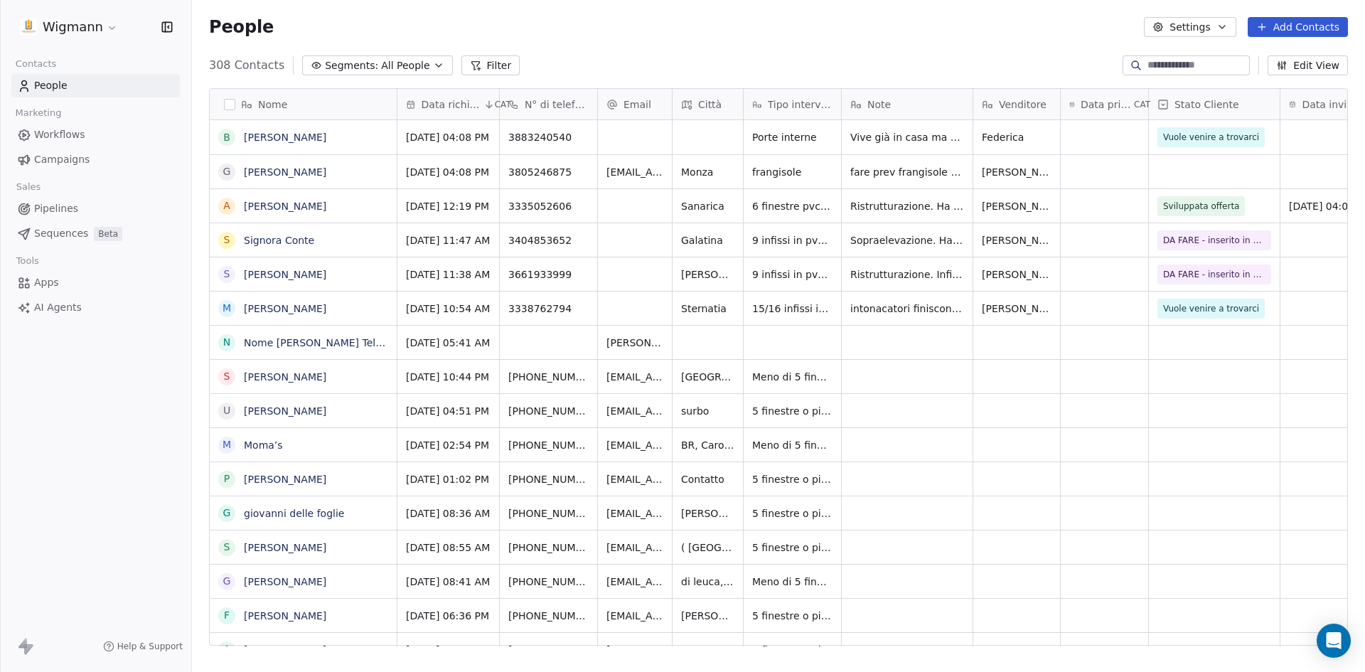
scroll to position [580, 1162]
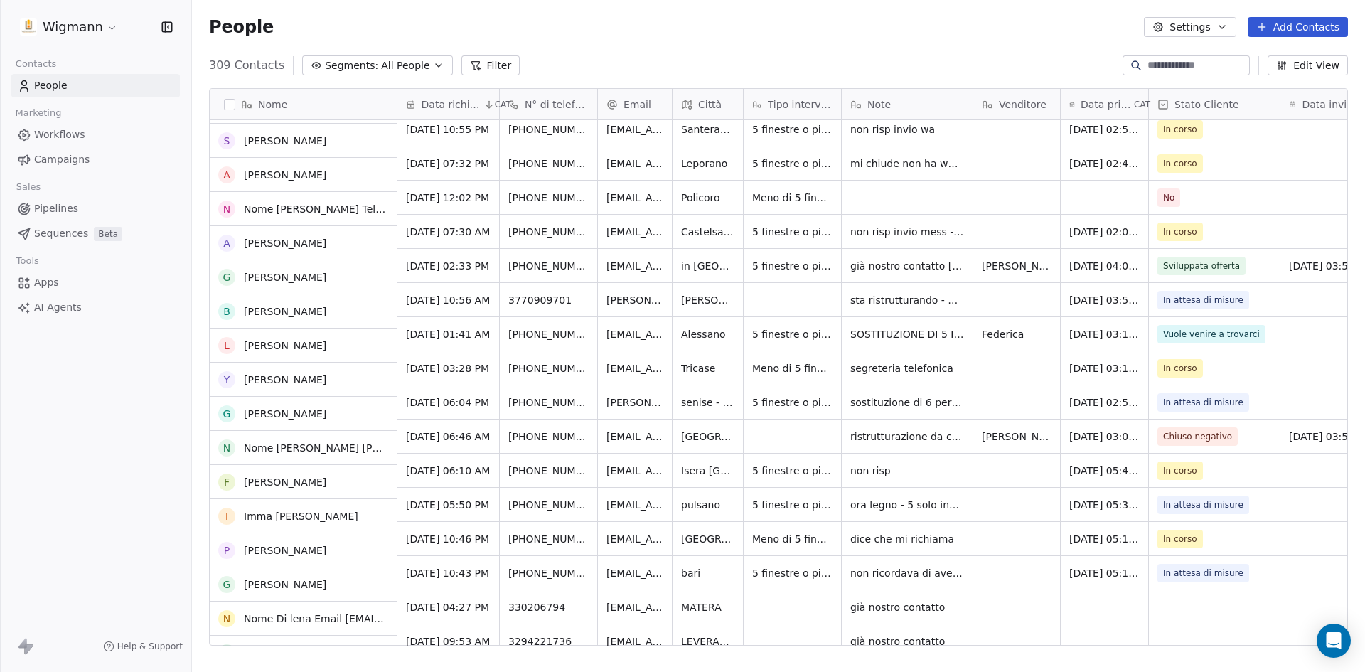
scroll to position [2547, 0]
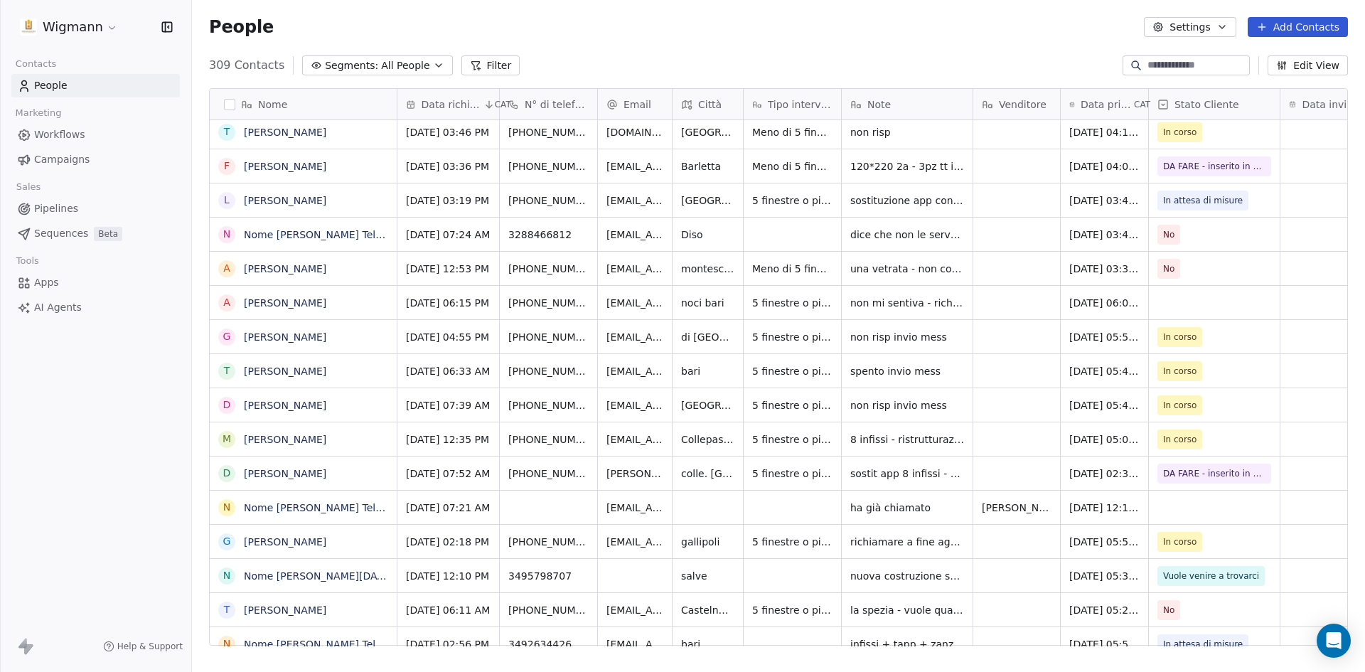
click at [1166, 64] on input at bounding box center [1197, 65] width 100 height 14
type input "*****"
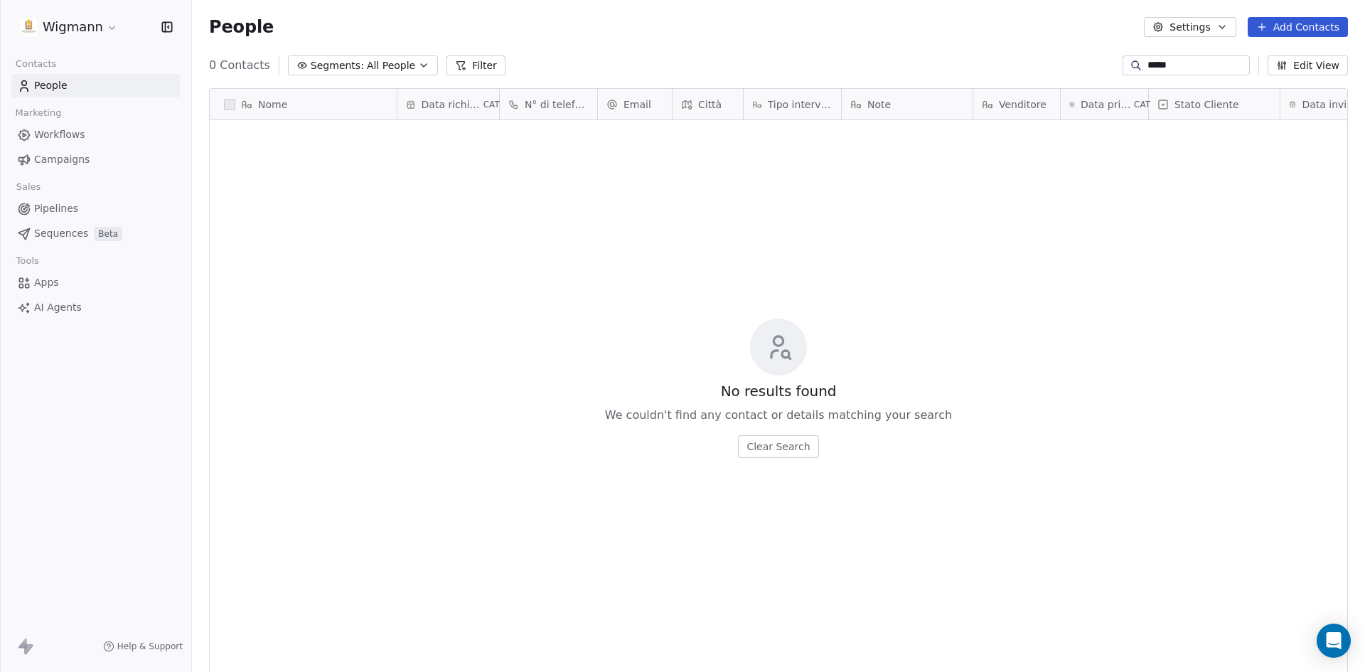
scroll to position [580, 1162]
drag, startPoint x: 1167, startPoint y: 62, endPoint x: 1048, endPoint y: 53, distance: 119.7
click at [1048, 53] on section "People Settings Add Contacts 0 Contacts Segments: All People Filter ***** Edit …" at bounding box center [778, 336] width 1173 height 672
type input "*"
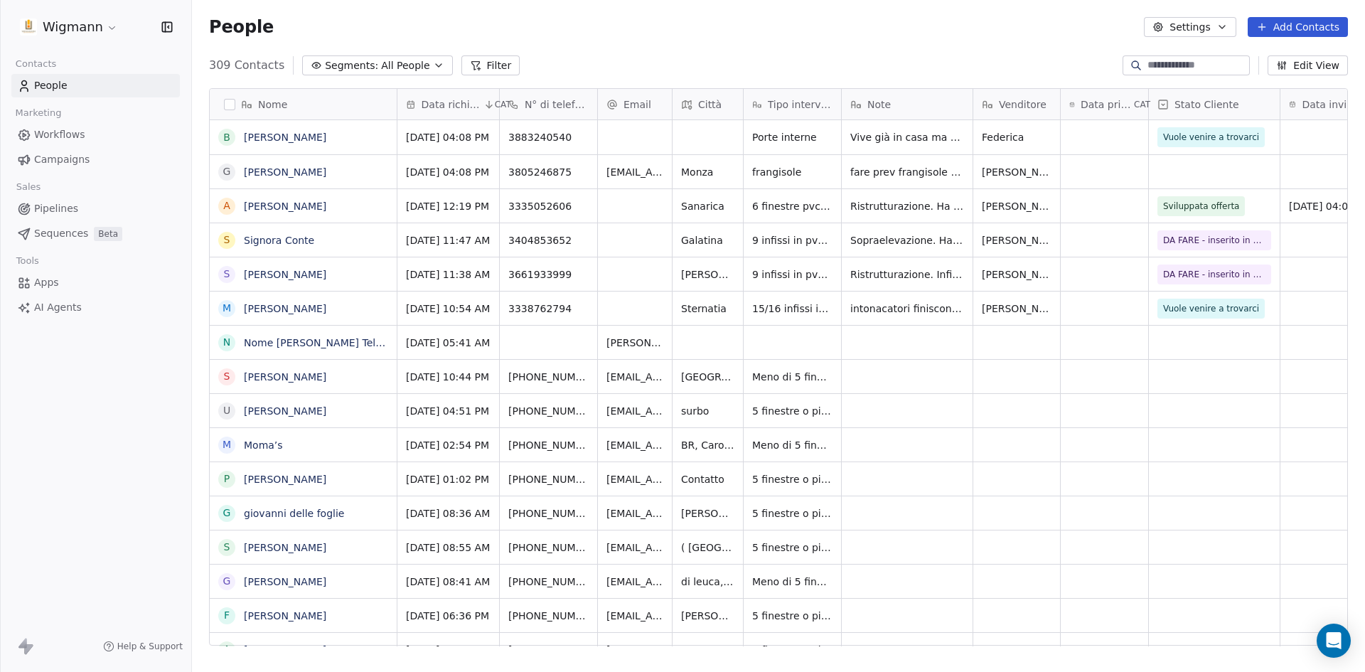
click at [1190, 58] on div at bounding box center [1185, 65] width 127 height 20
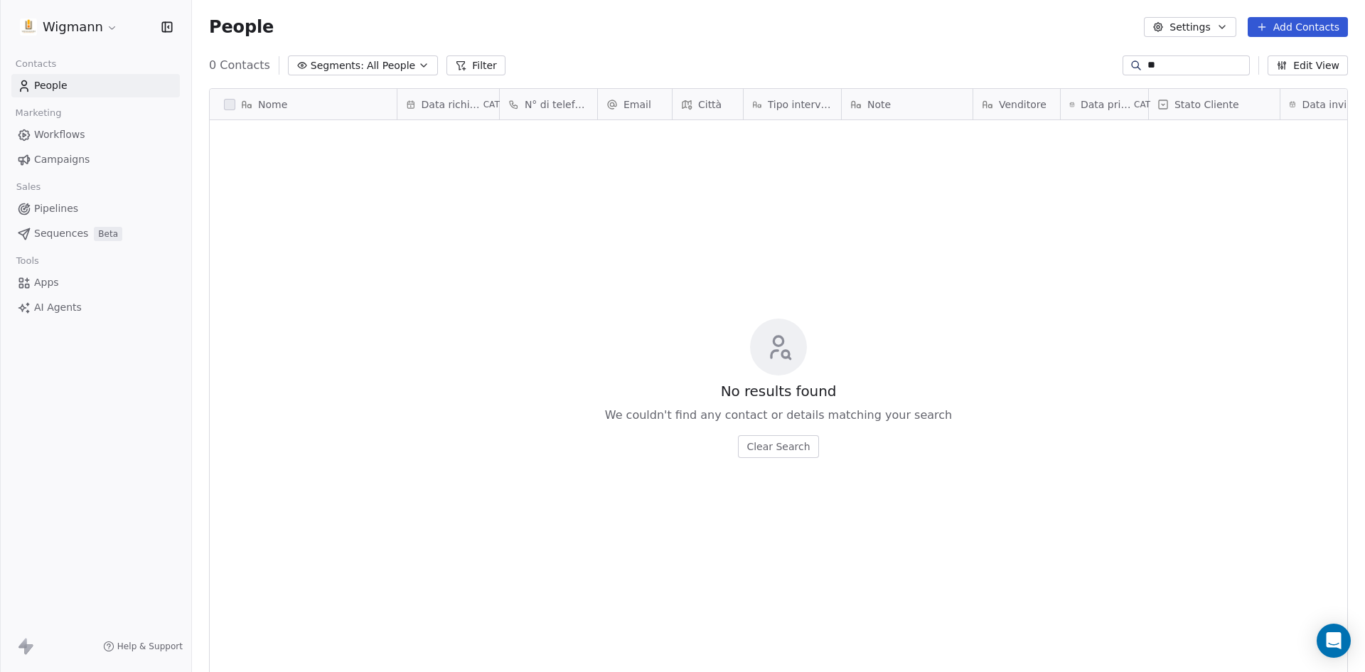
type input "*"
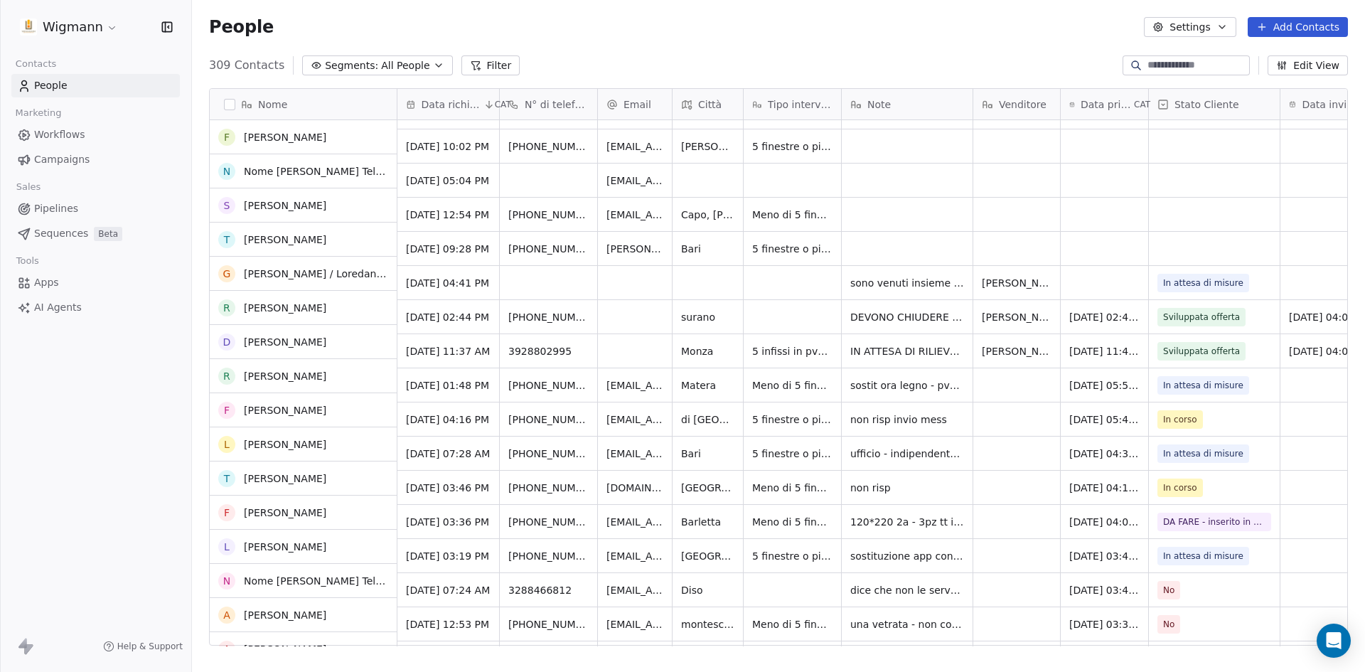
scroll to position [706, 0]
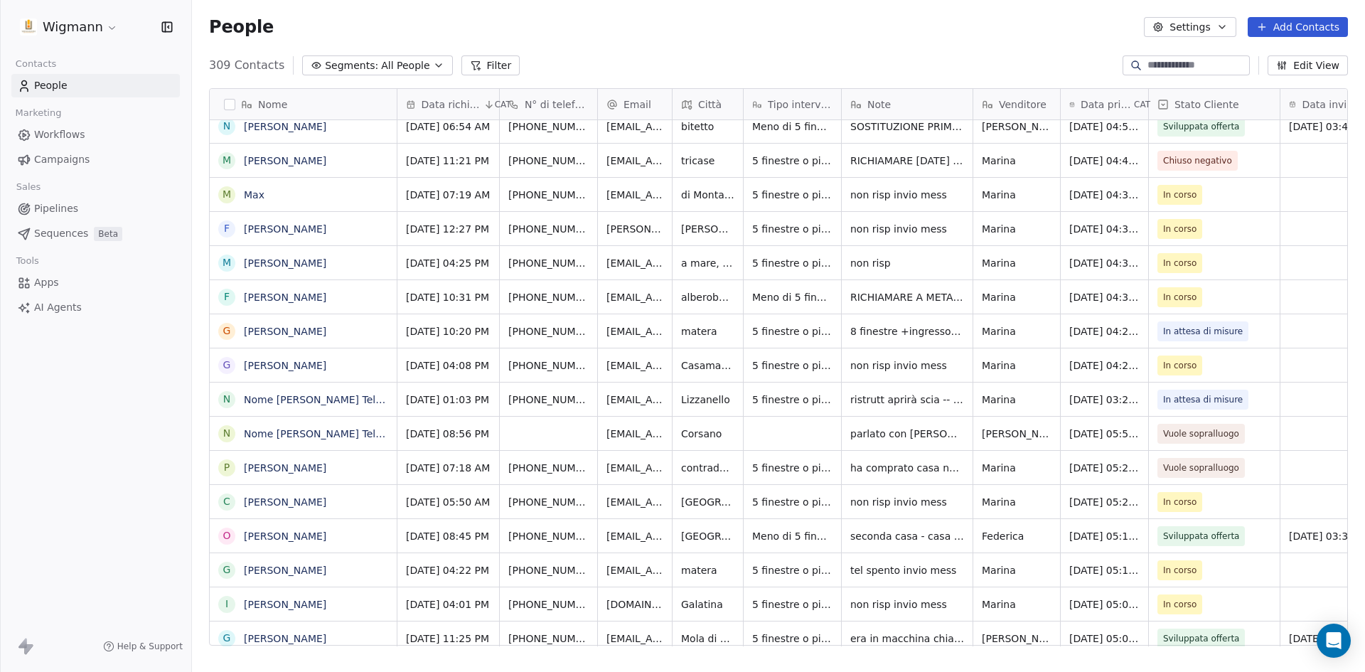
click at [470, 63] on icon at bounding box center [475, 65] width 11 height 11
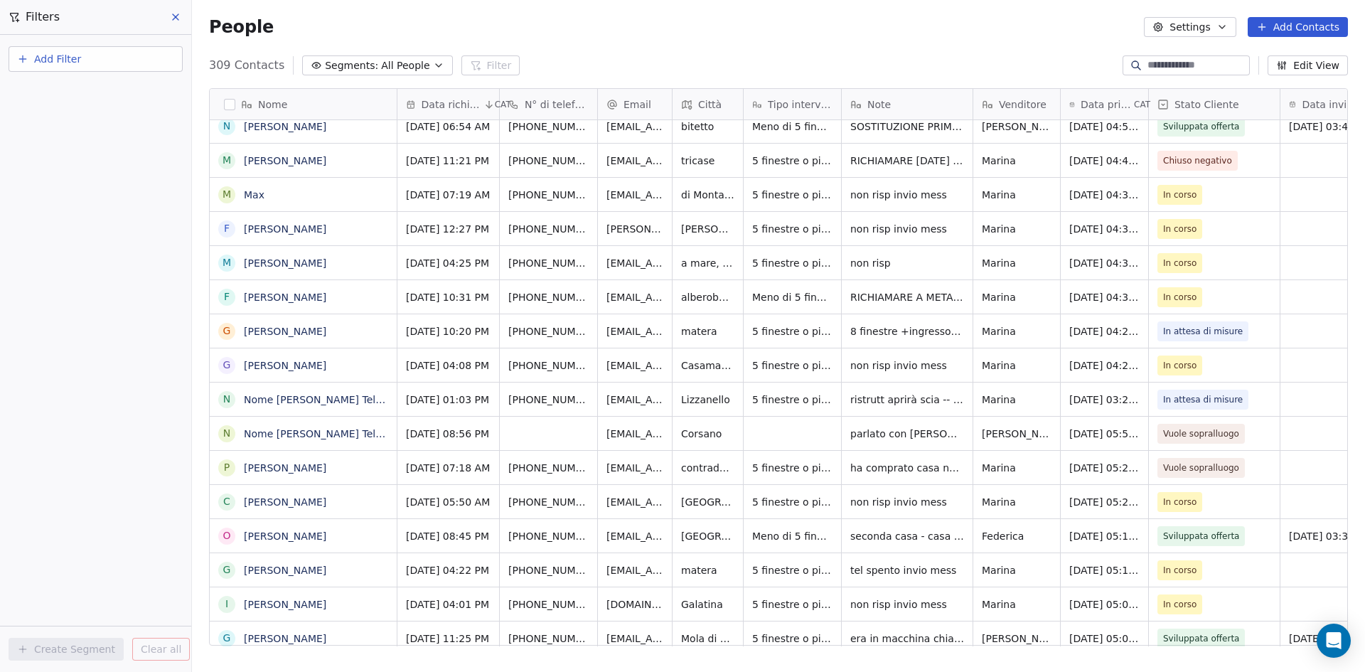
click at [55, 52] on span "Add Filter" at bounding box center [57, 59] width 47 height 15
click at [88, 100] on span "Contact properties" at bounding box center [69, 92] width 92 height 15
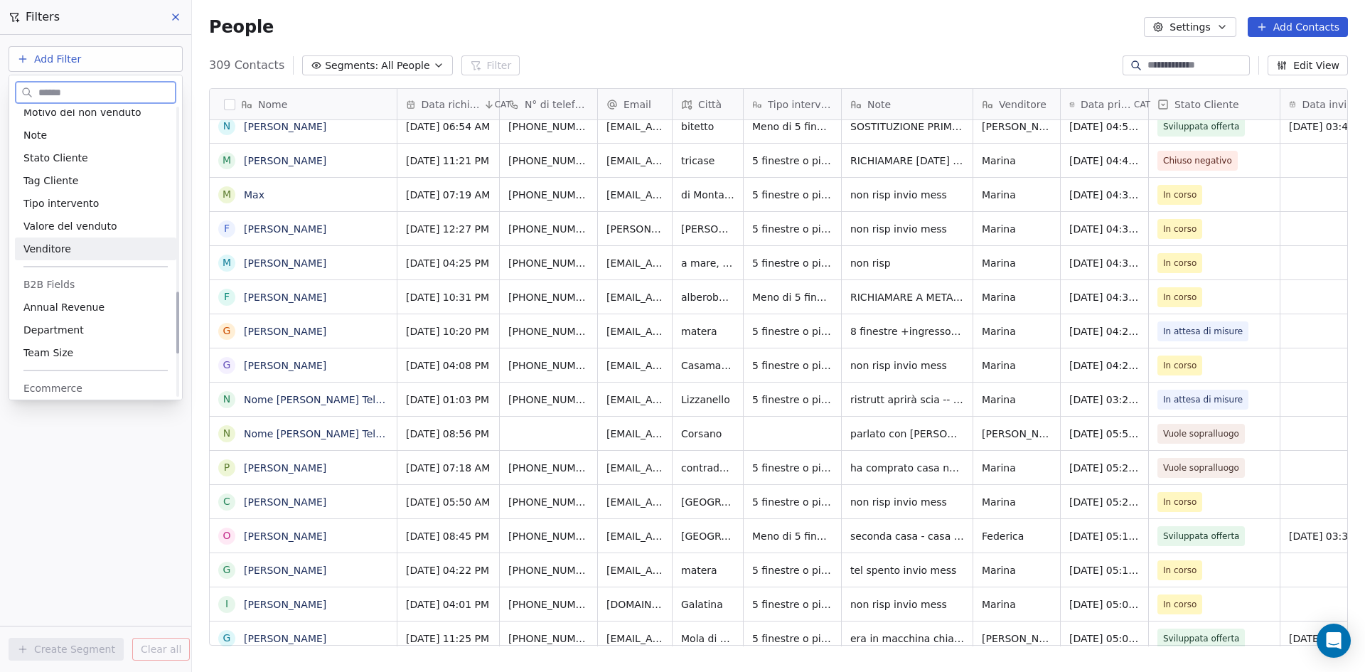
click at [74, 257] on div "Venditore" at bounding box center [95, 248] width 161 height 23
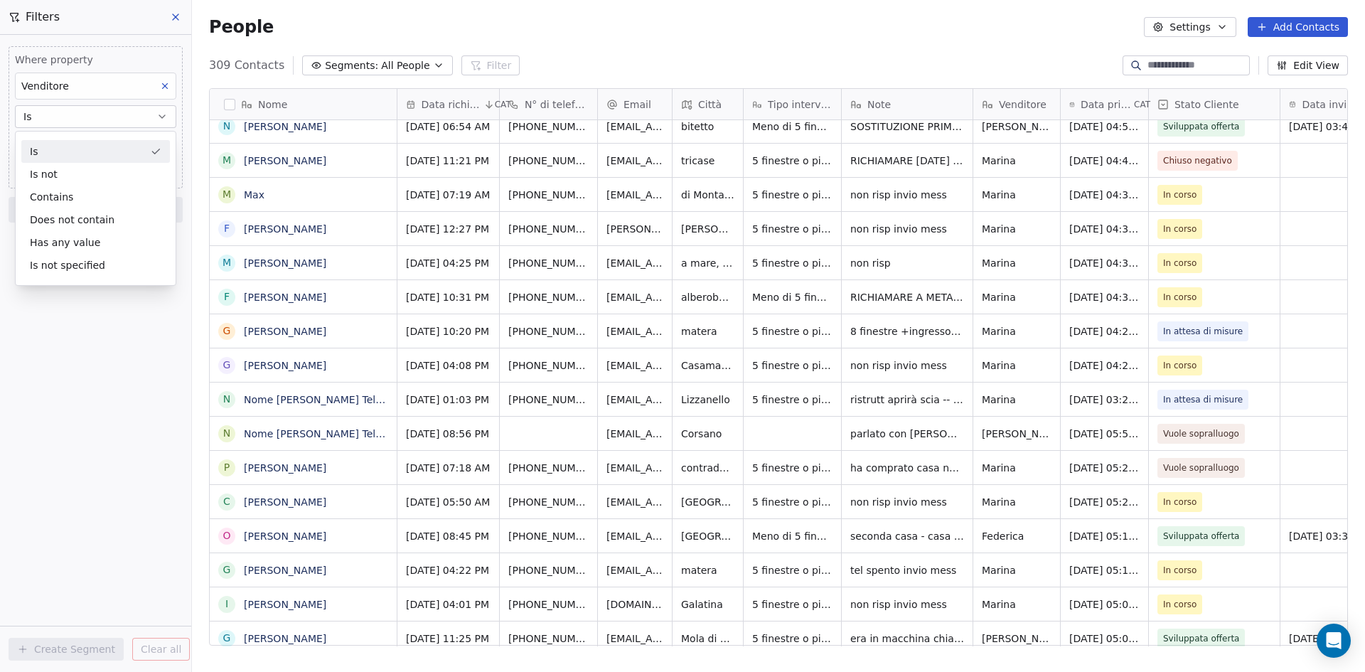
click at [43, 149] on div "Is" at bounding box center [95, 151] width 149 height 23
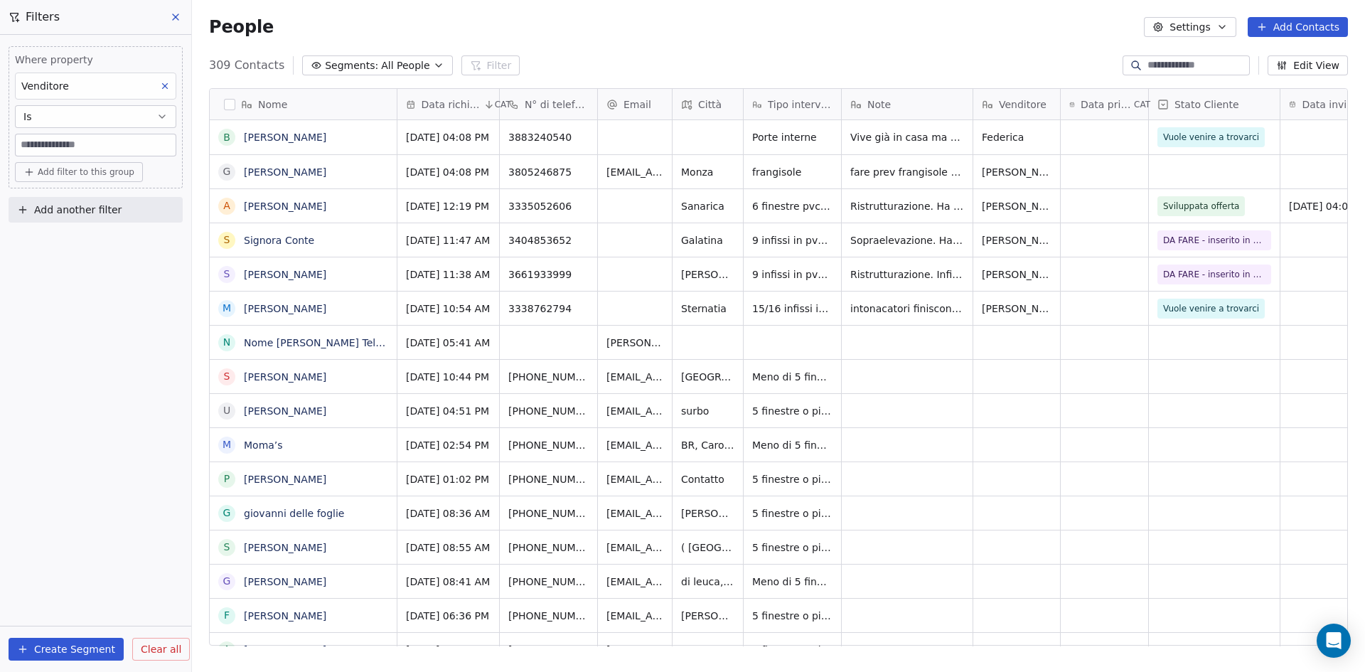
click at [45, 142] on input at bounding box center [96, 144] width 160 height 21
type input "*"
type input "*********"
click at [78, 301] on div "Where property Venditore Is ********* Add filter to this group Add another filt…" at bounding box center [95, 353] width 191 height 637
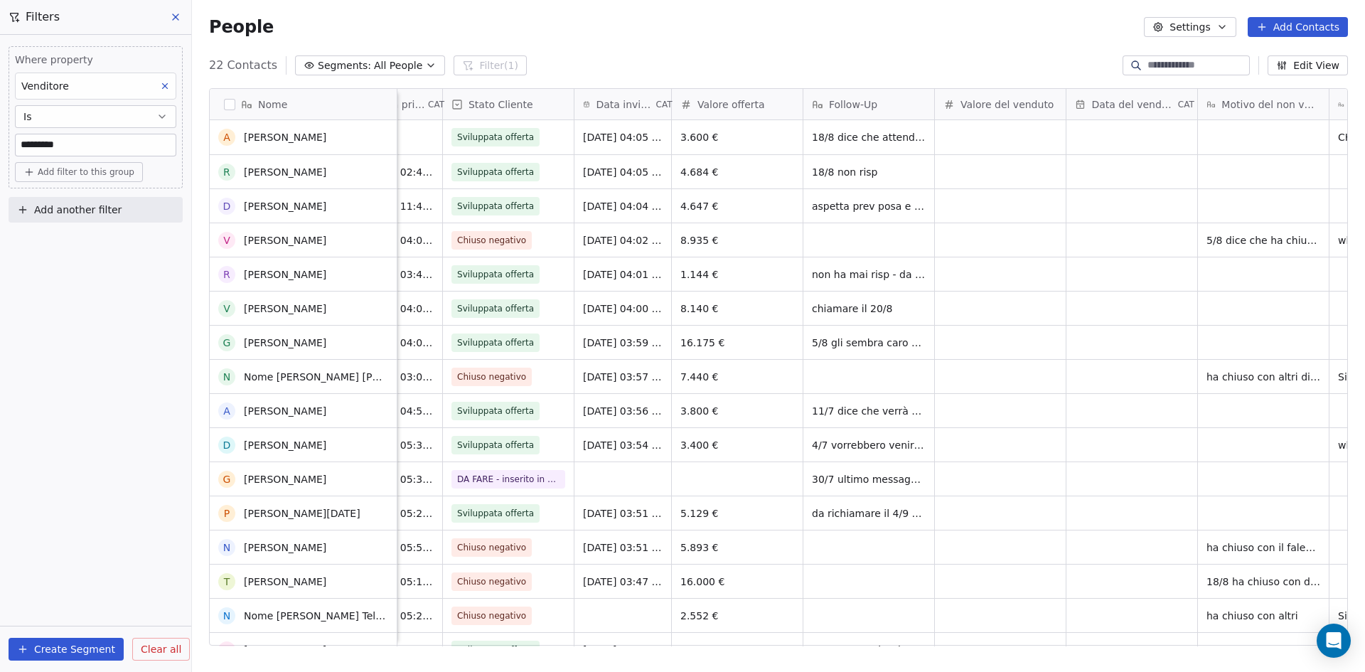
scroll to position [212, 0]
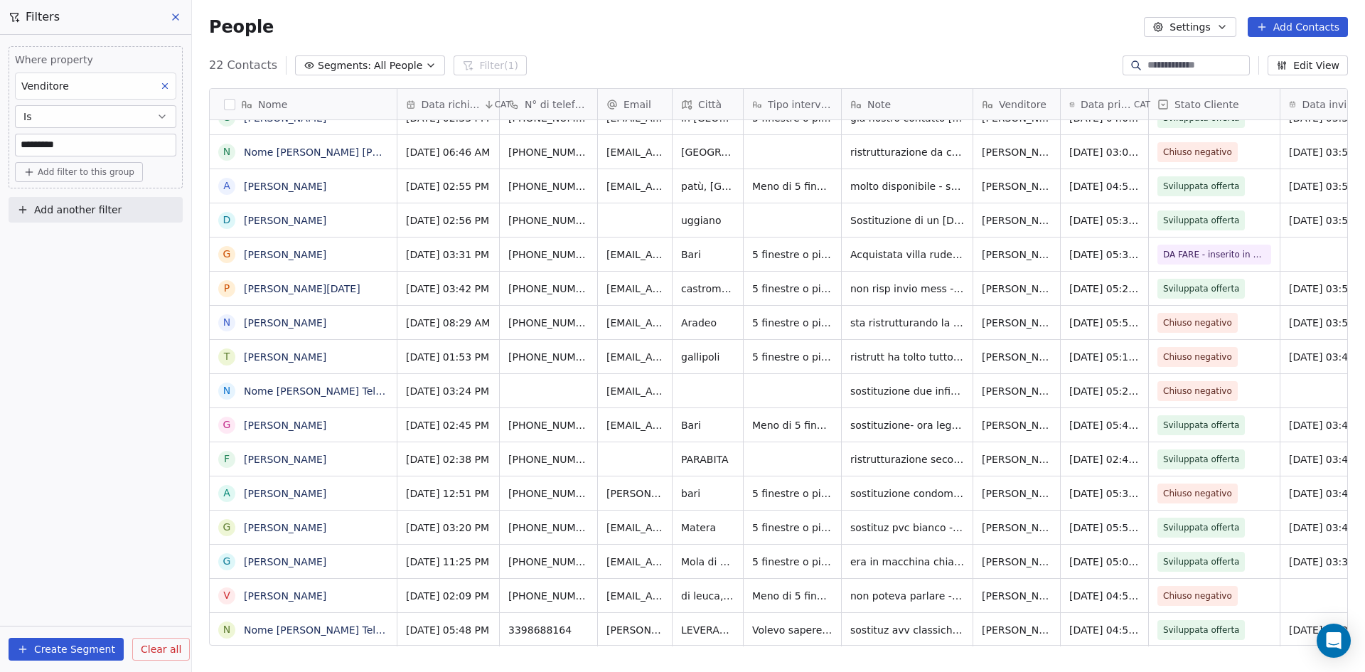
click at [172, 655] on span "Clear all" at bounding box center [161, 649] width 41 height 15
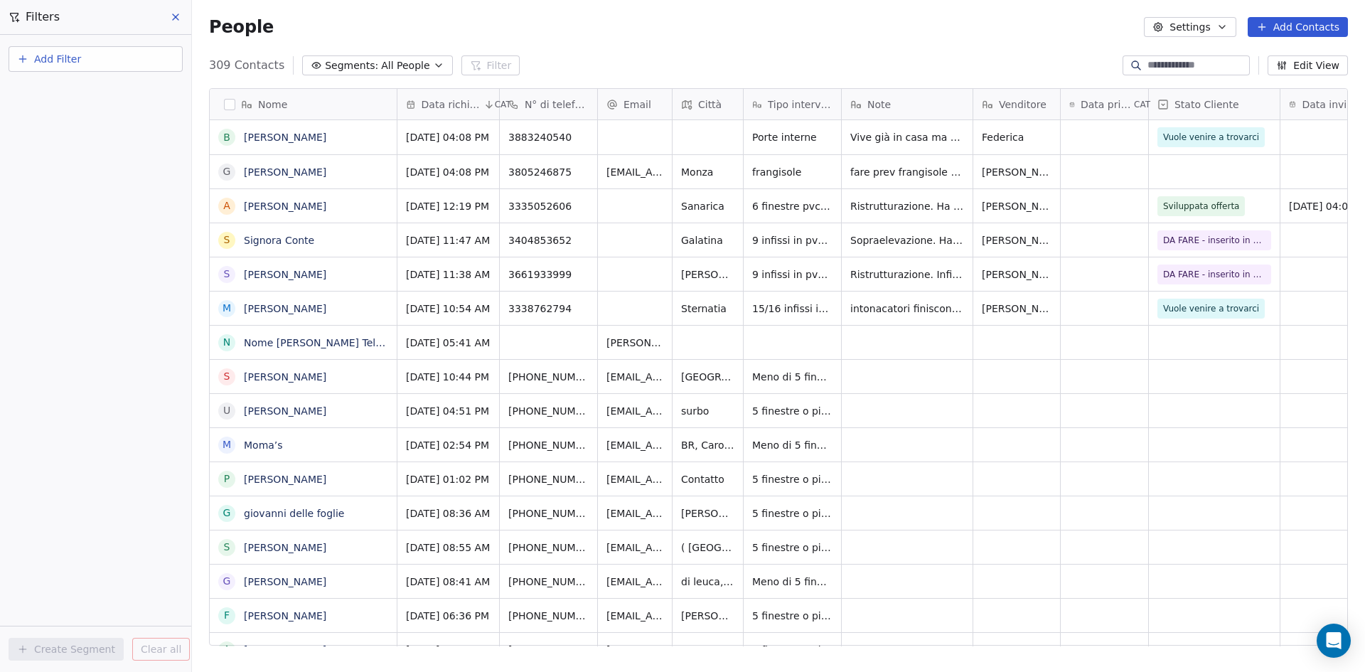
click at [65, 58] on span "Add Filter" at bounding box center [57, 59] width 47 height 15
click at [113, 97] on div "Contact properties" at bounding box center [95, 92] width 144 height 15
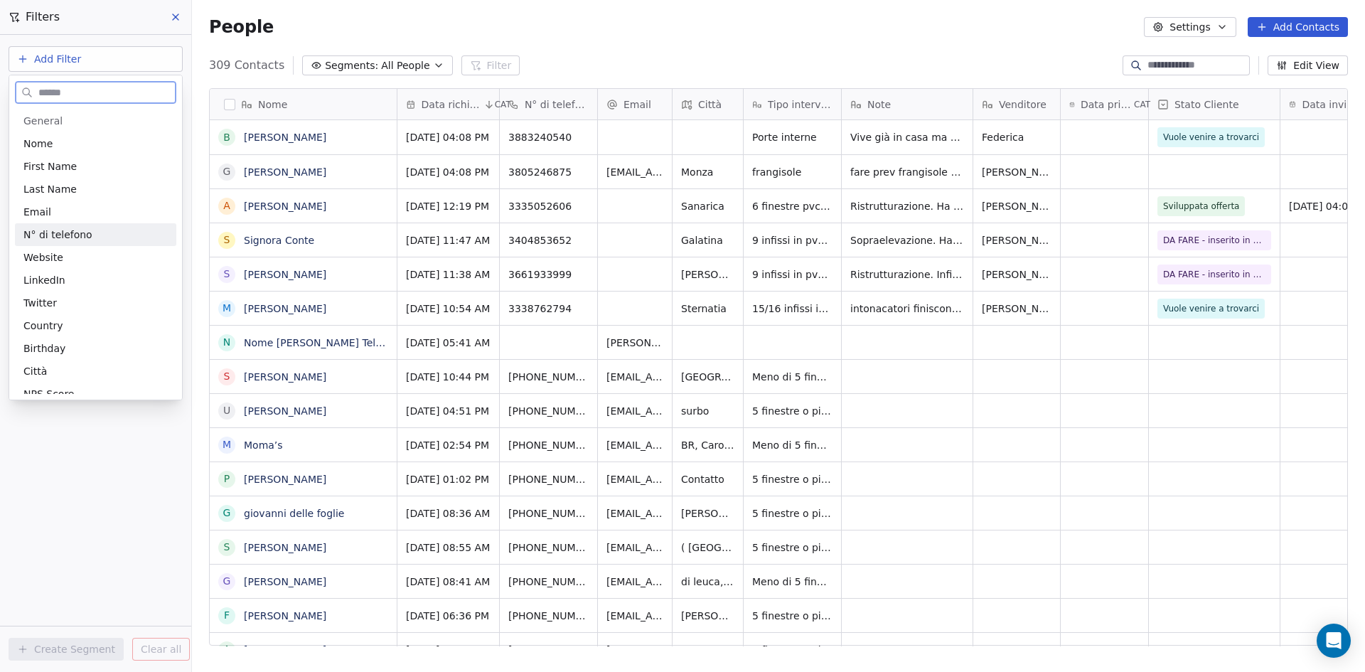
click at [131, 221] on div "Email" at bounding box center [95, 211] width 161 height 23
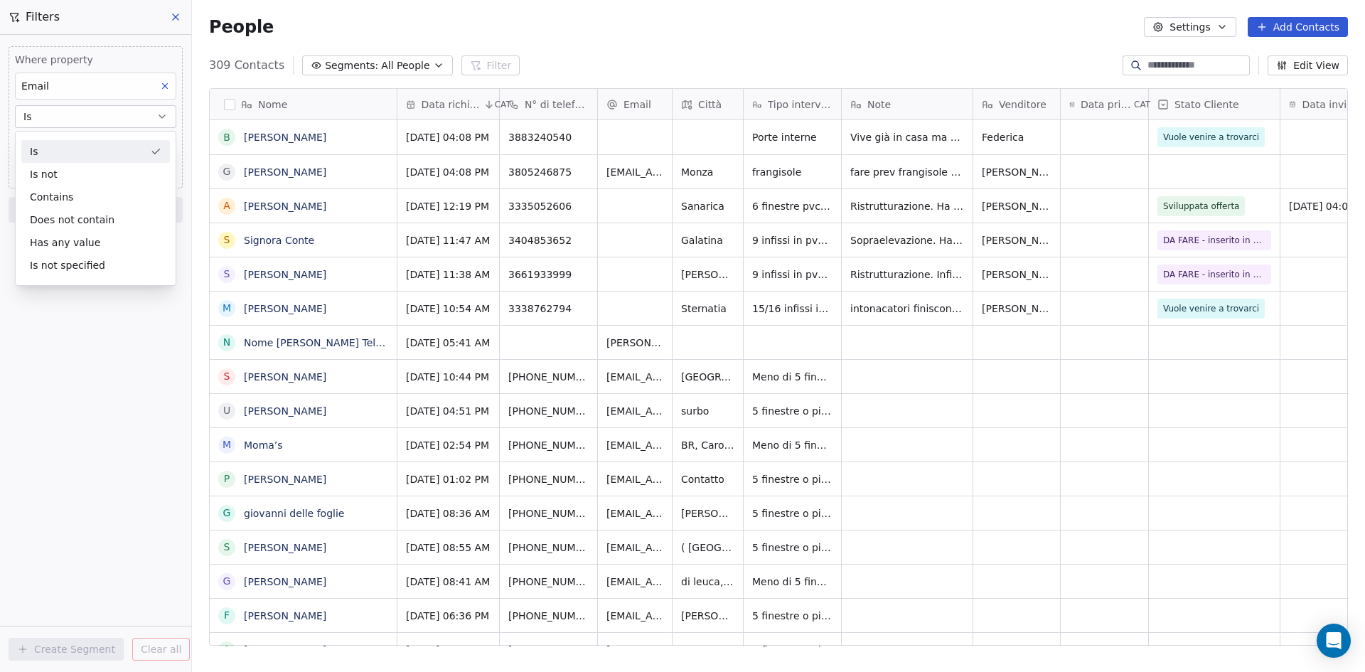
click at [105, 146] on div "Is" at bounding box center [95, 151] width 149 height 23
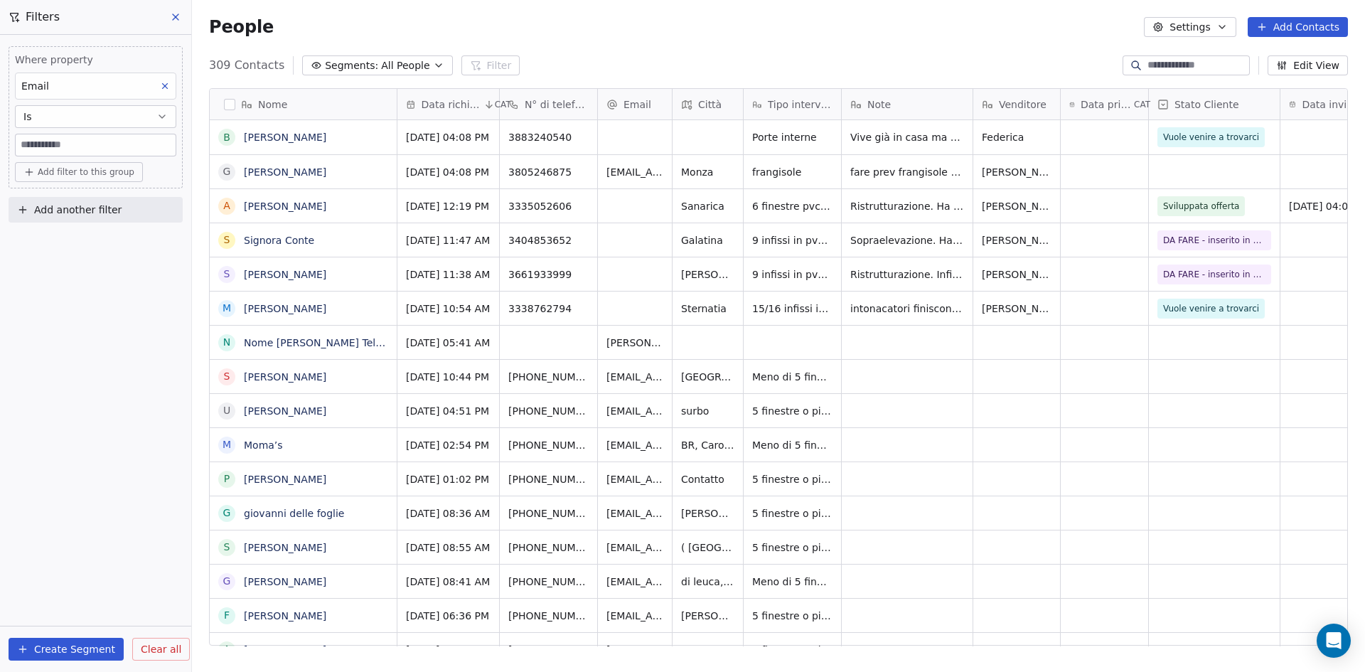
click at [89, 144] on input at bounding box center [96, 144] width 160 height 21
type input "**********"
click at [92, 306] on div "**********" at bounding box center [95, 353] width 191 height 637
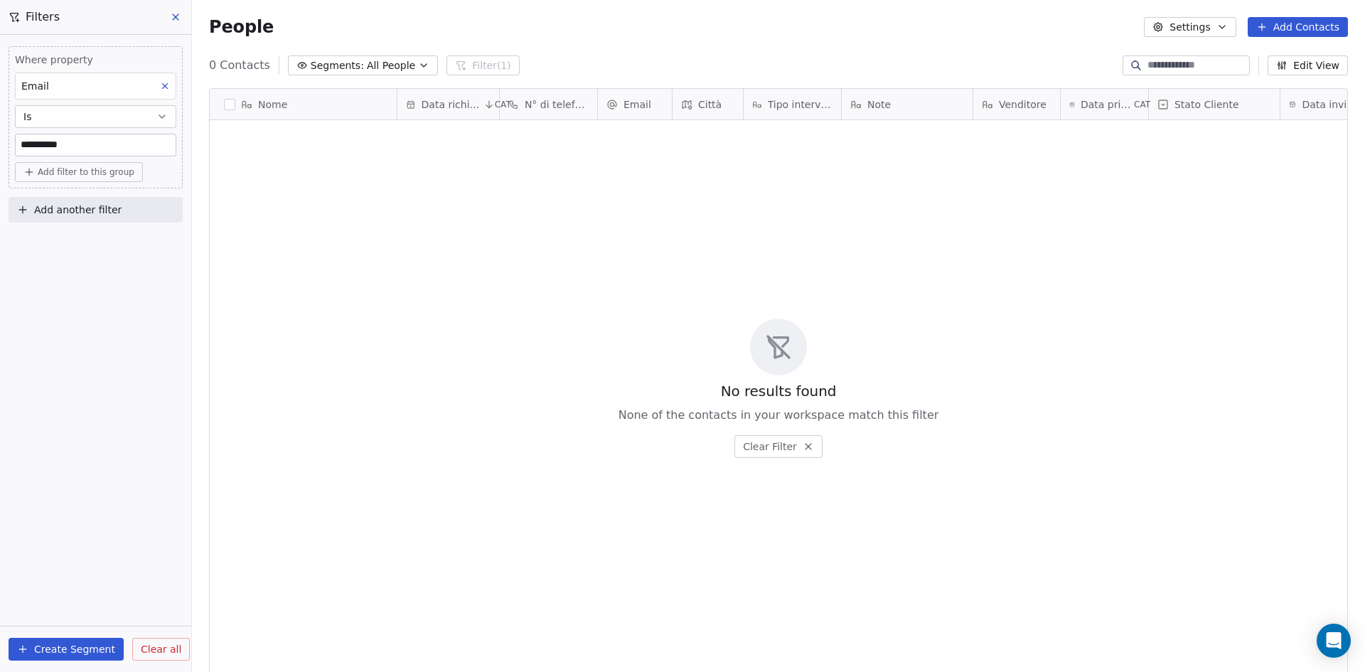
click at [147, 642] on span "Clear all" at bounding box center [161, 649] width 41 height 15
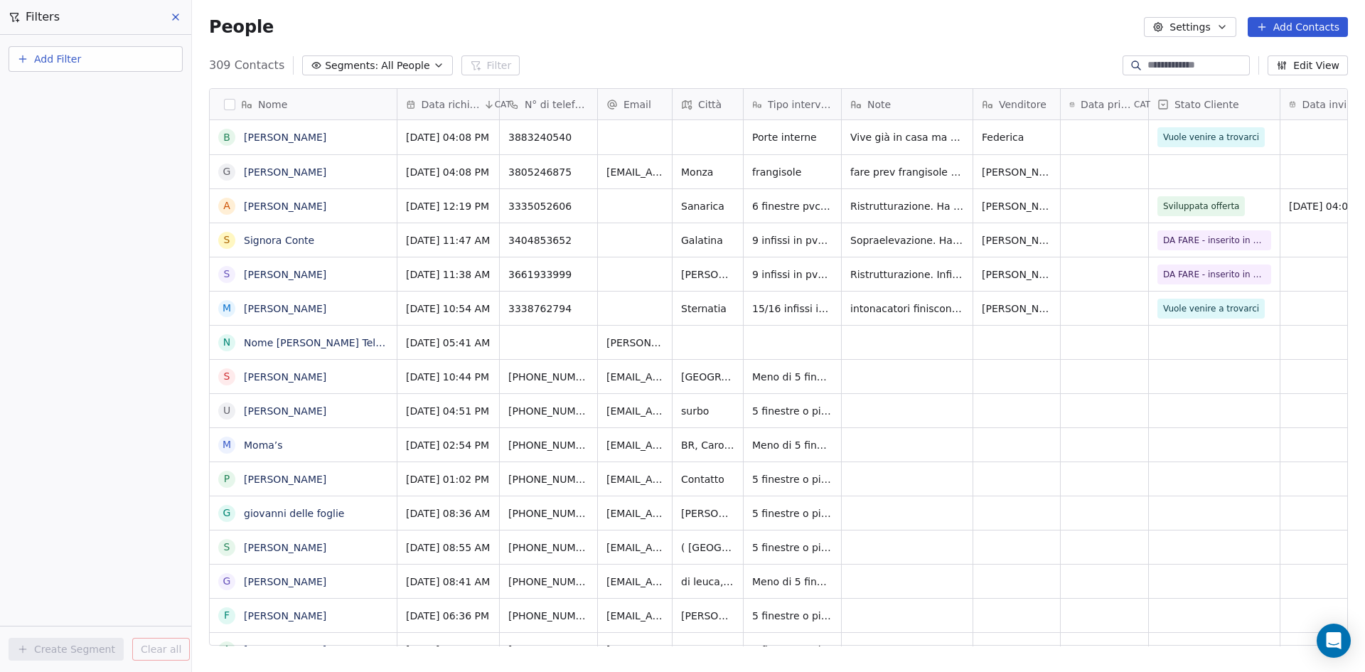
scroll to position [580, 1162]
click at [695, 131] on div "grid" at bounding box center [707, 137] width 70 height 34
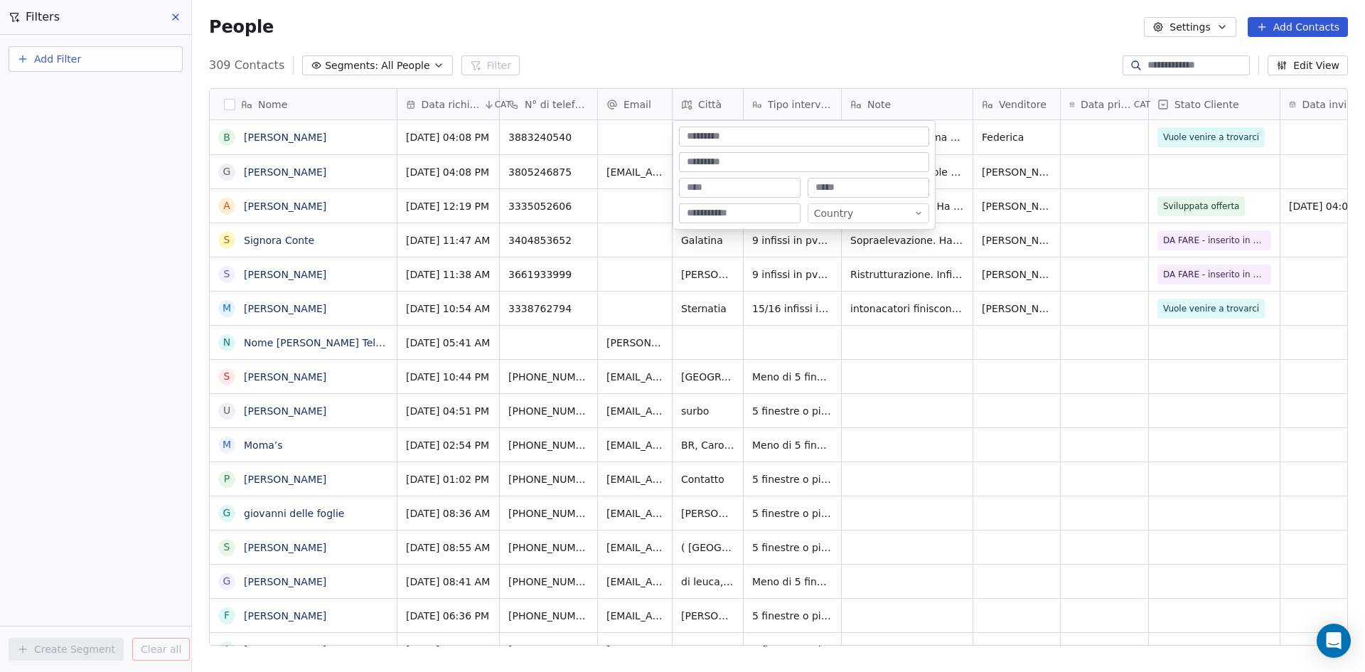
click at [714, 185] on input at bounding box center [740, 188] width 116 height 14
type input "*********"
click at [808, 47] on html "Wigmann Contacts People Marketing Workflows Campaigns Sales Pipelines Sequences…" at bounding box center [682, 336] width 1365 height 672
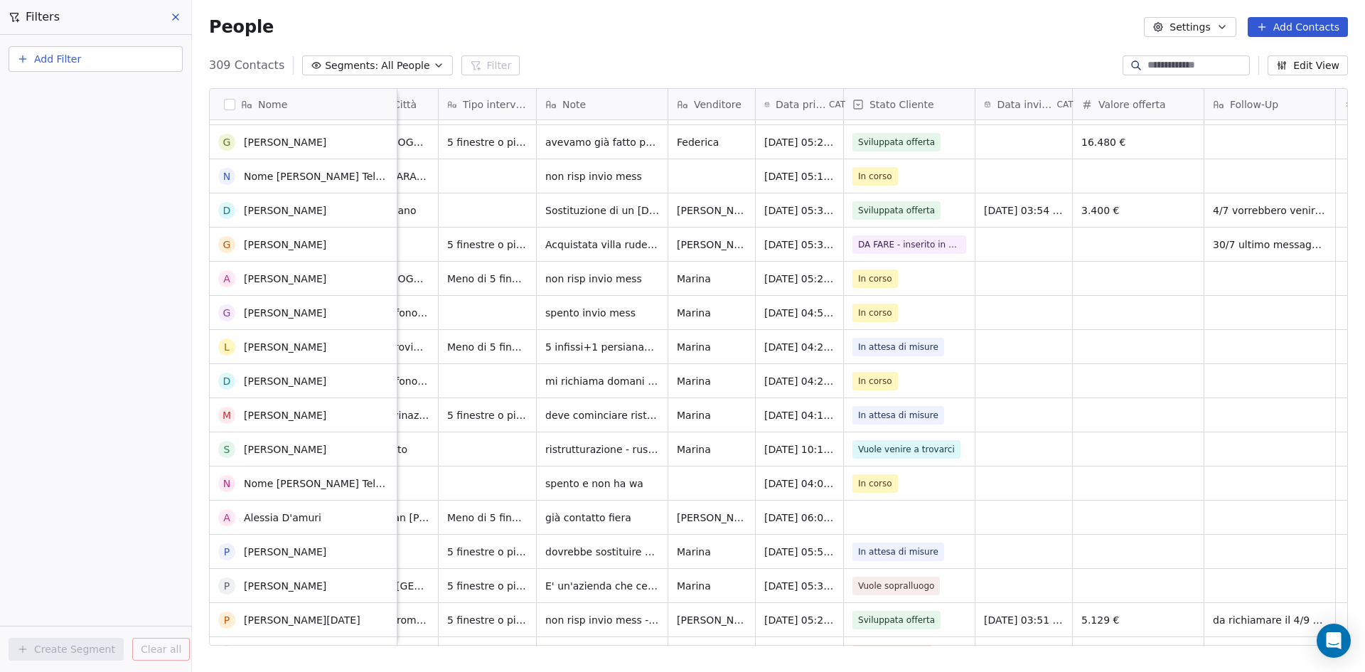
scroll to position [3198, 0]
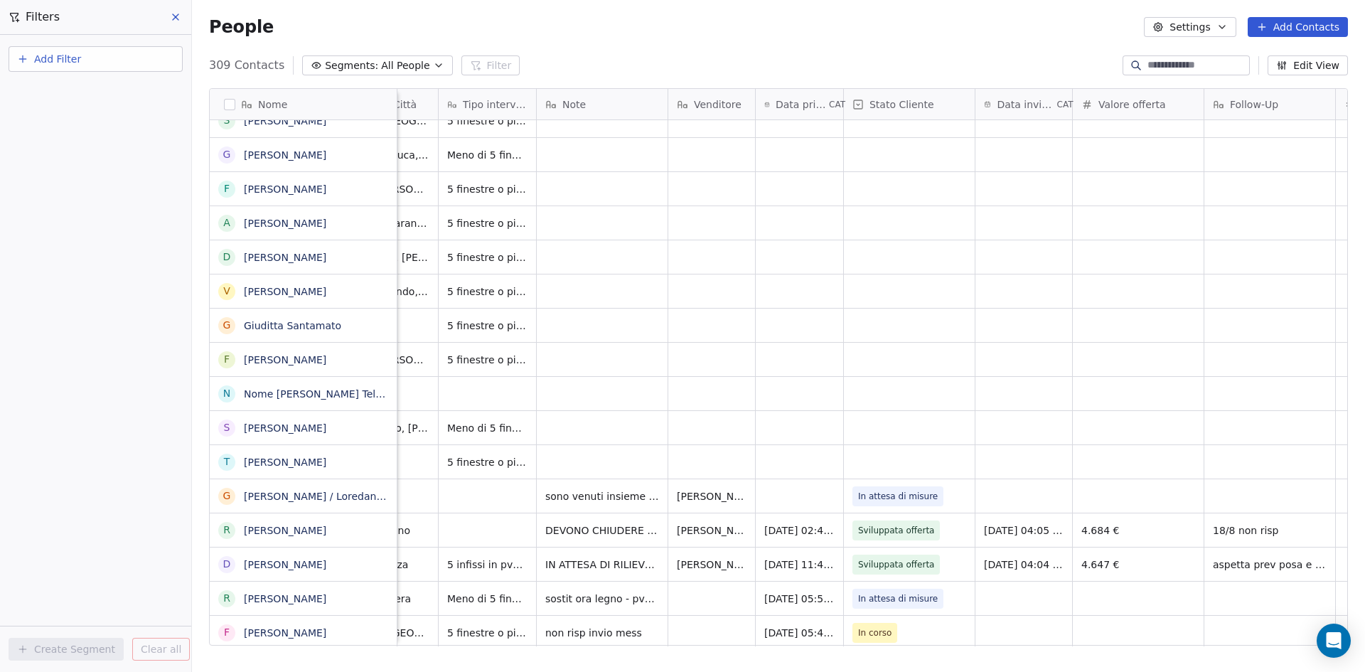
click at [860, 30] on div "People Settings Add Contacts" at bounding box center [778, 27] width 1139 height 20
click at [678, 60] on div "309 Contacts Segments: All People Filter Edit View" at bounding box center [778, 65] width 1173 height 23
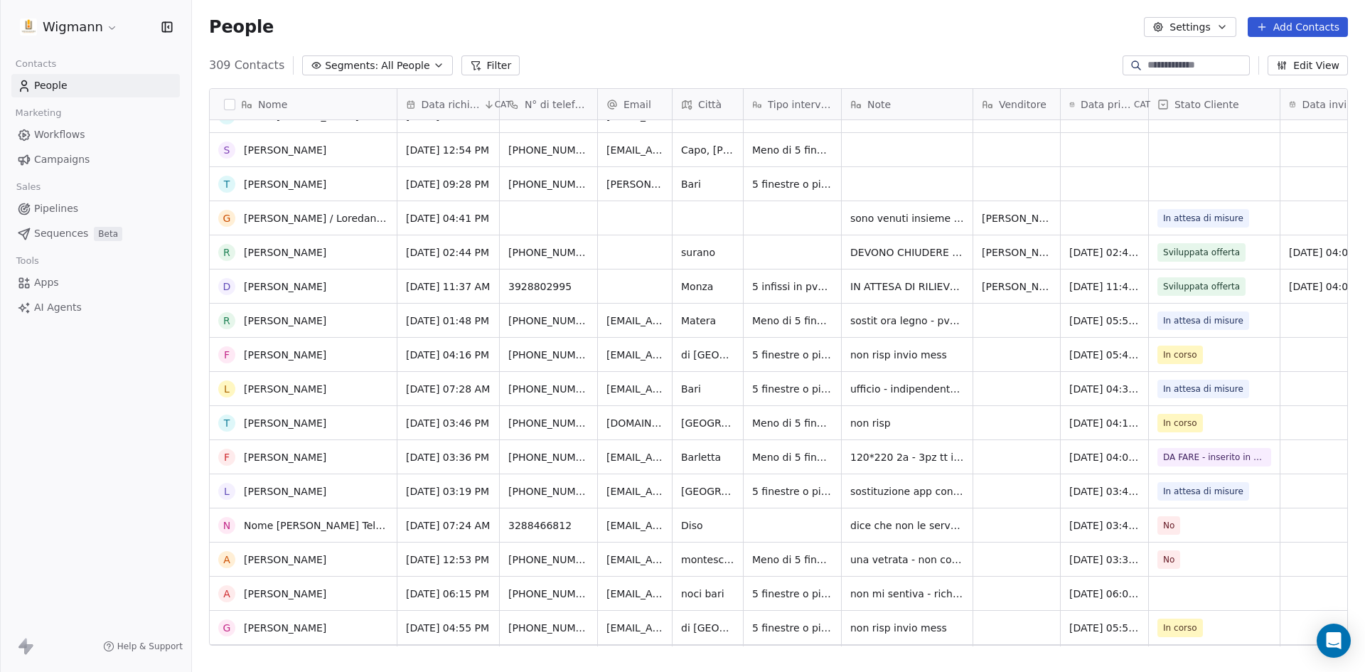
scroll to position [711, 0]
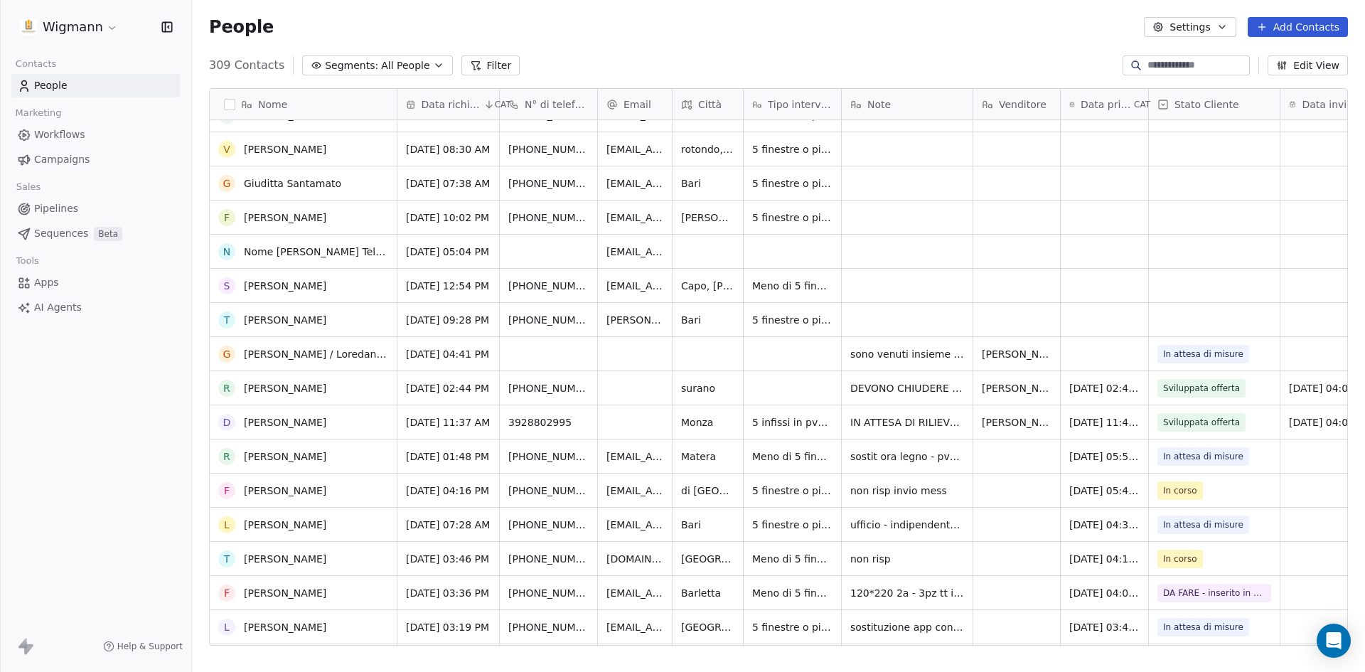
scroll to position [569, 0]
